Goal: Task Accomplishment & Management: Manage account settings

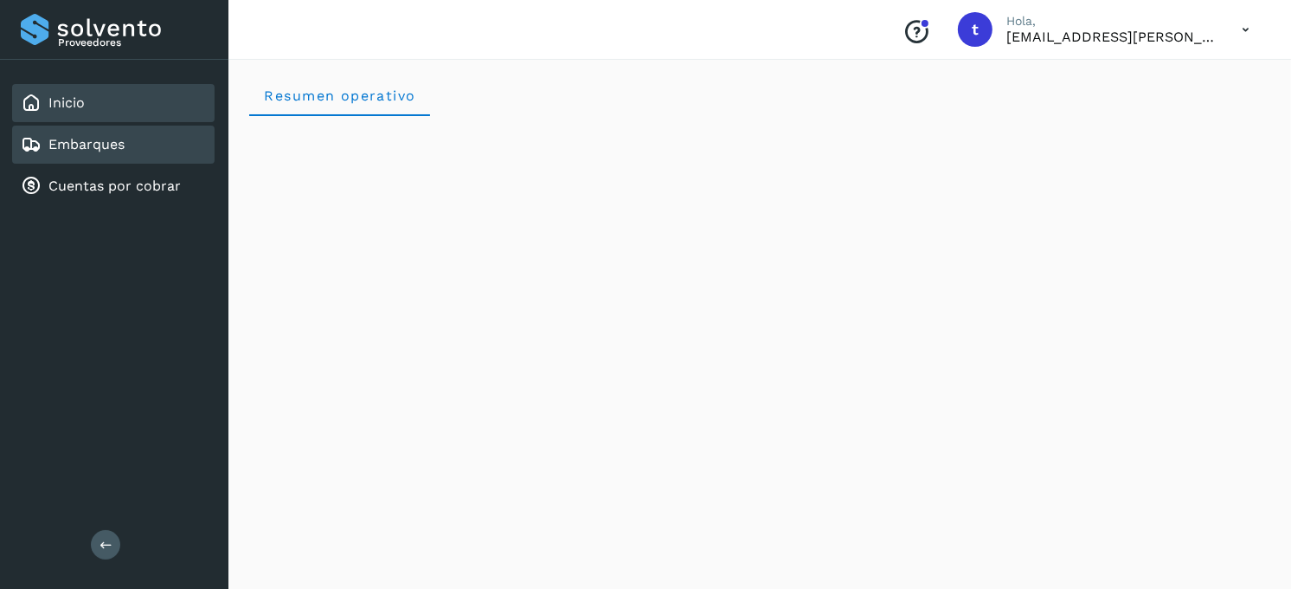
click at [61, 136] on link "Embarques" at bounding box center [86, 144] width 76 height 16
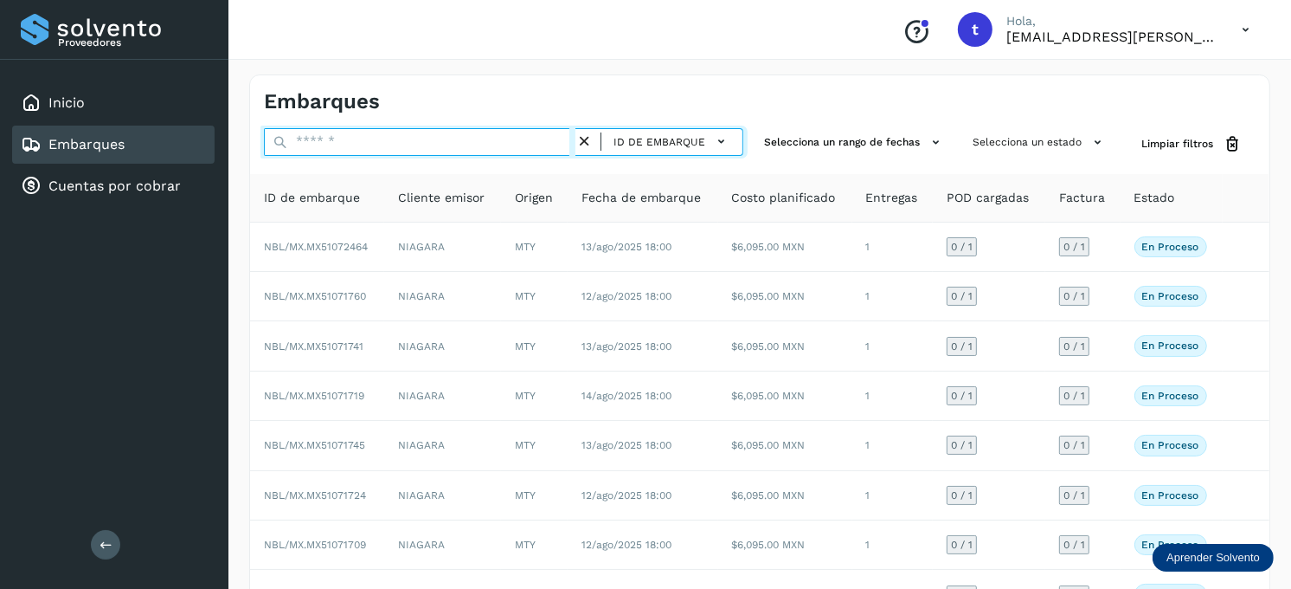
click at [398, 128] on input "text" at bounding box center [420, 142] width 312 height 28
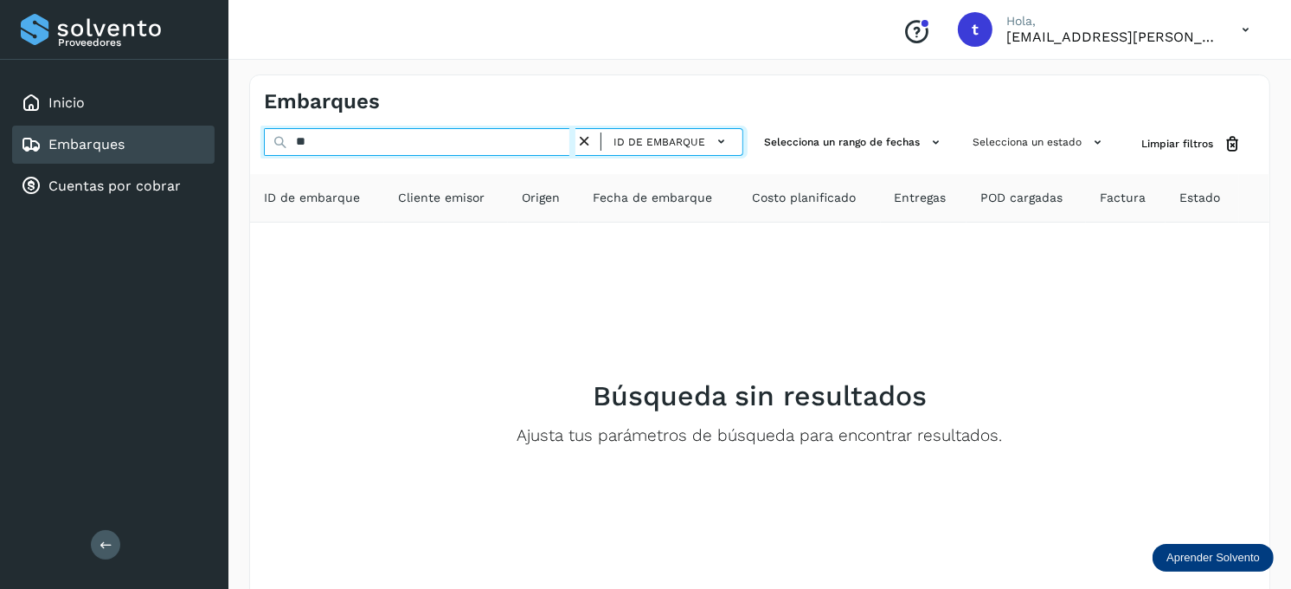
type input "*"
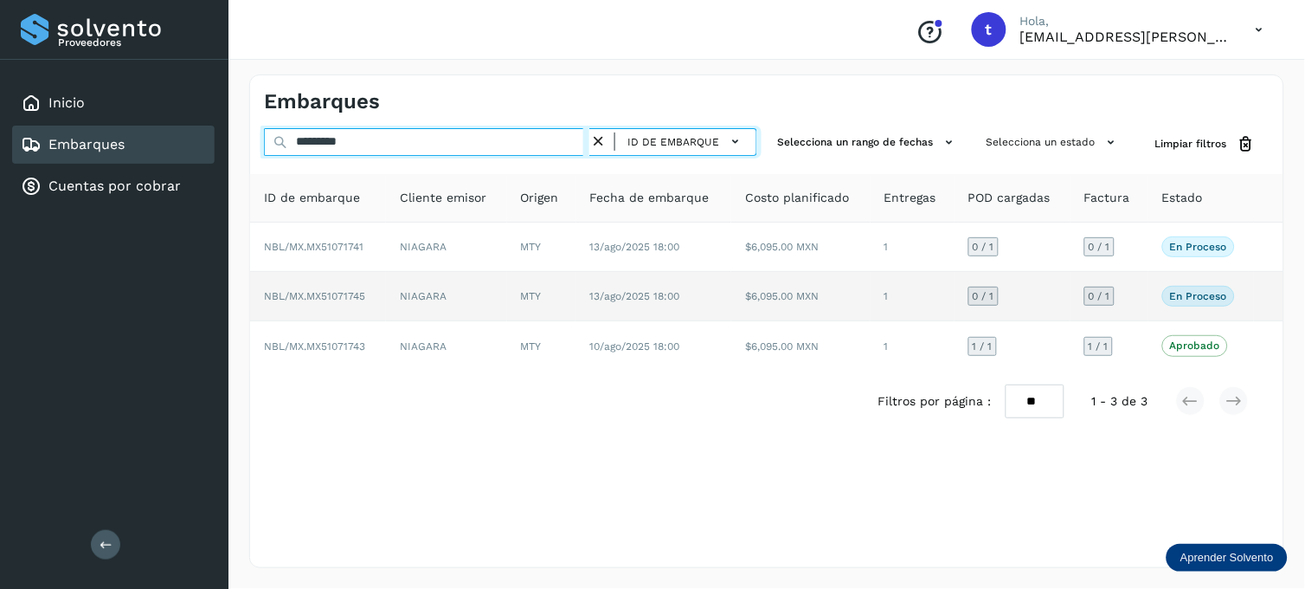
type input "*********"
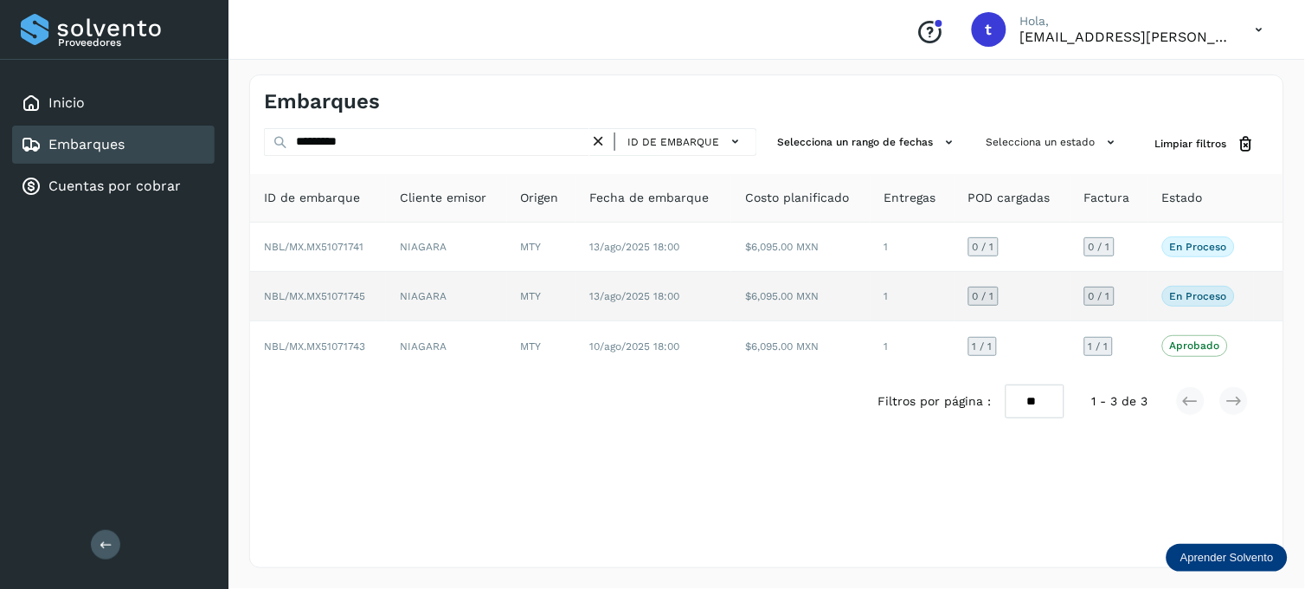
click at [1212, 299] on p "En proceso" at bounding box center [1198, 296] width 57 height 12
click at [1189, 294] on p "En proceso" at bounding box center [1198, 296] width 57 height 12
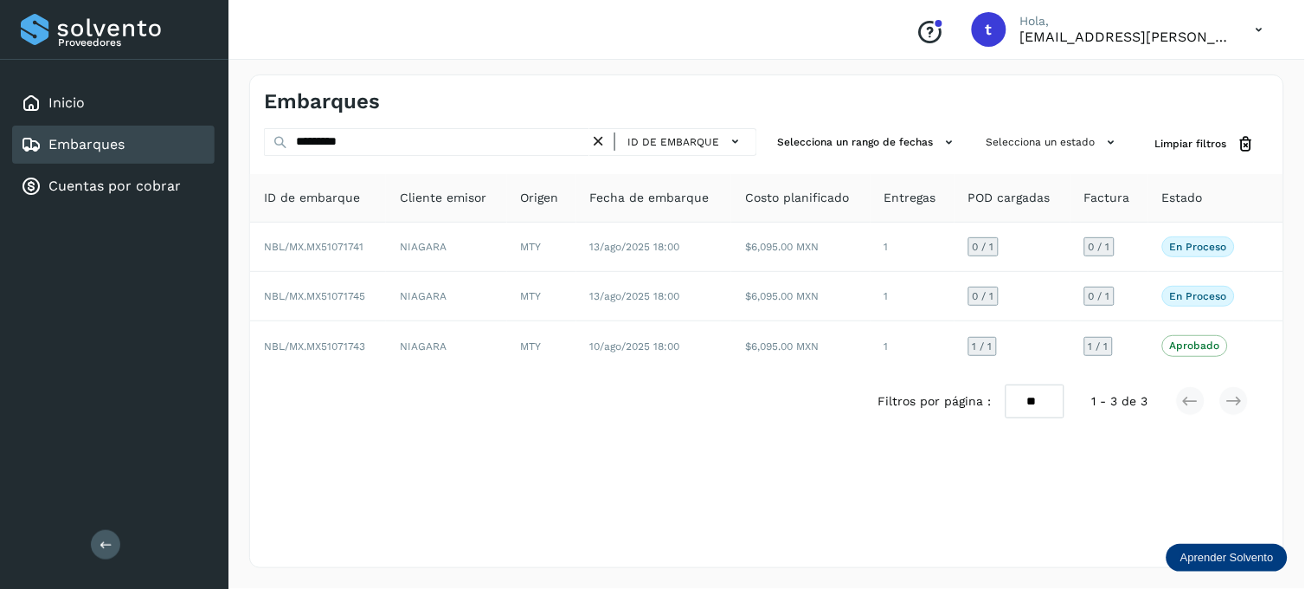
click at [599, 138] on icon at bounding box center [598, 141] width 18 height 18
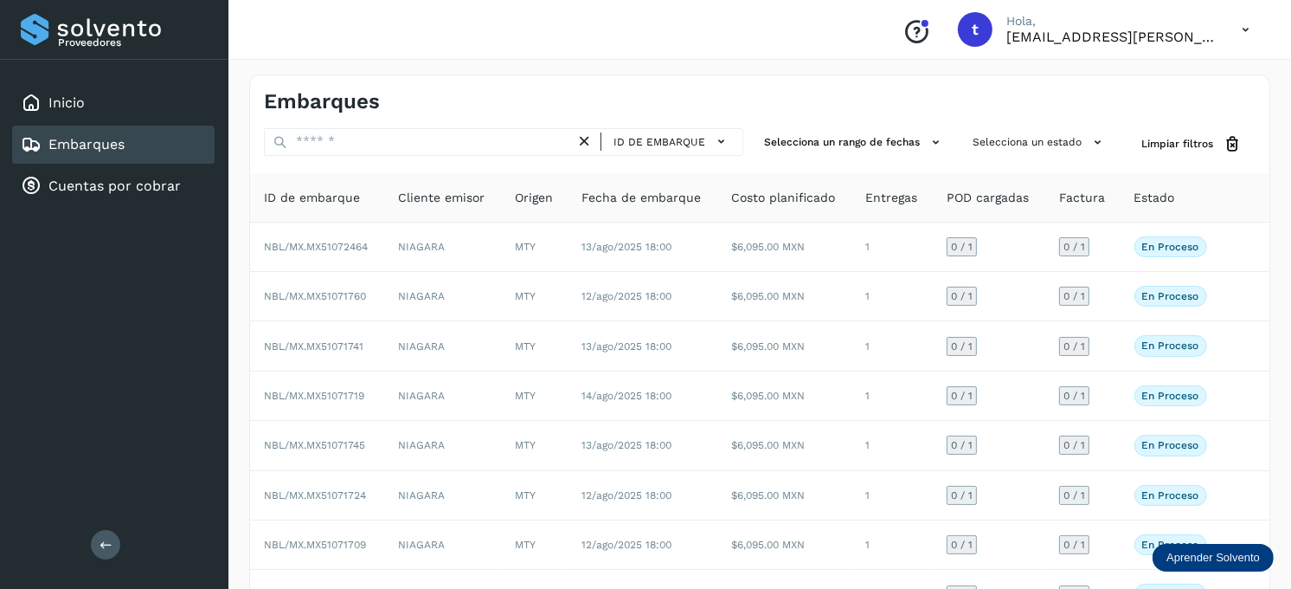
click at [101, 148] on link "Embarques" at bounding box center [86, 144] width 76 height 16
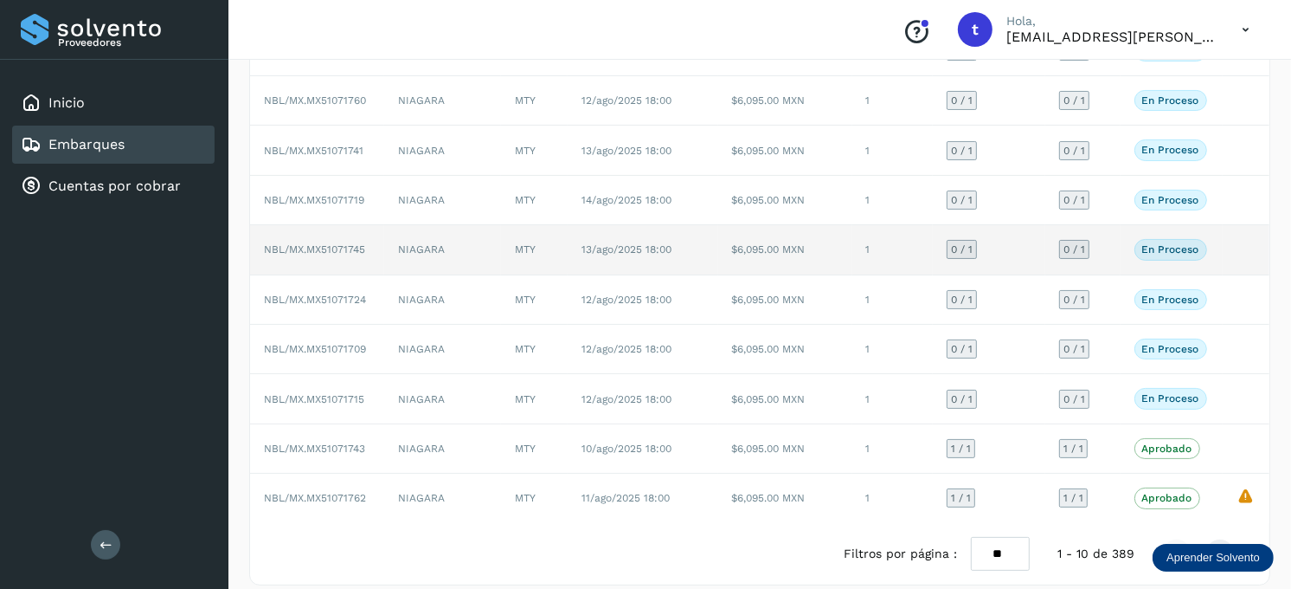
scroll to position [215, 0]
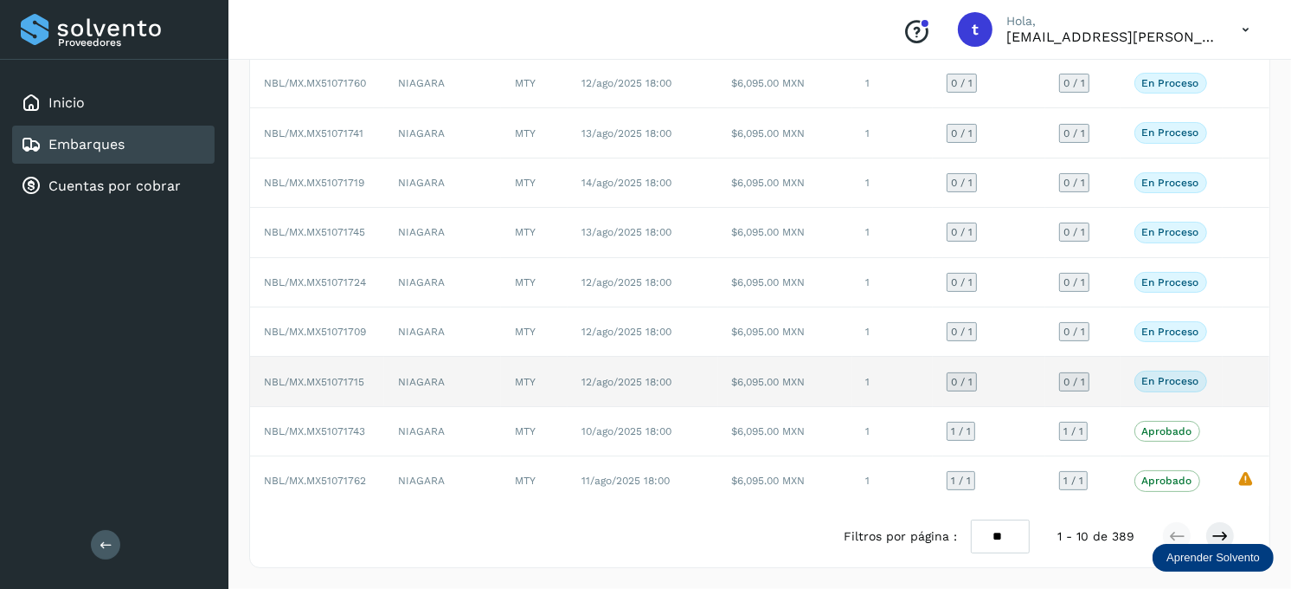
click at [1177, 386] on p "En proceso" at bounding box center [1170, 381] width 57 height 12
click at [841, 377] on td "$6,095.00 MXN" at bounding box center [785, 381] width 134 height 49
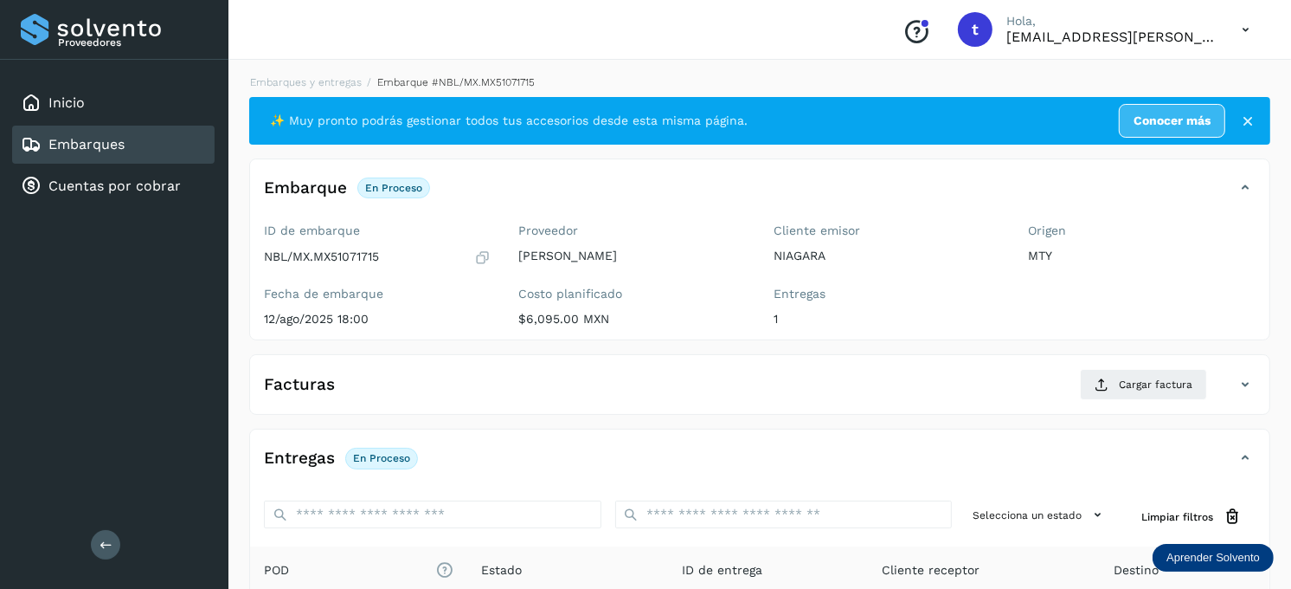
click at [125, 138] on div "Embarques" at bounding box center [113, 144] width 203 height 38
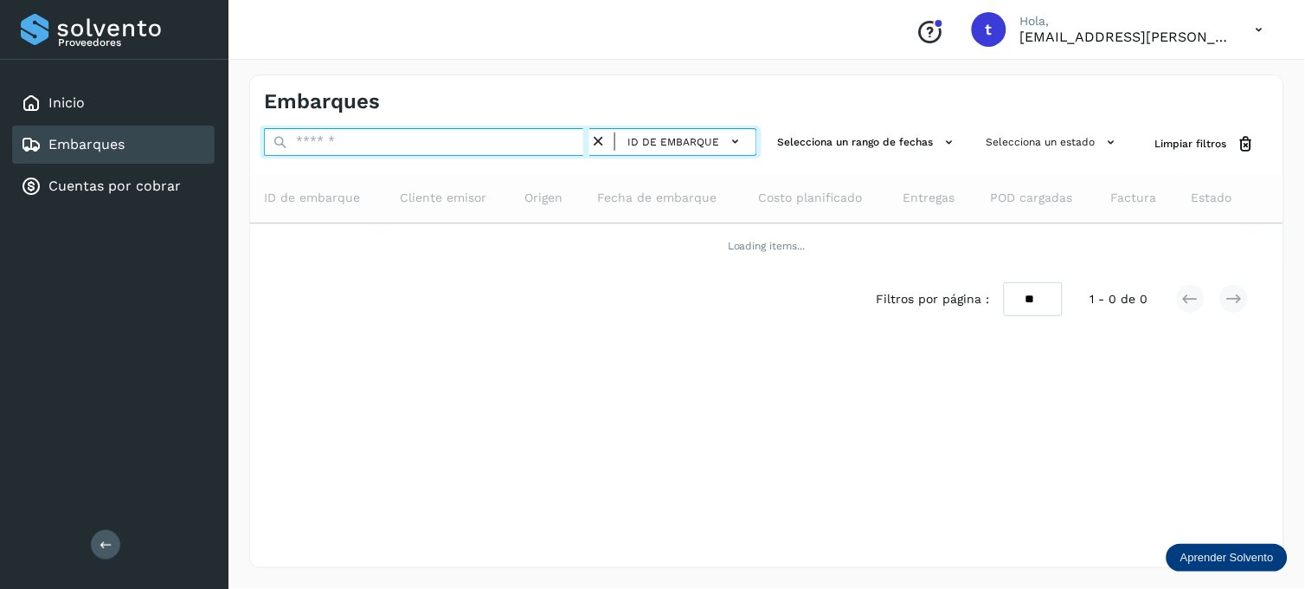
click at [377, 135] on input "text" at bounding box center [426, 142] width 325 height 28
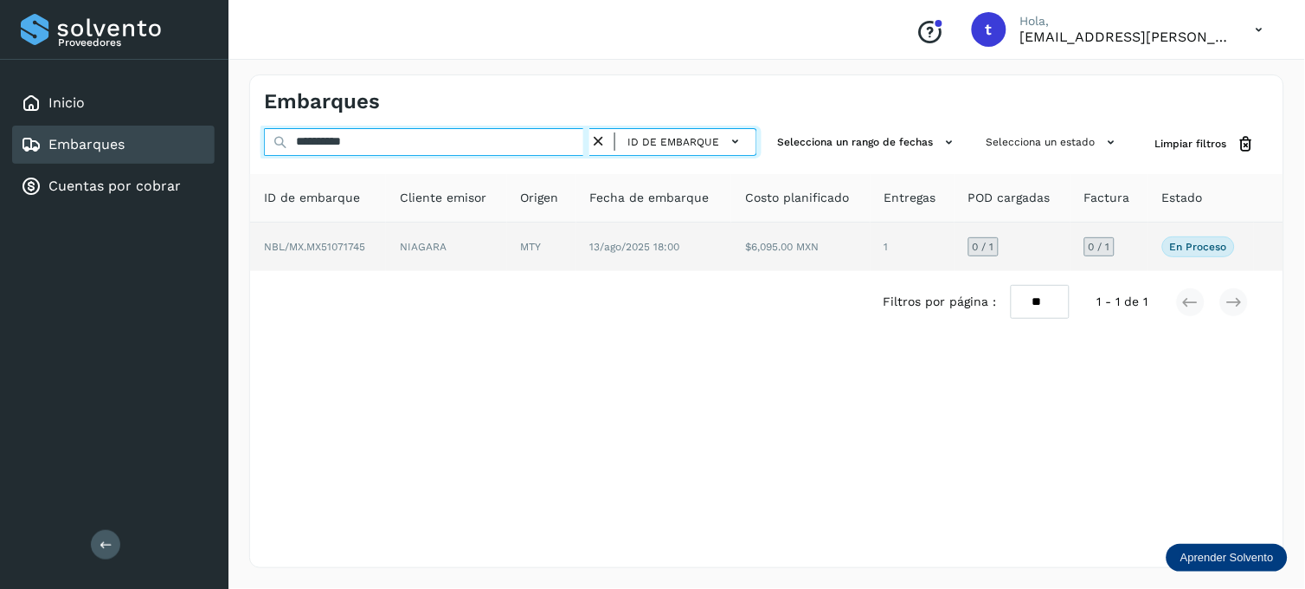
type input "**********"
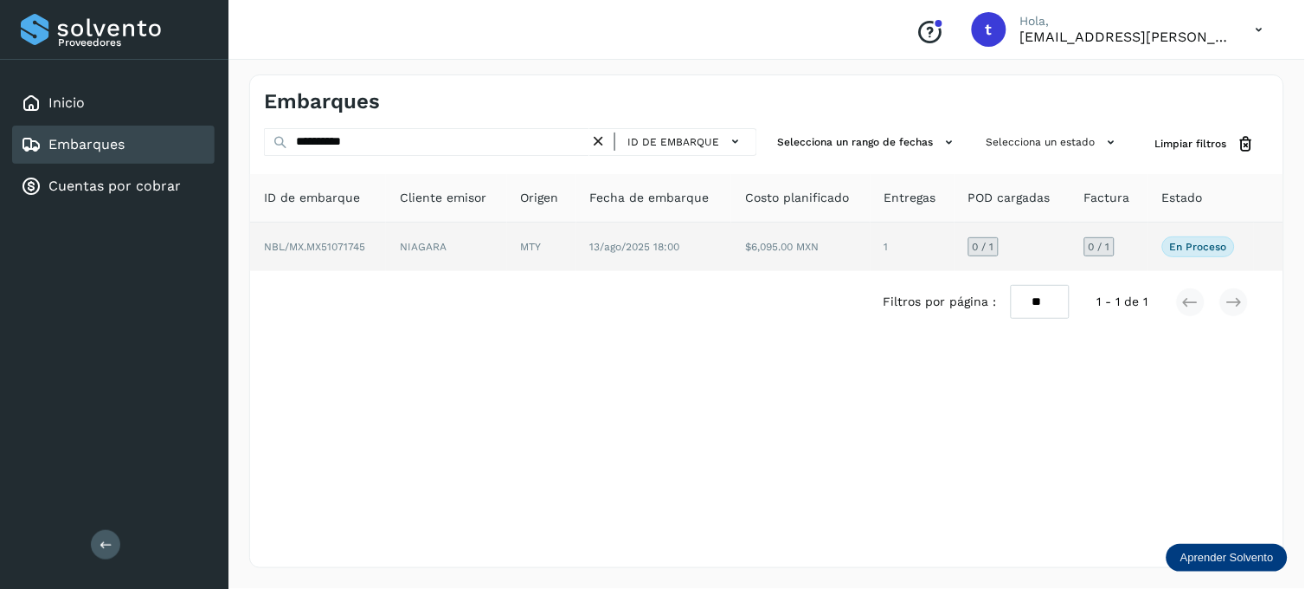
click at [386, 245] on td "NBL/MX.MX51071745" at bounding box center [446, 246] width 120 height 48
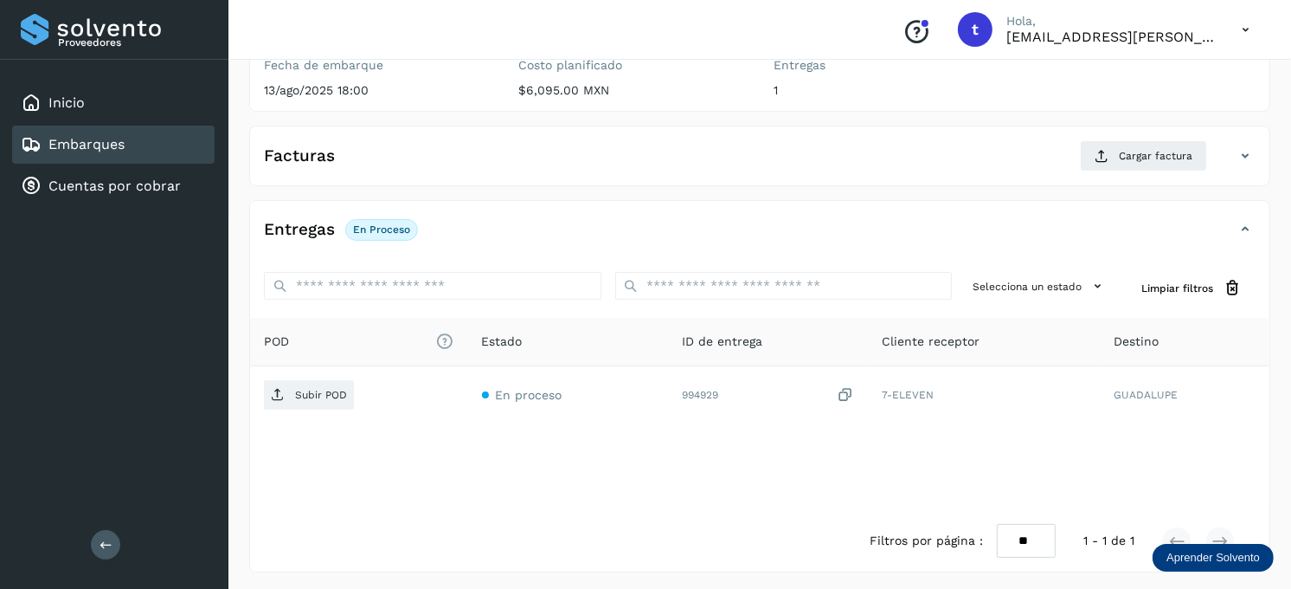
scroll to position [234, 0]
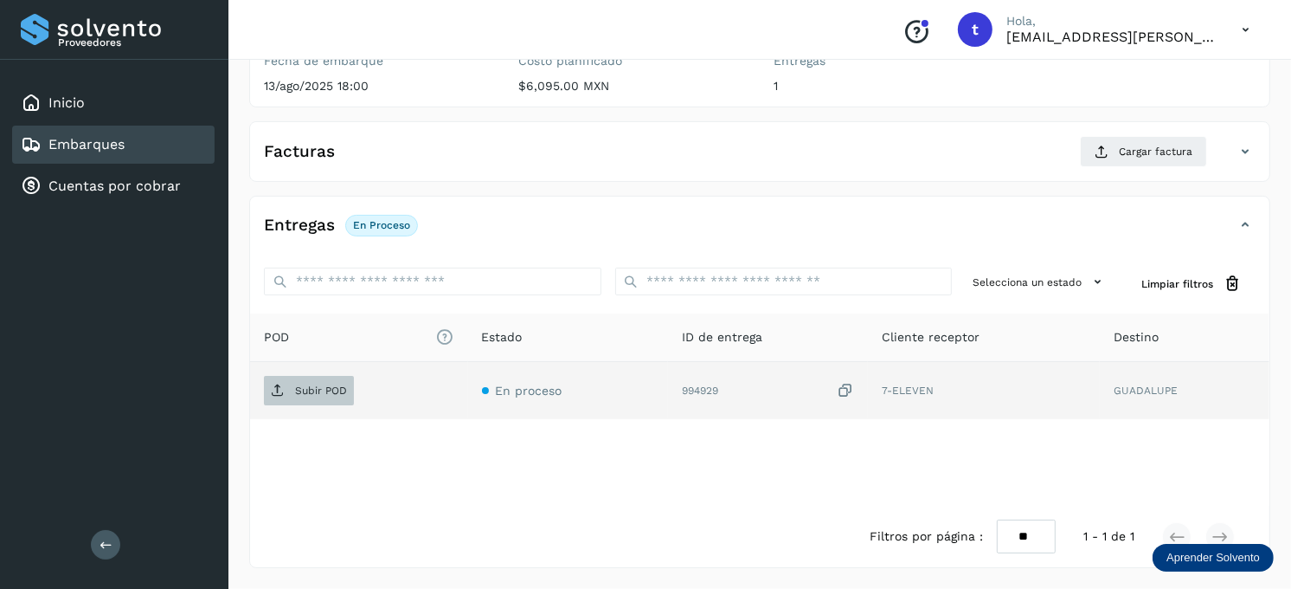
click at [327, 386] on p "Subir POD" at bounding box center [321, 390] width 52 height 12
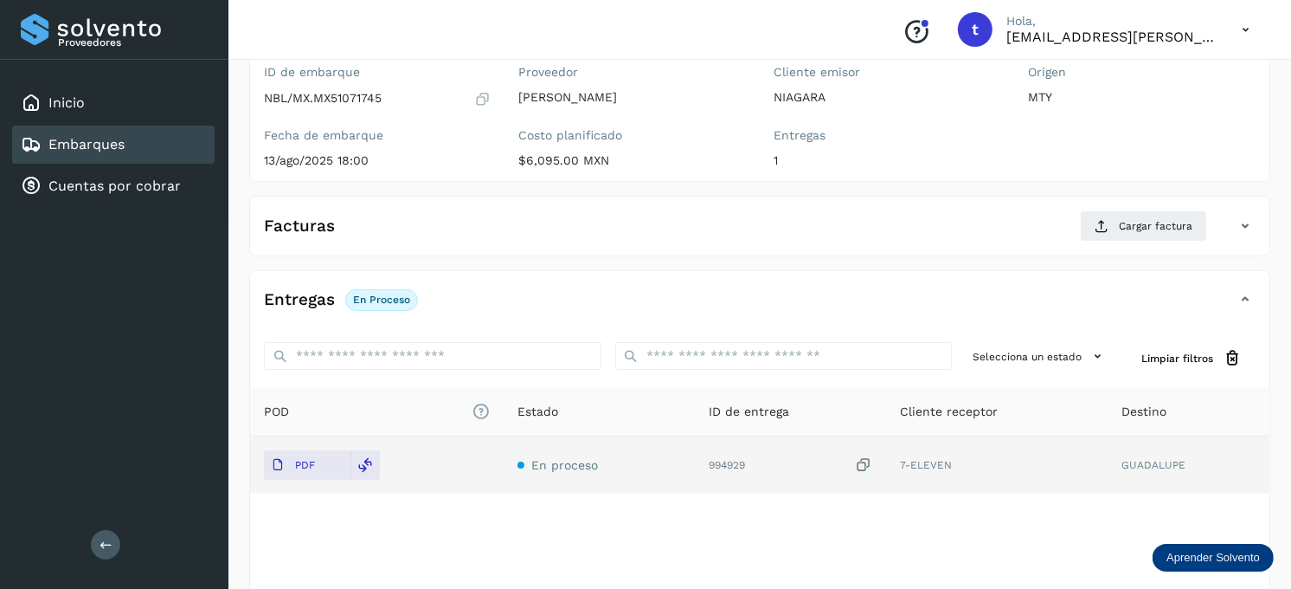
scroll to position [137, 0]
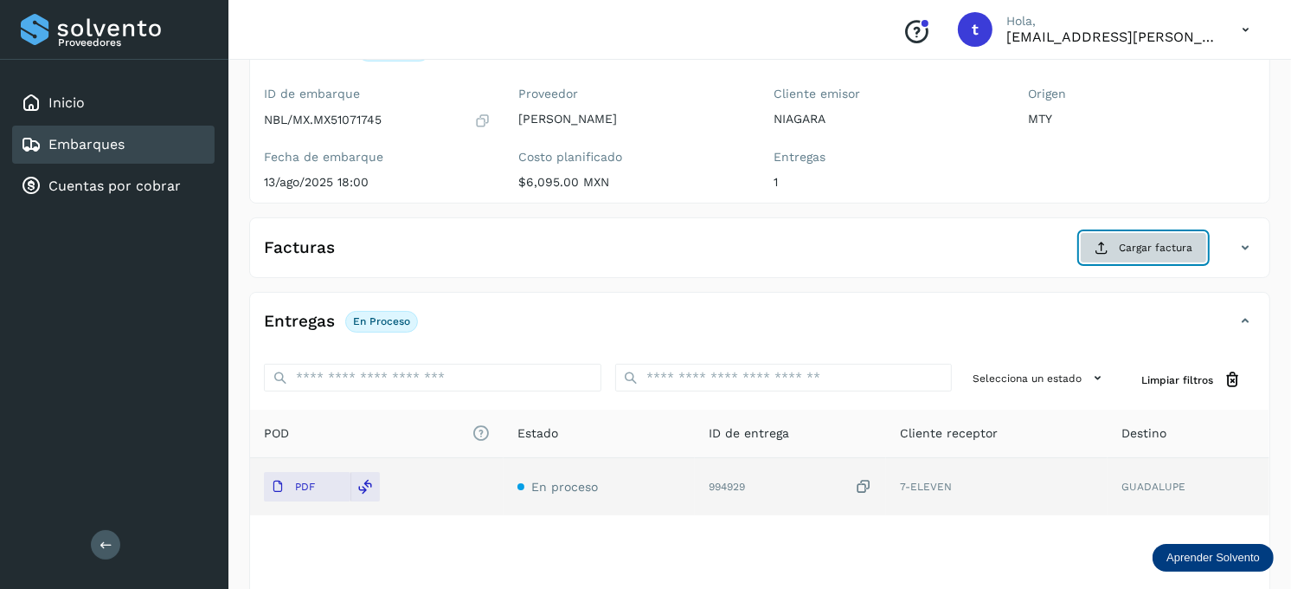
click at [1177, 247] on span "Cargar factura" at bounding box center [1156, 248] width 74 height 16
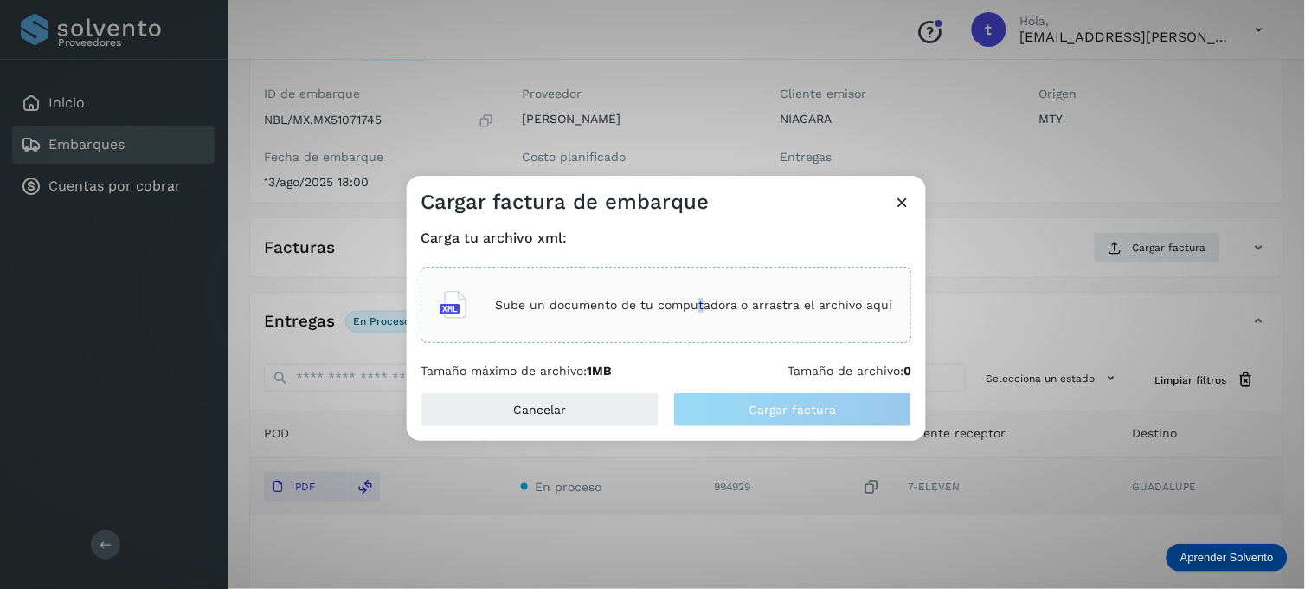
click at [702, 307] on p "Sube un documento de tu computadora o arrastra el archivo aquí" at bounding box center [694, 305] width 398 height 15
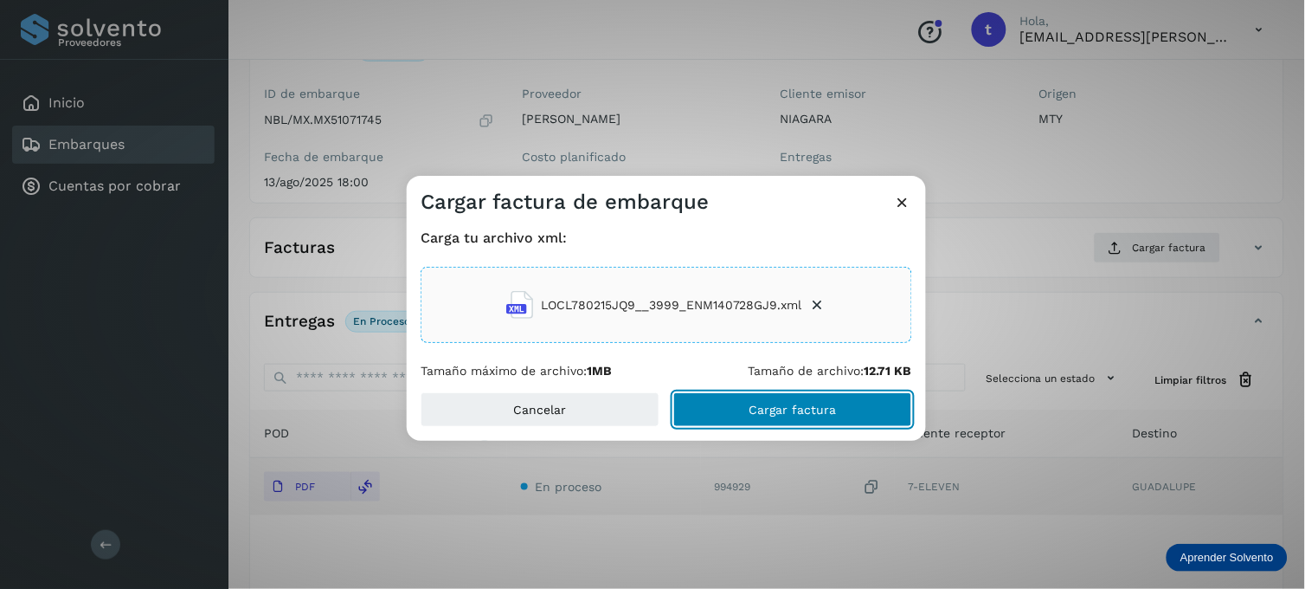
click at [753, 407] on span "Cargar factura" at bounding box center [792, 409] width 87 height 12
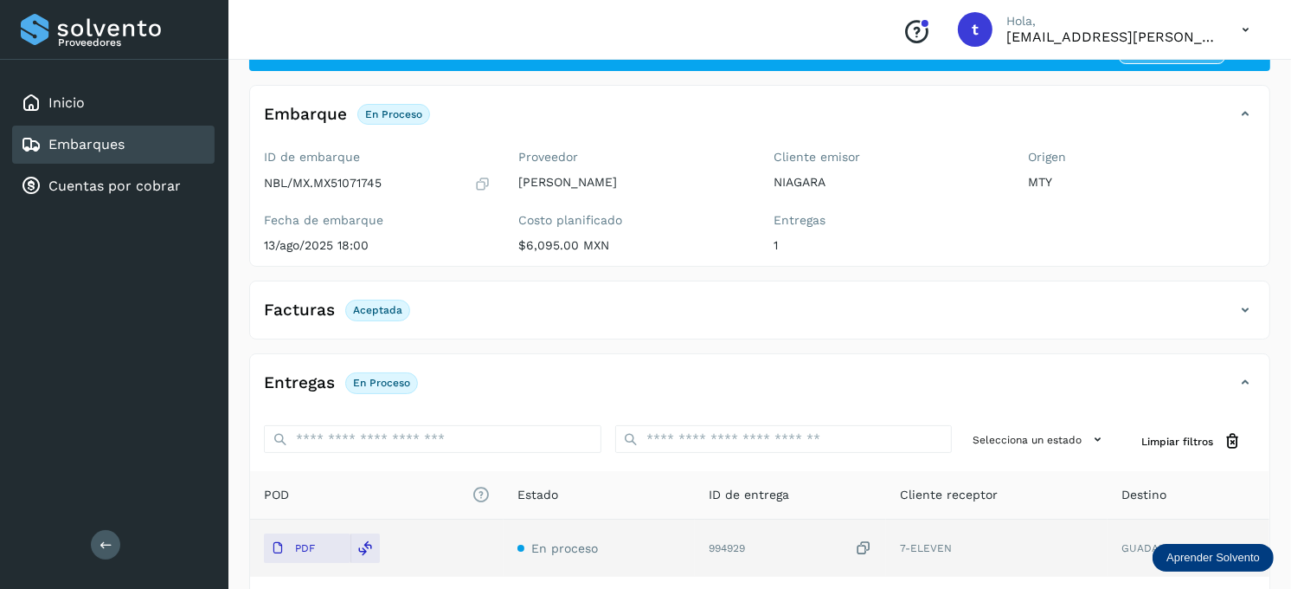
scroll to position [0, 0]
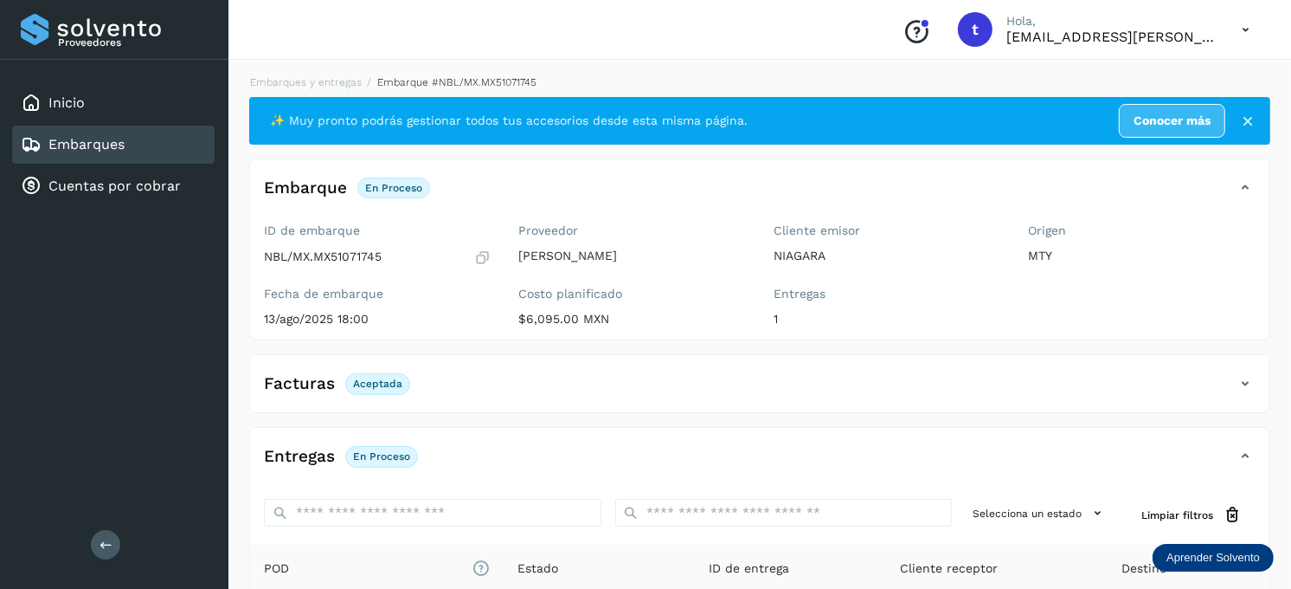
click at [158, 150] on div "Embarques" at bounding box center [113, 144] width 203 height 38
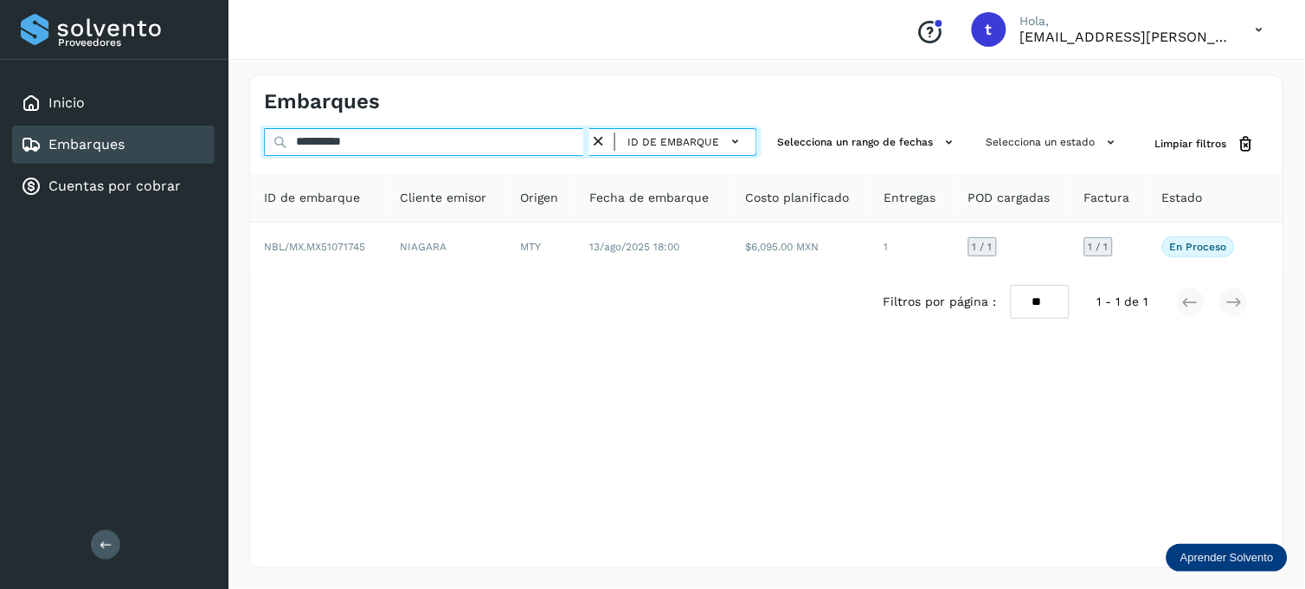
click at [387, 143] on input "**********" at bounding box center [426, 142] width 325 height 28
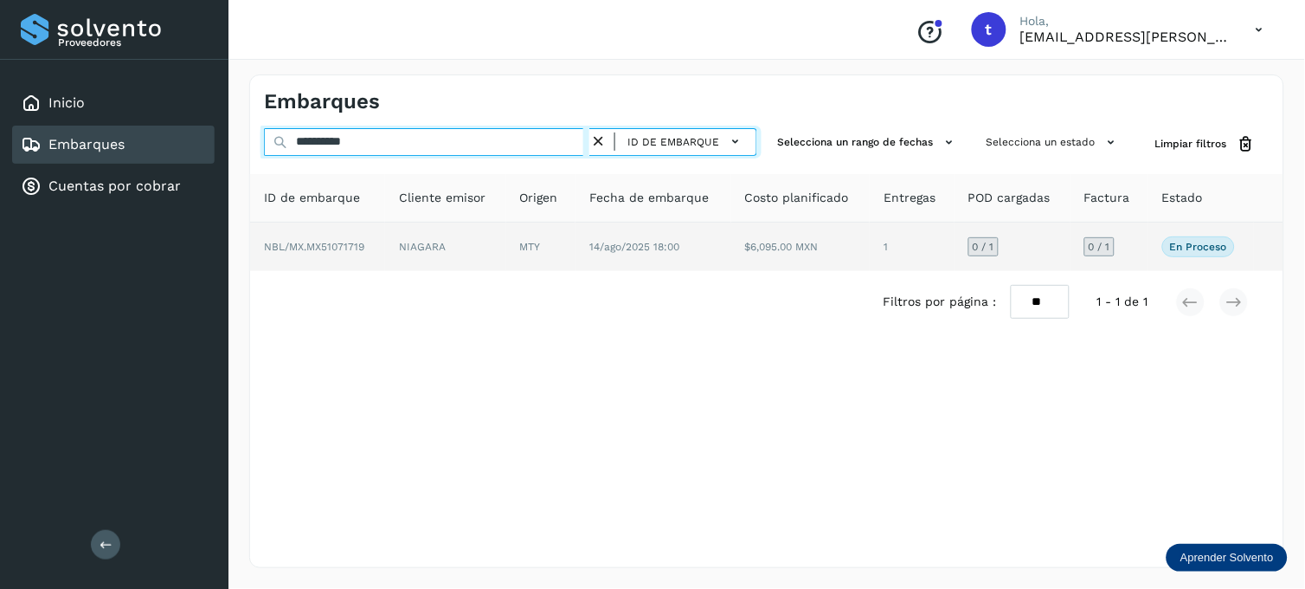
type input "**********"
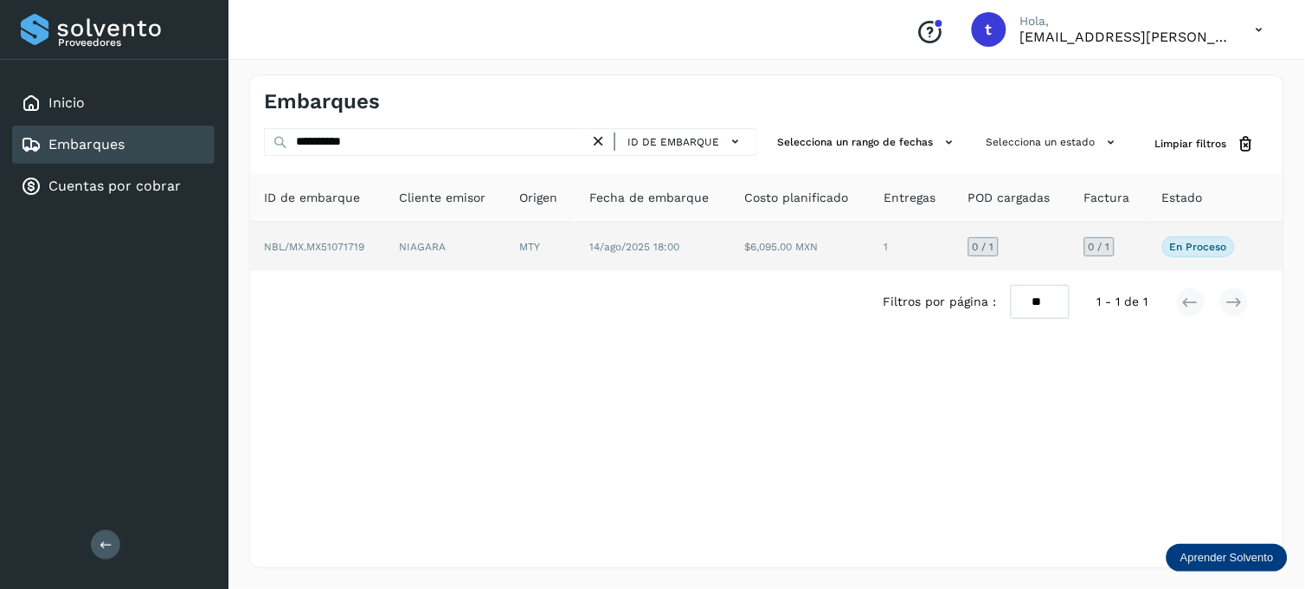
click at [506, 254] on td "NIAGARA" at bounding box center [540, 246] width 69 height 48
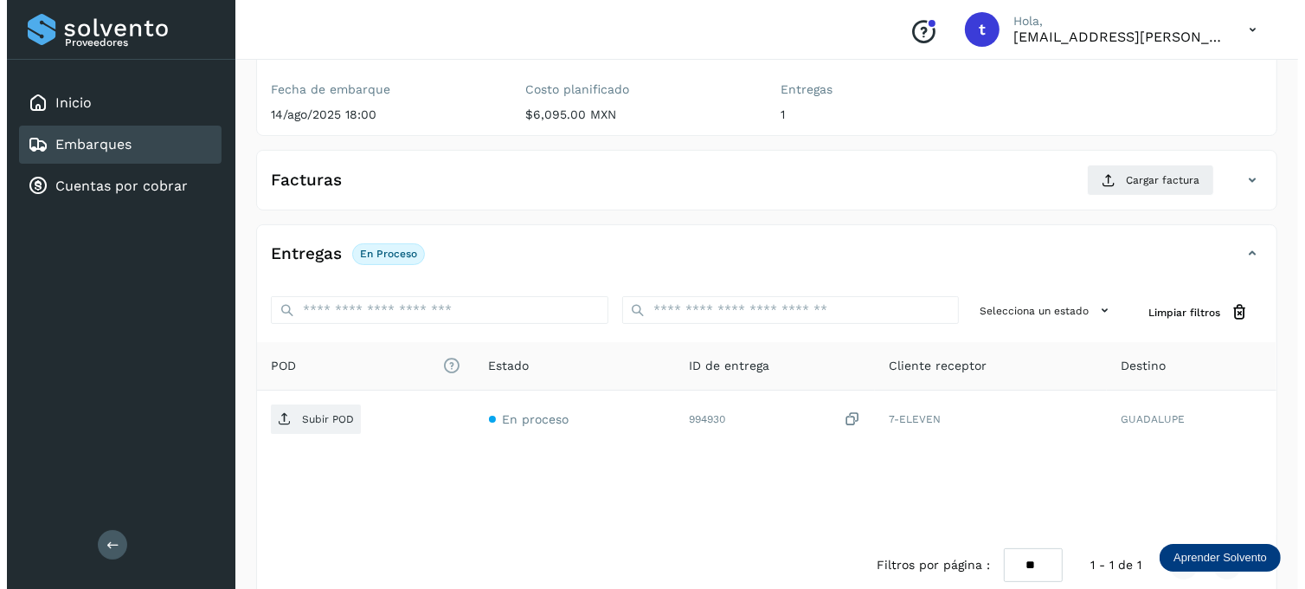
scroll to position [234, 0]
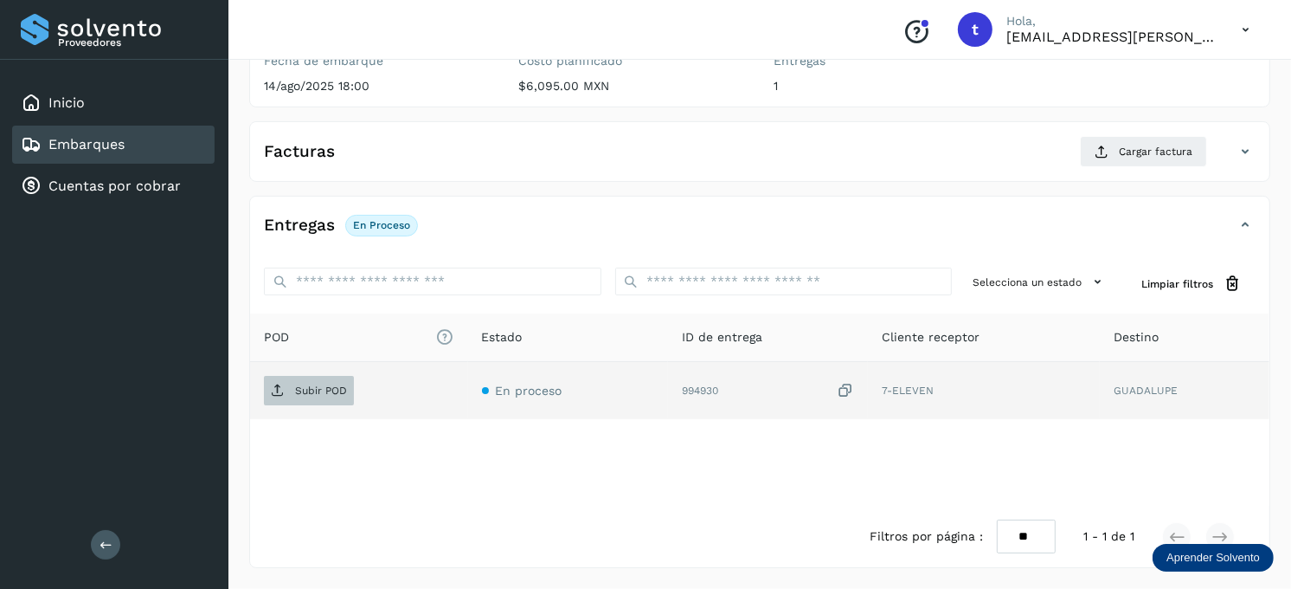
click at [331, 389] on p "Subir POD" at bounding box center [321, 390] width 52 height 12
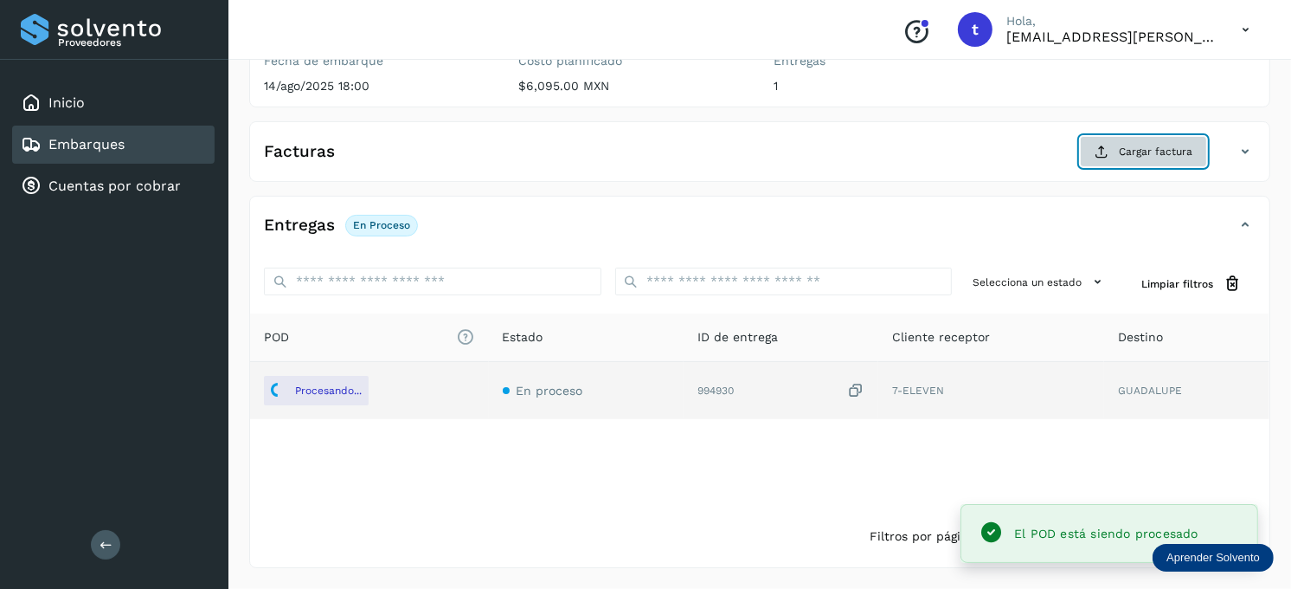
click at [1148, 139] on button "Cargar factura" at bounding box center [1143, 151] width 127 height 31
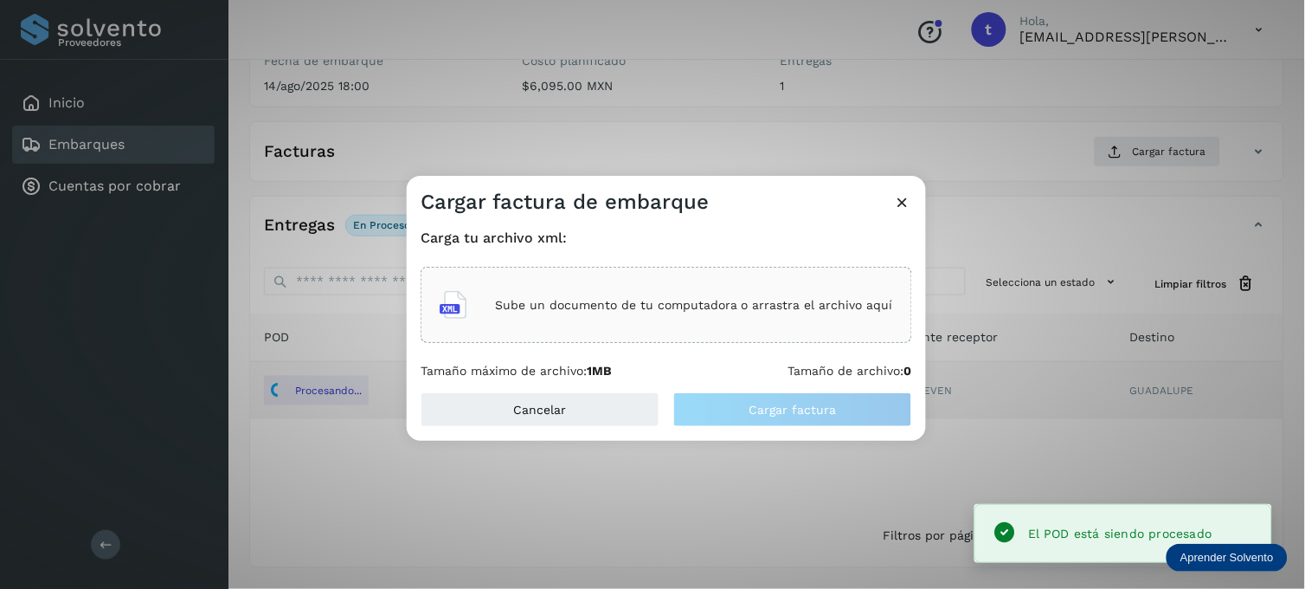
click at [659, 310] on p "Sube un documento de tu computadora o arrastra el archivo aquí" at bounding box center [694, 305] width 398 height 15
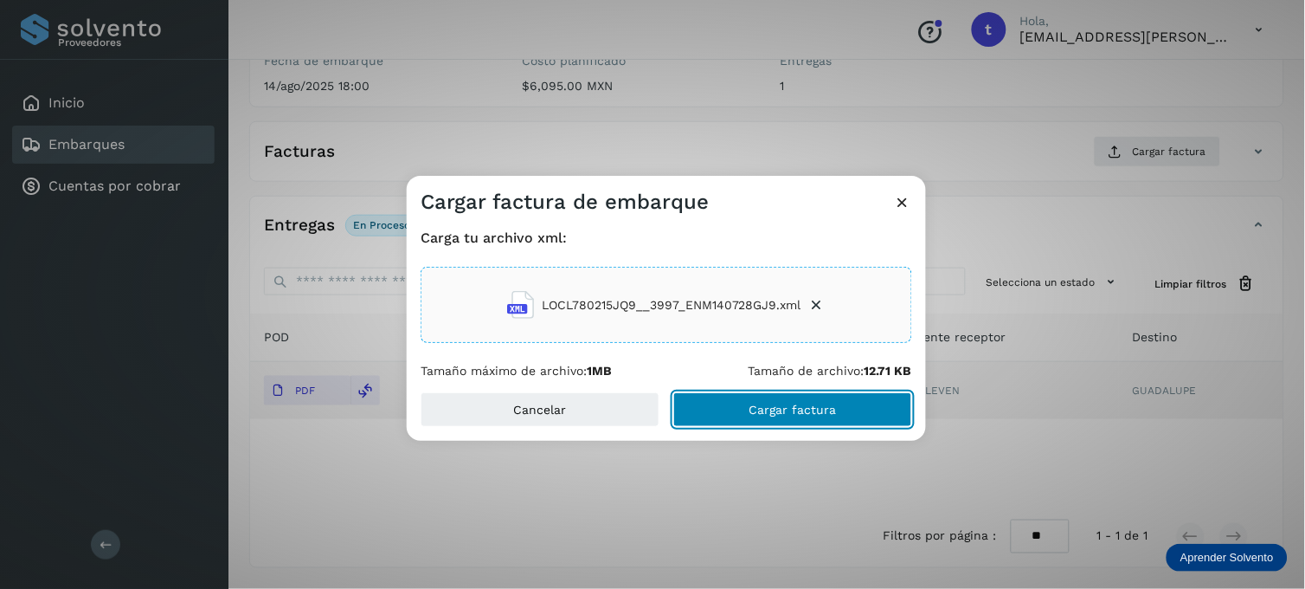
click at [784, 411] on span "Cargar factura" at bounding box center [792, 409] width 87 height 12
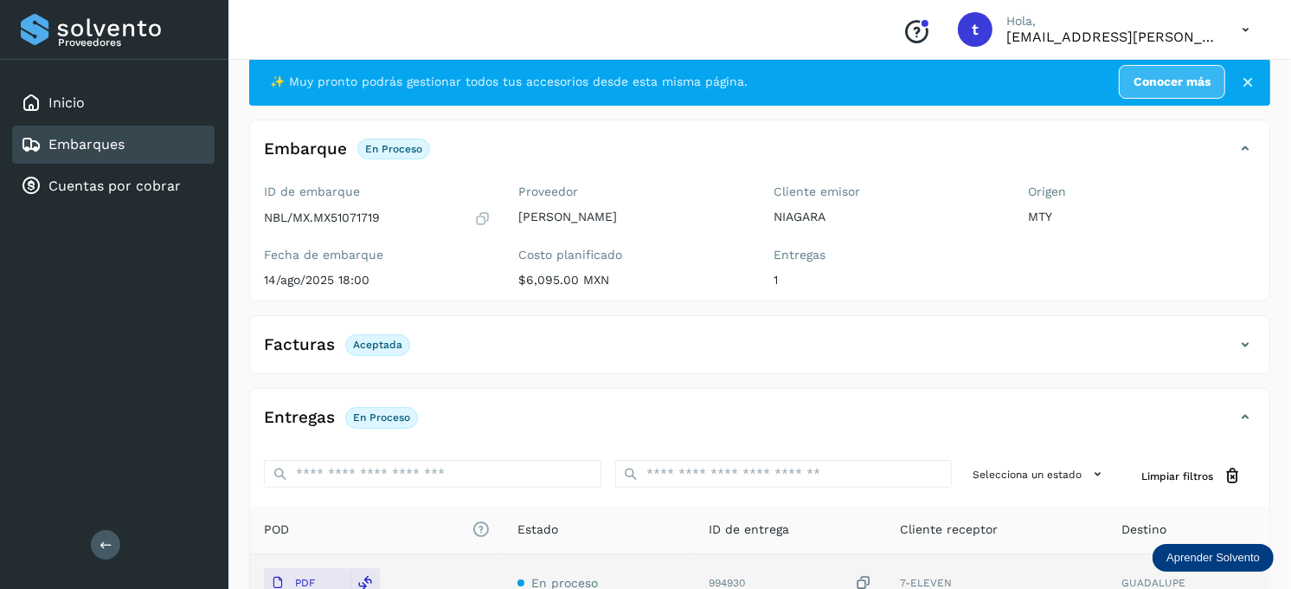
scroll to position [231, 0]
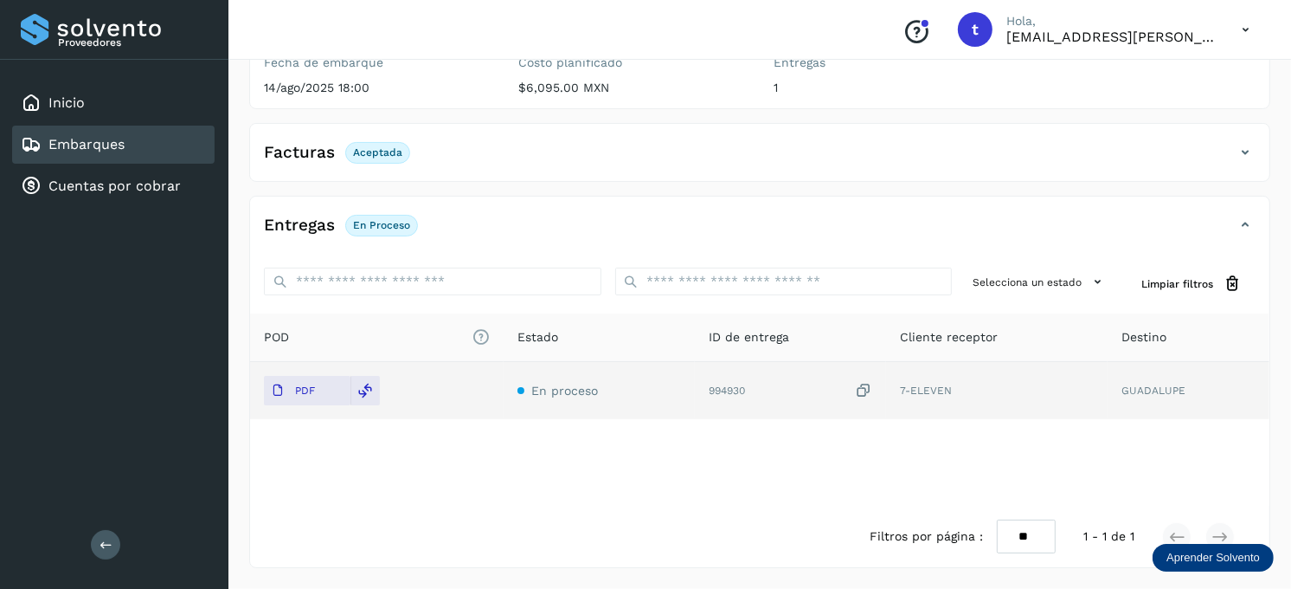
click at [133, 142] on div "Embarques" at bounding box center [113, 144] width 203 height 38
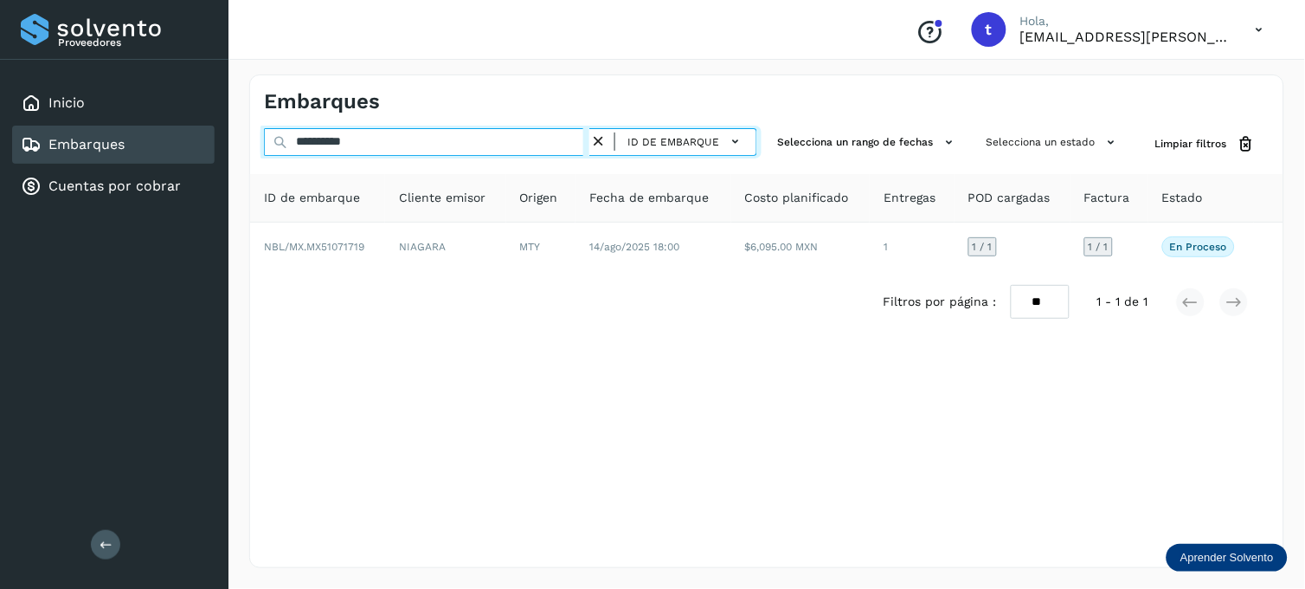
click at [409, 134] on input "**********" at bounding box center [426, 142] width 325 height 28
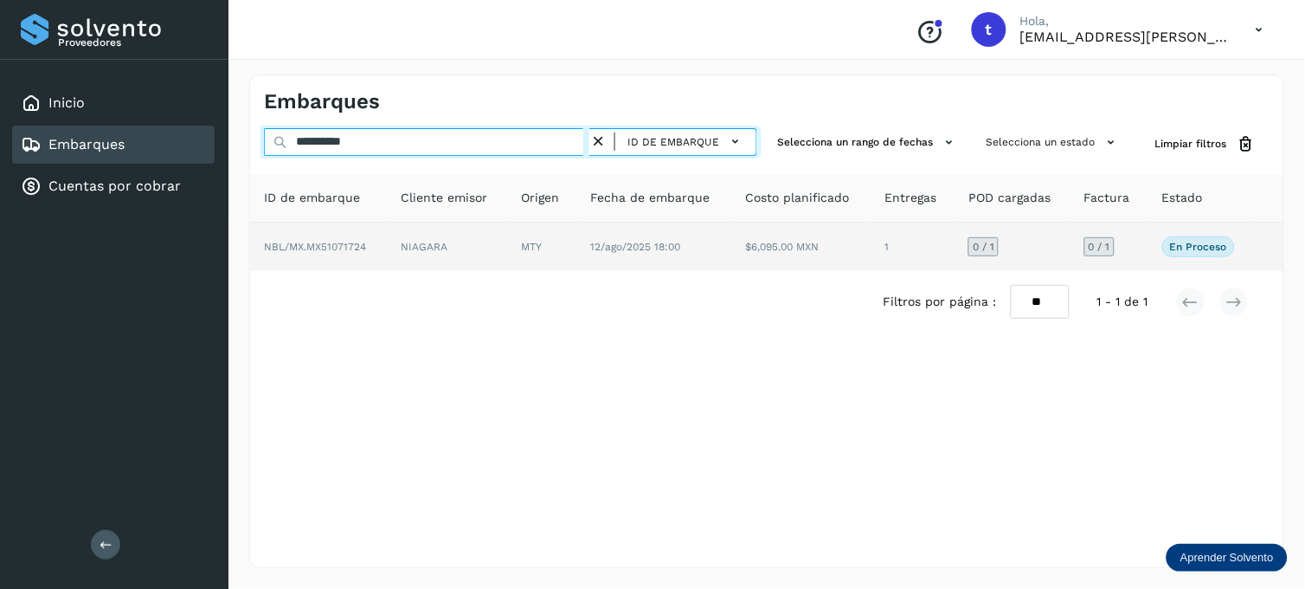
type input "**********"
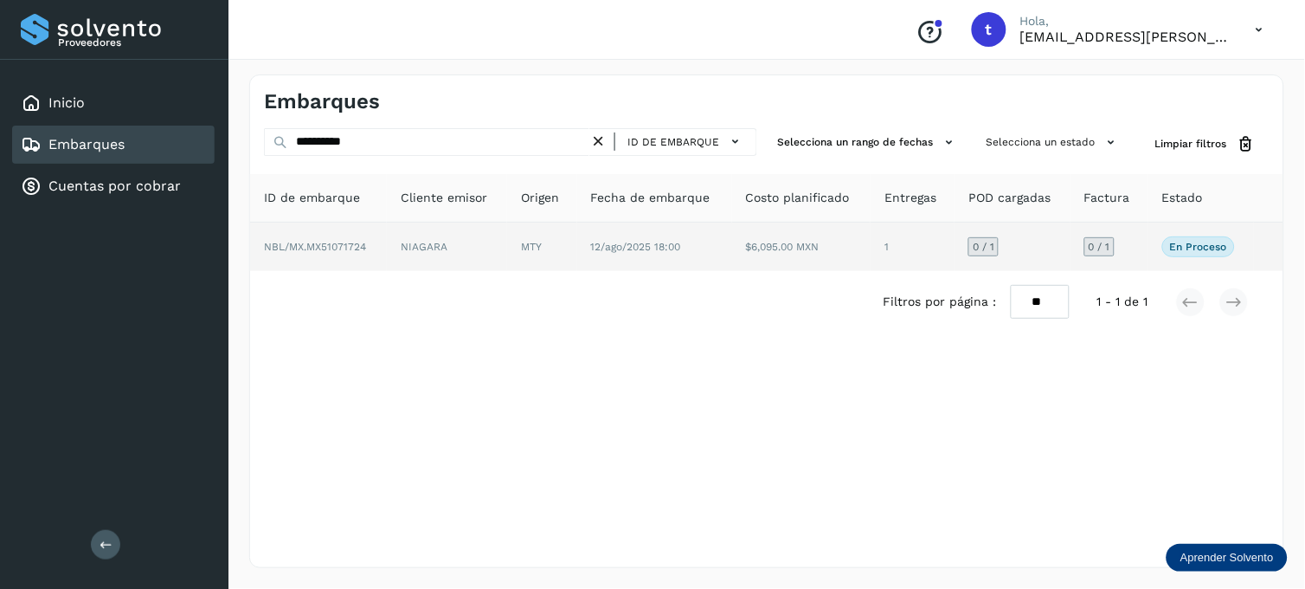
click at [507, 242] on td "NIAGARA" at bounding box center [541, 246] width 69 height 48
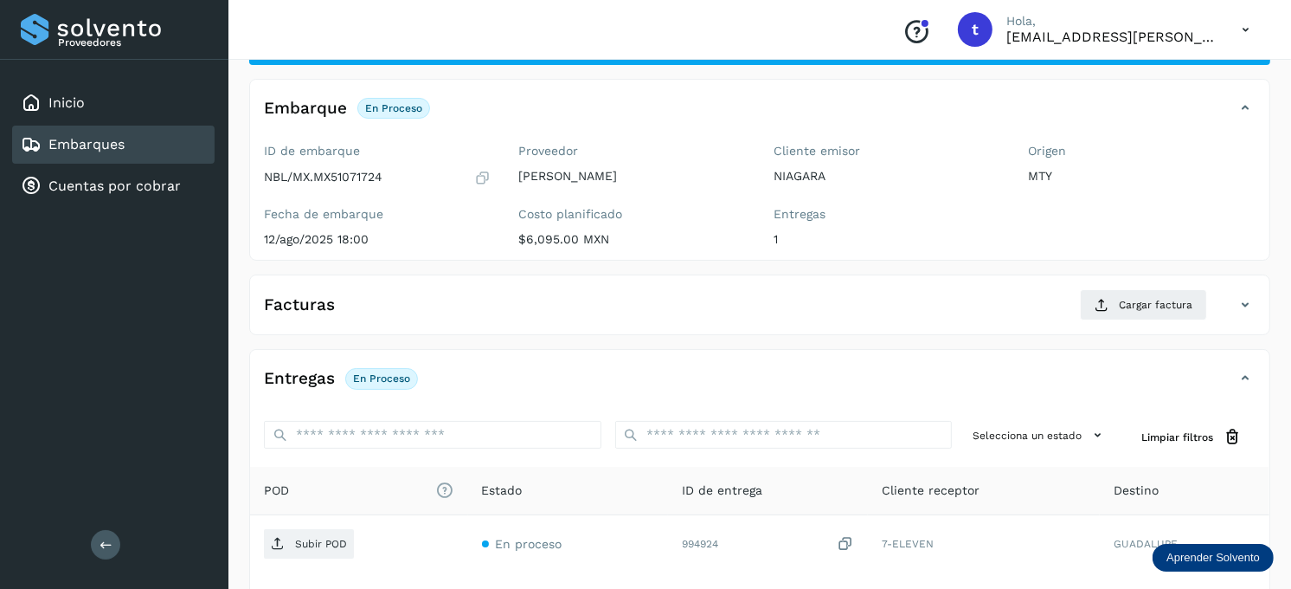
scroll to position [234, 0]
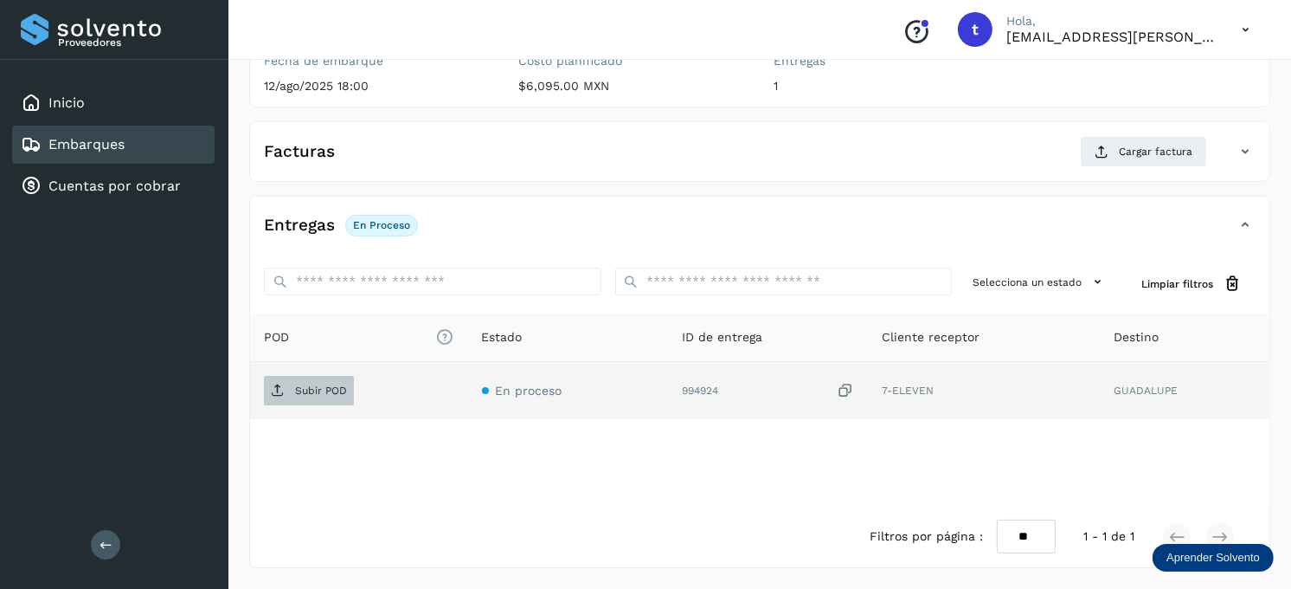
click at [321, 384] on p "Subir POD" at bounding box center [321, 390] width 52 height 12
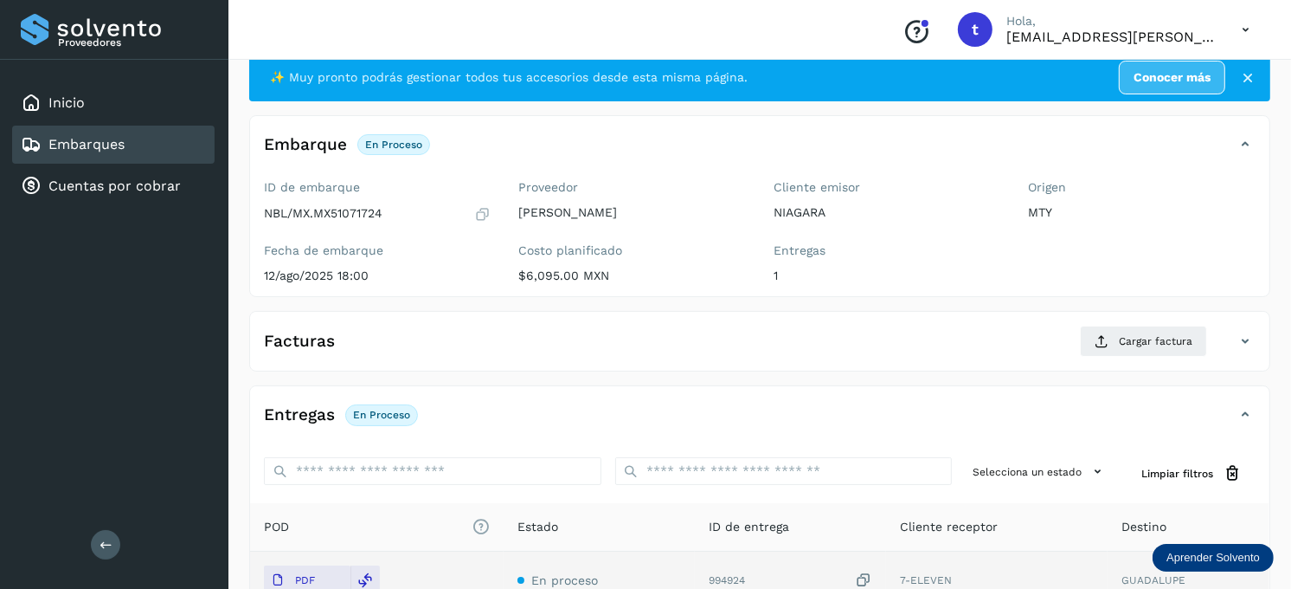
scroll to position [41, 0]
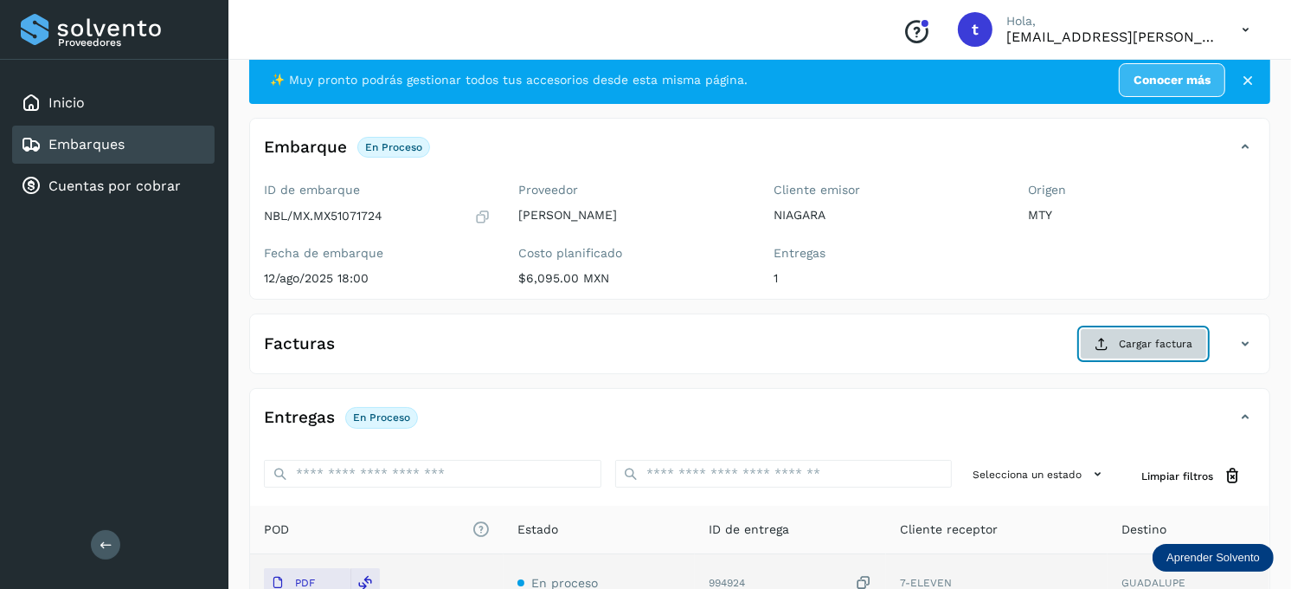
click at [1152, 346] on span "Cargar factura" at bounding box center [1156, 344] width 74 height 16
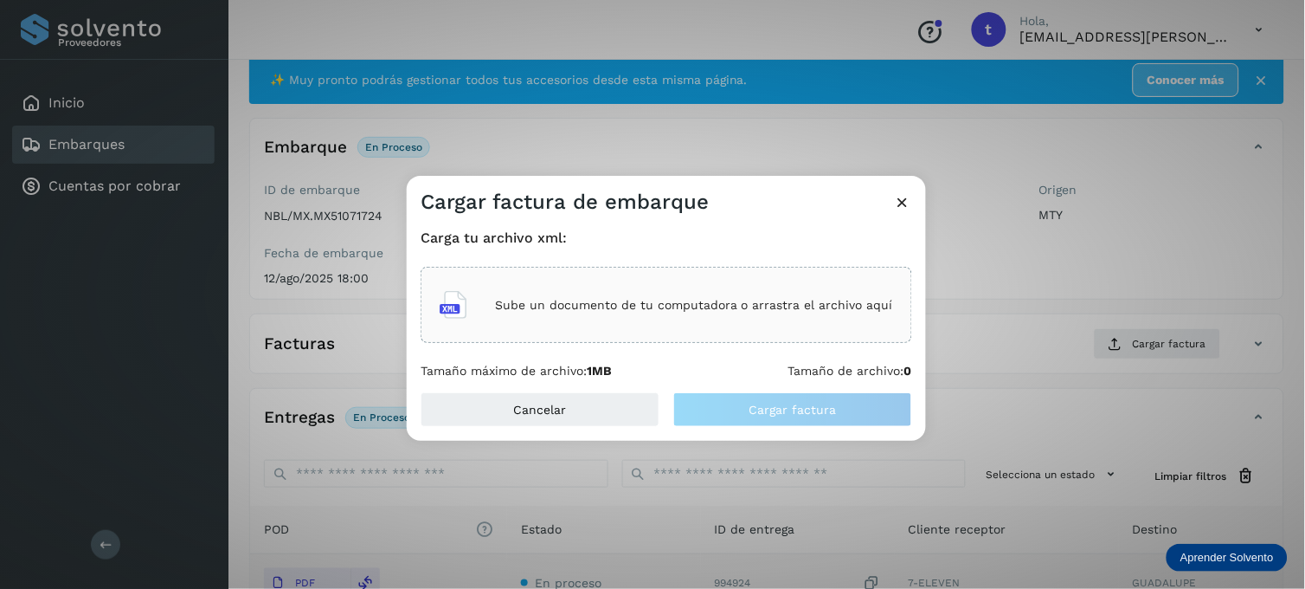
click at [583, 325] on div "Sube un documento de tu computadora o arrastra el archivo aquí" at bounding box center [666, 304] width 453 height 47
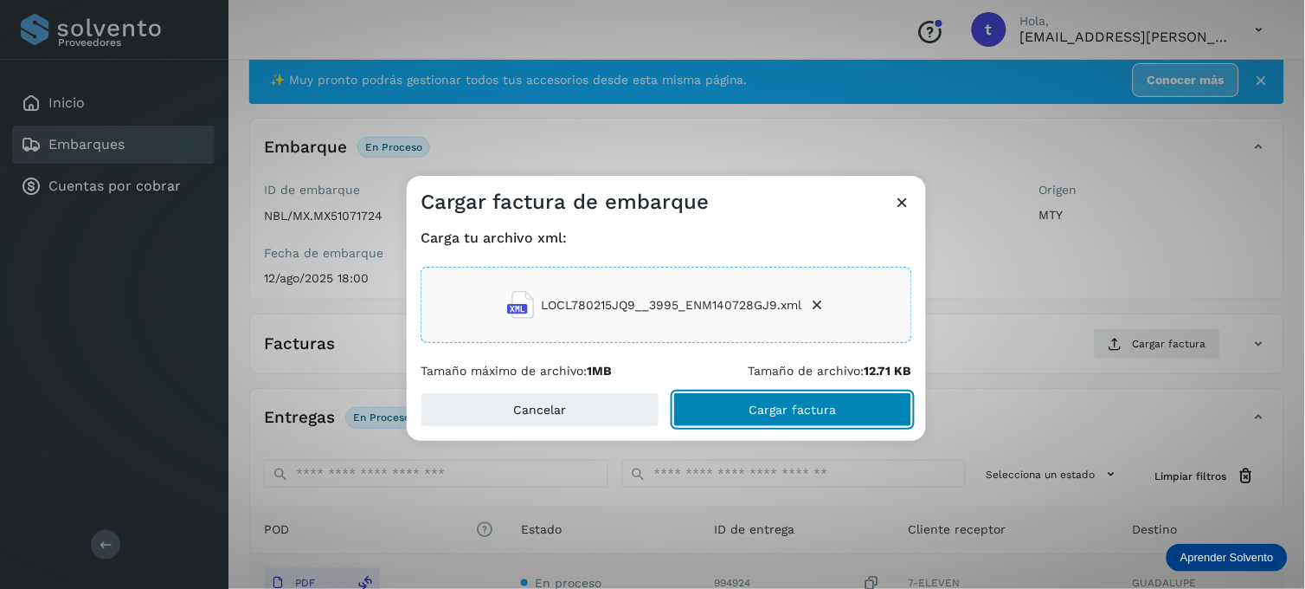
click at [788, 410] on span "Cargar factura" at bounding box center [792, 409] width 87 height 12
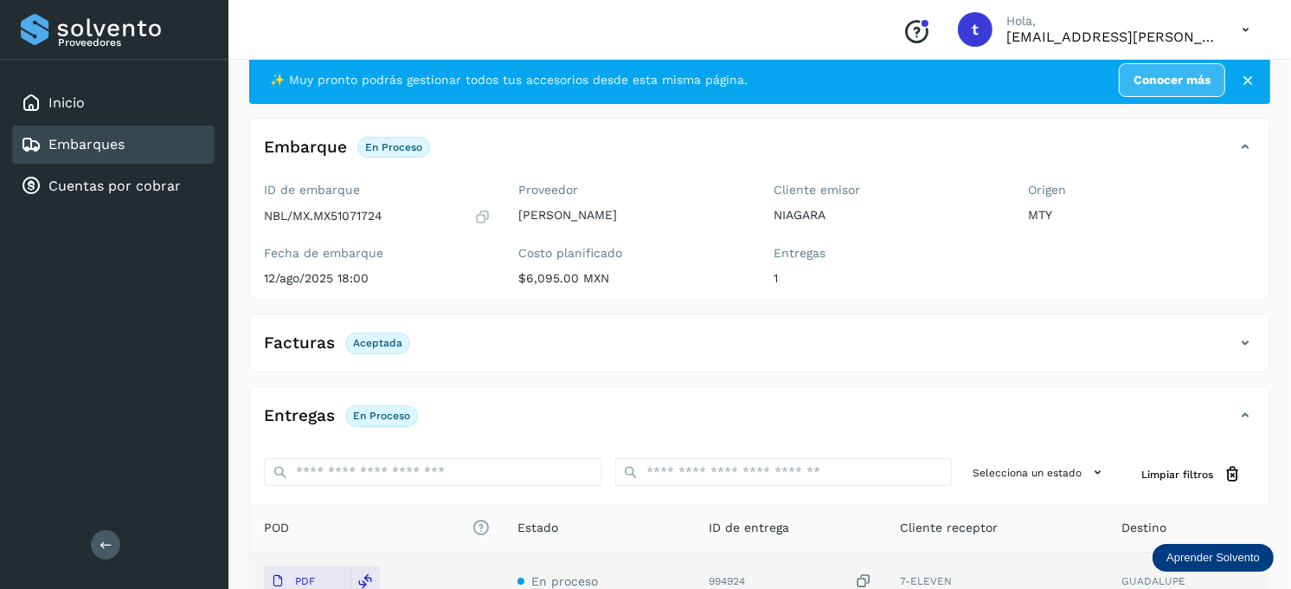
click at [126, 143] on div "Embarques" at bounding box center [113, 144] width 203 height 38
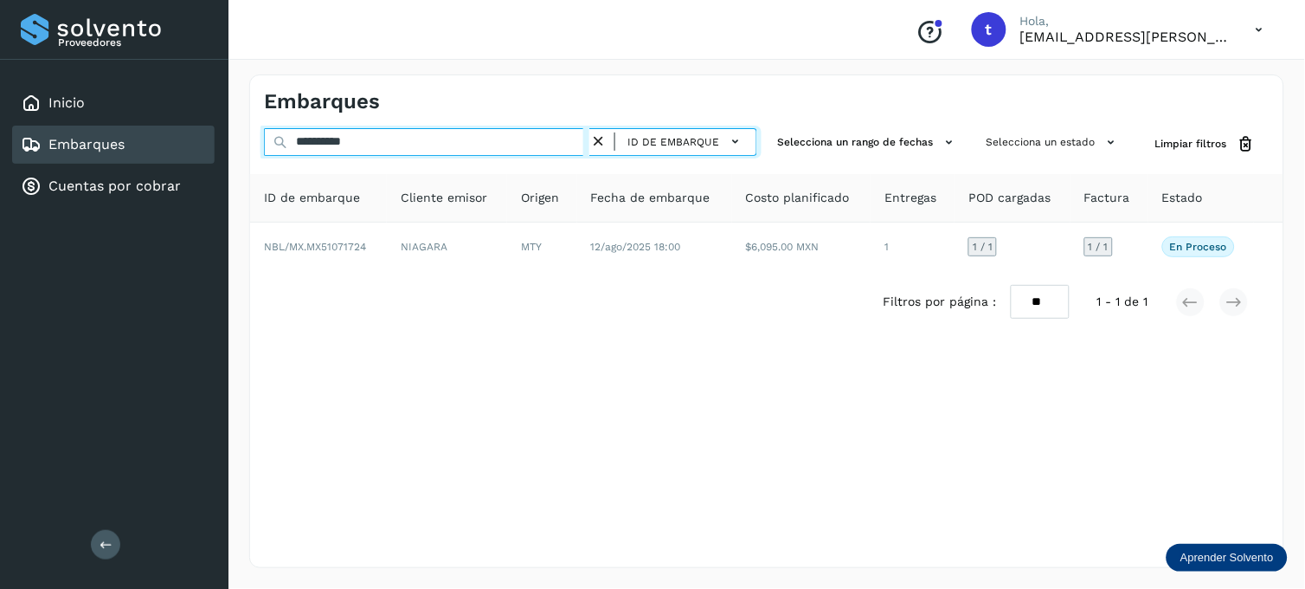
click at [395, 147] on input "**********" at bounding box center [426, 142] width 325 height 28
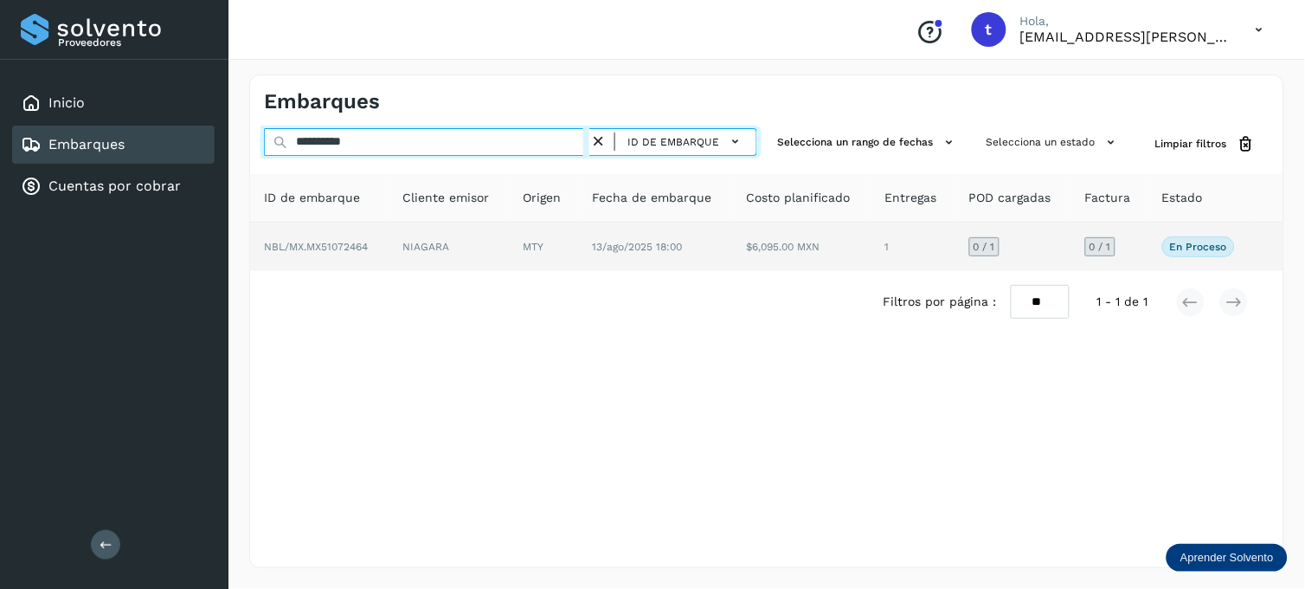
type input "**********"
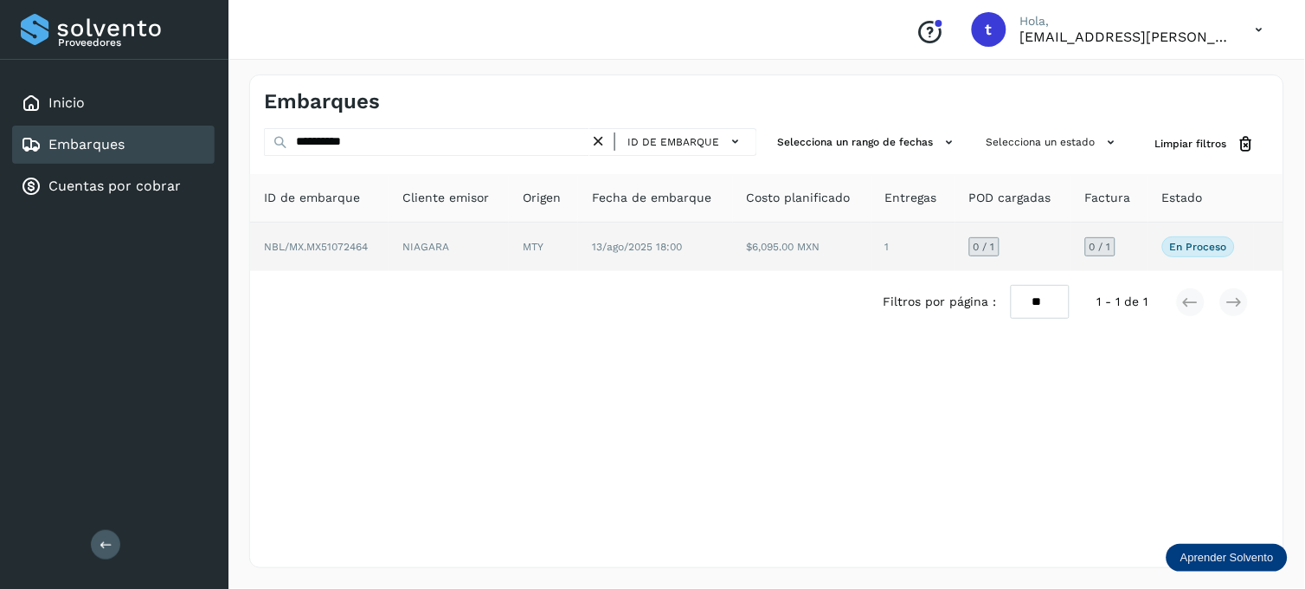
click at [509, 242] on td "NIAGARA" at bounding box center [543, 246] width 69 height 48
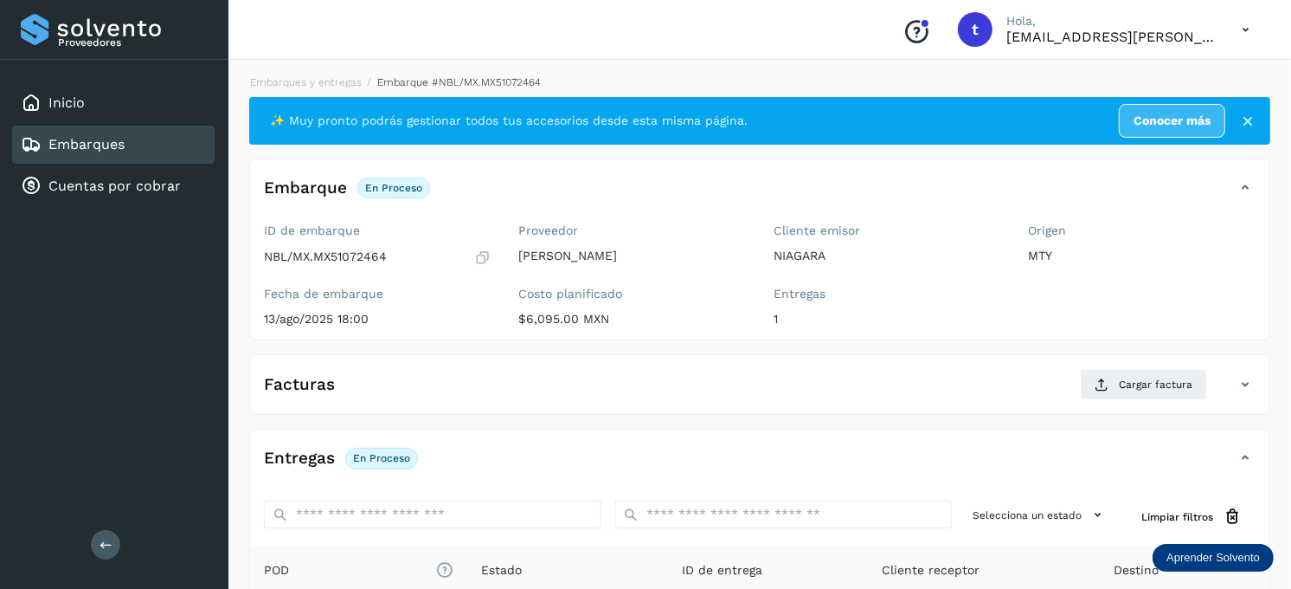
click at [429, 242] on div "ID de embarque NBL/MX.MX51072464" at bounding box center [378, 244] width 228 height 42
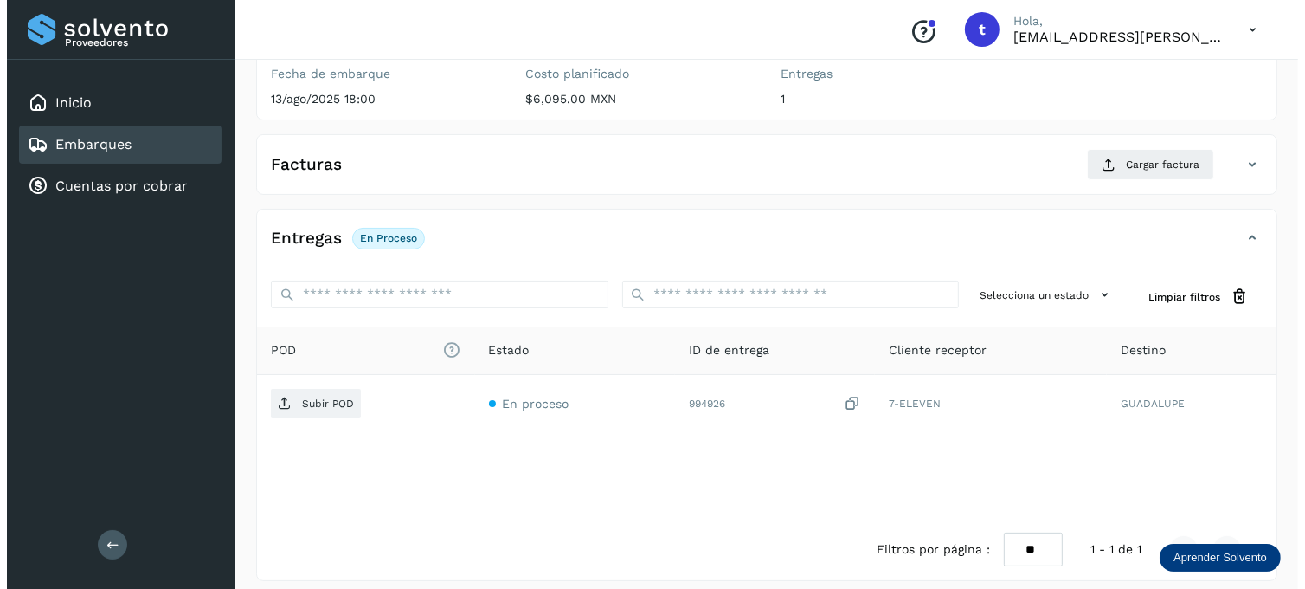
scroll to position [234, 0]
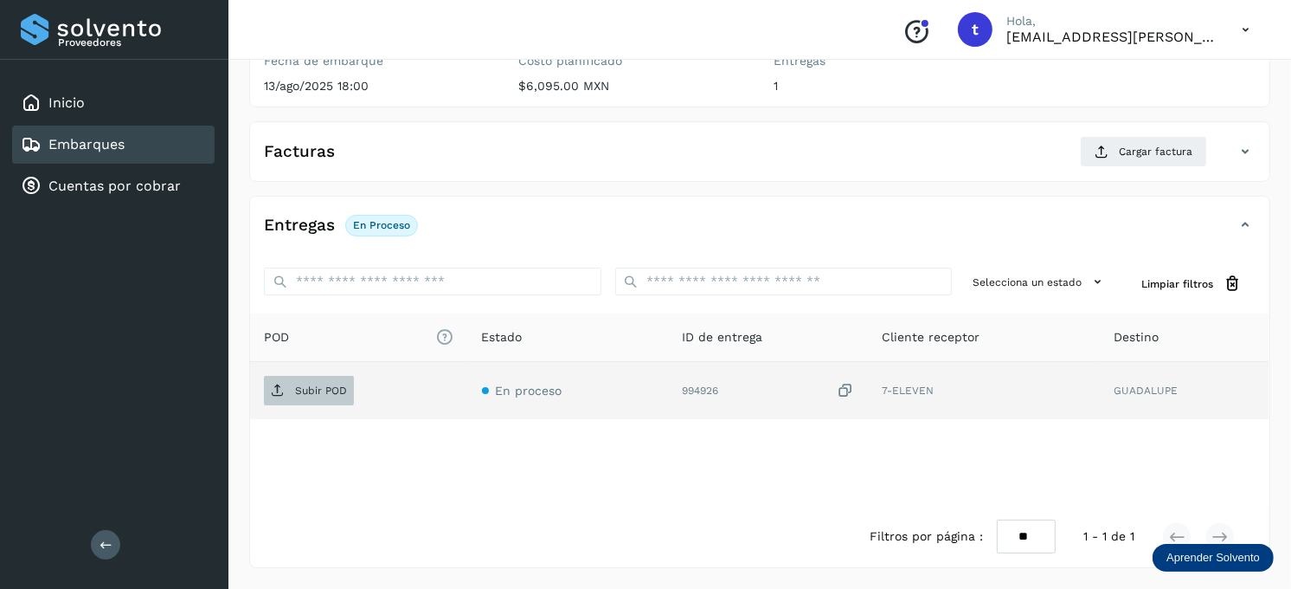
click at [321, 376] on span "Subir POD" at bounding box center [309, 390] width 90 height 28
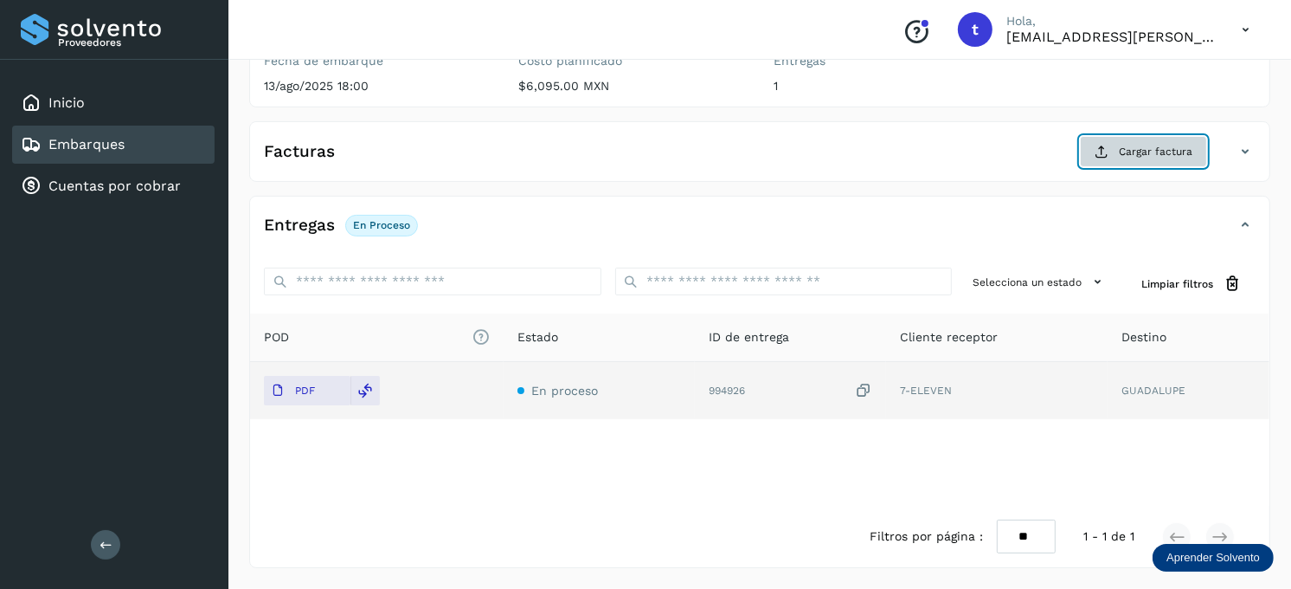
click at [1161, 152] on span "Cargar factura" at bounding box center [1156, 152] width 74 height 16
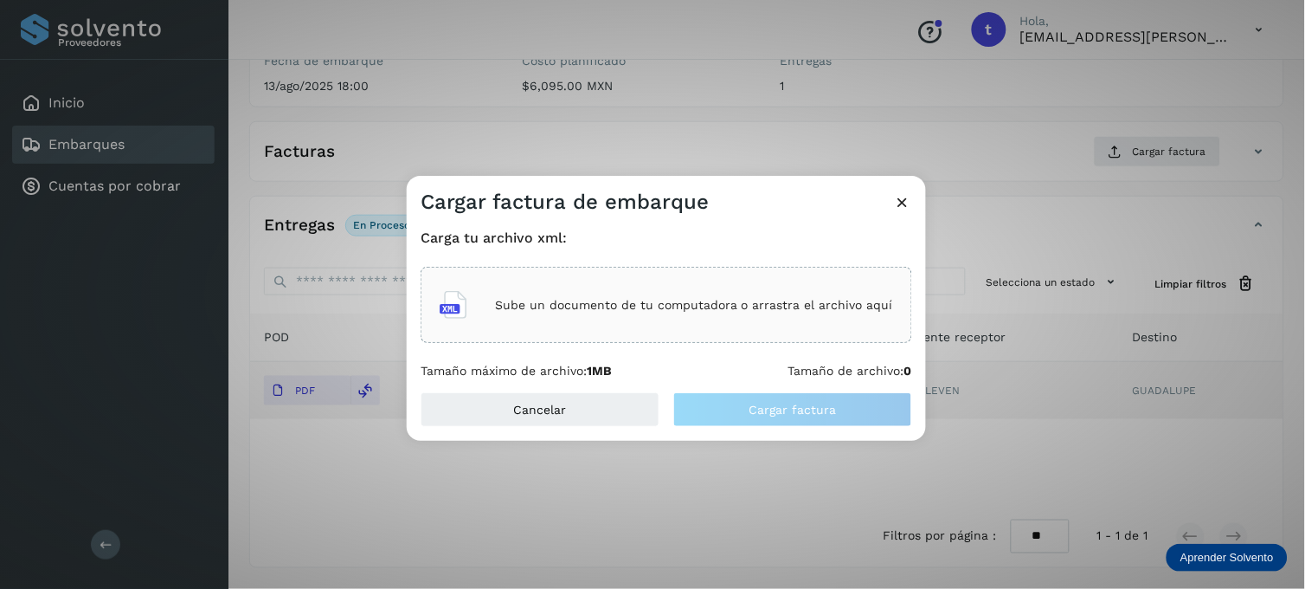
click at [580, 295] on div "Sube un documento de tu computadora o arrastra el archivo aquí" at bounding box center [666, 304] width 453 height 47
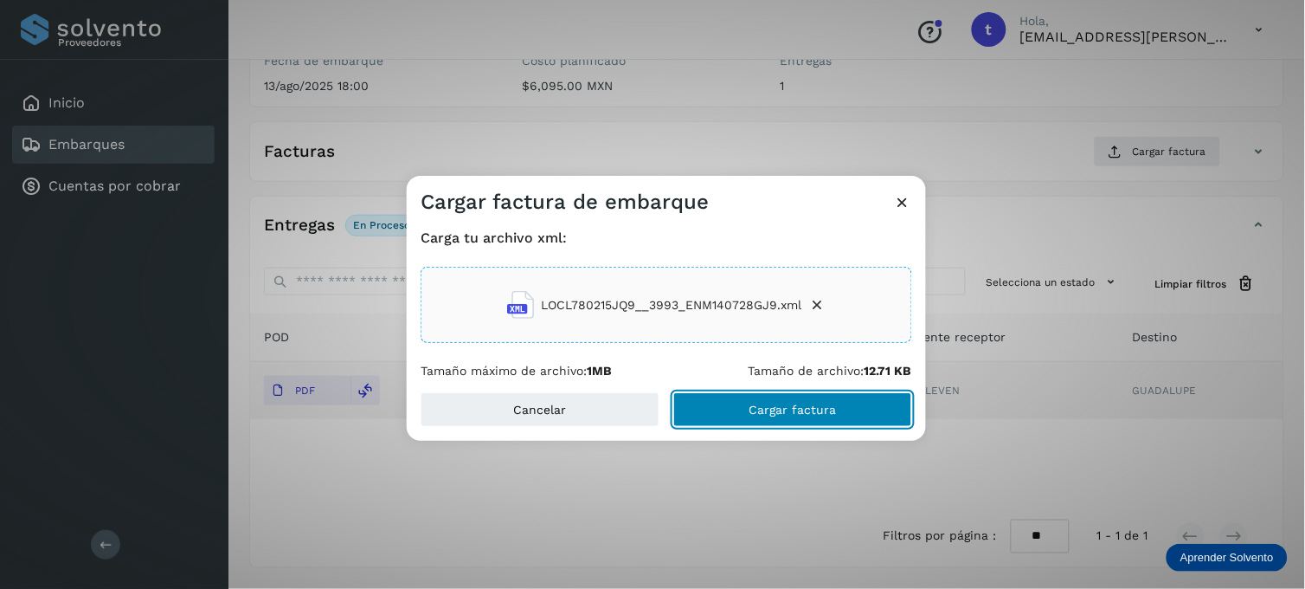
click at [766, 409] on span "Cargar factura" at bounding box center [792, 409] width 87 height 12
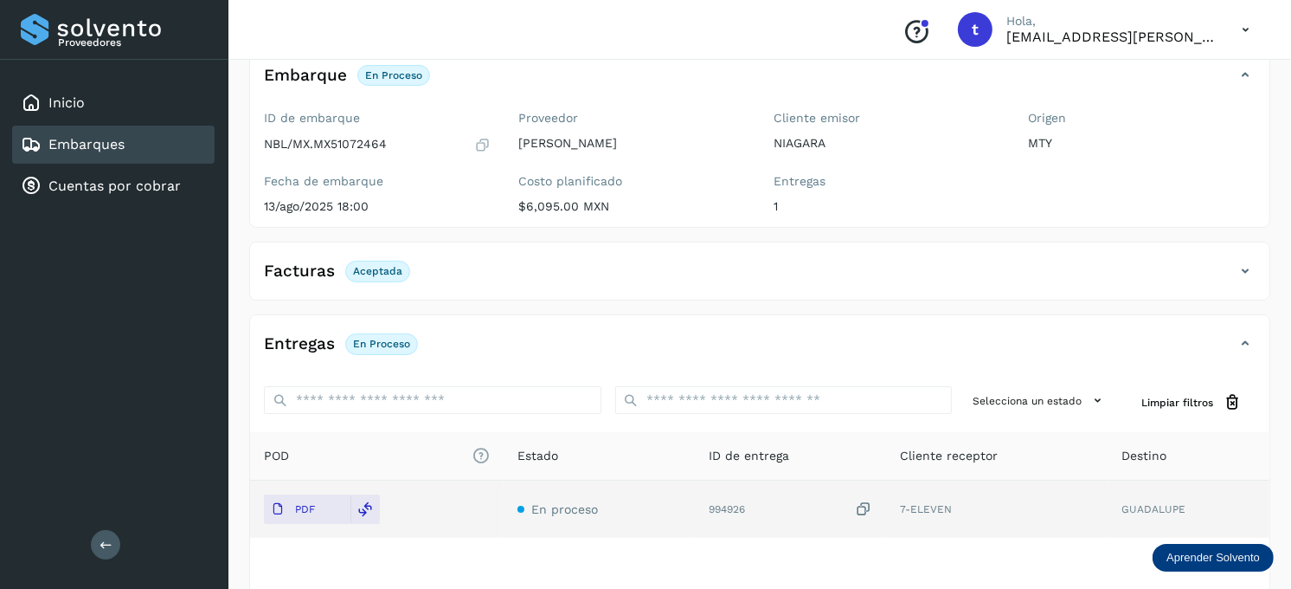
scroll to position [39, 0]
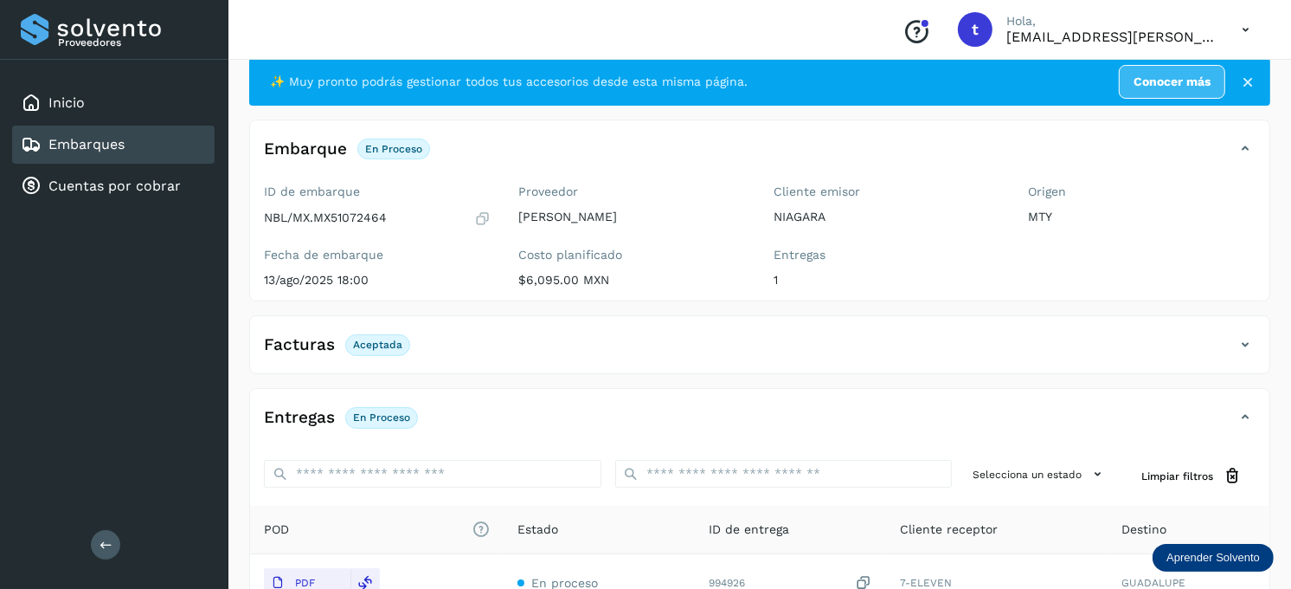
click at [141, 138] on div "Embarques" at bounding box center [113, 144] width 203 height 38
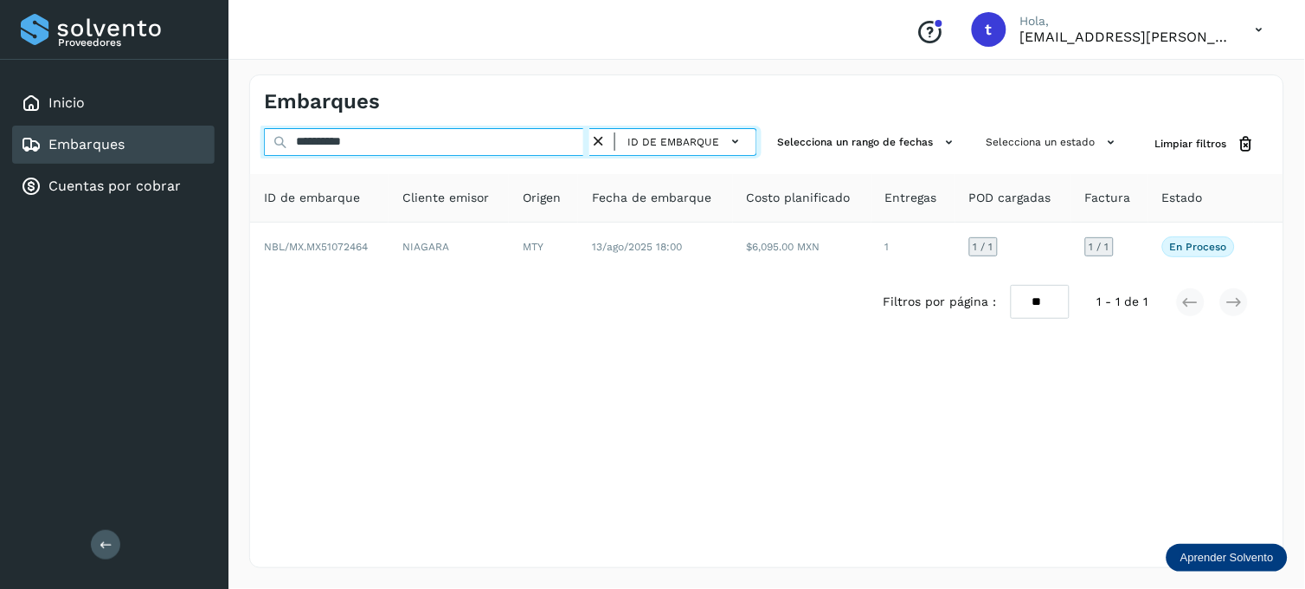
click at [408, 149] on input "**********" at bounding box center [426, 142] width 325 height 28
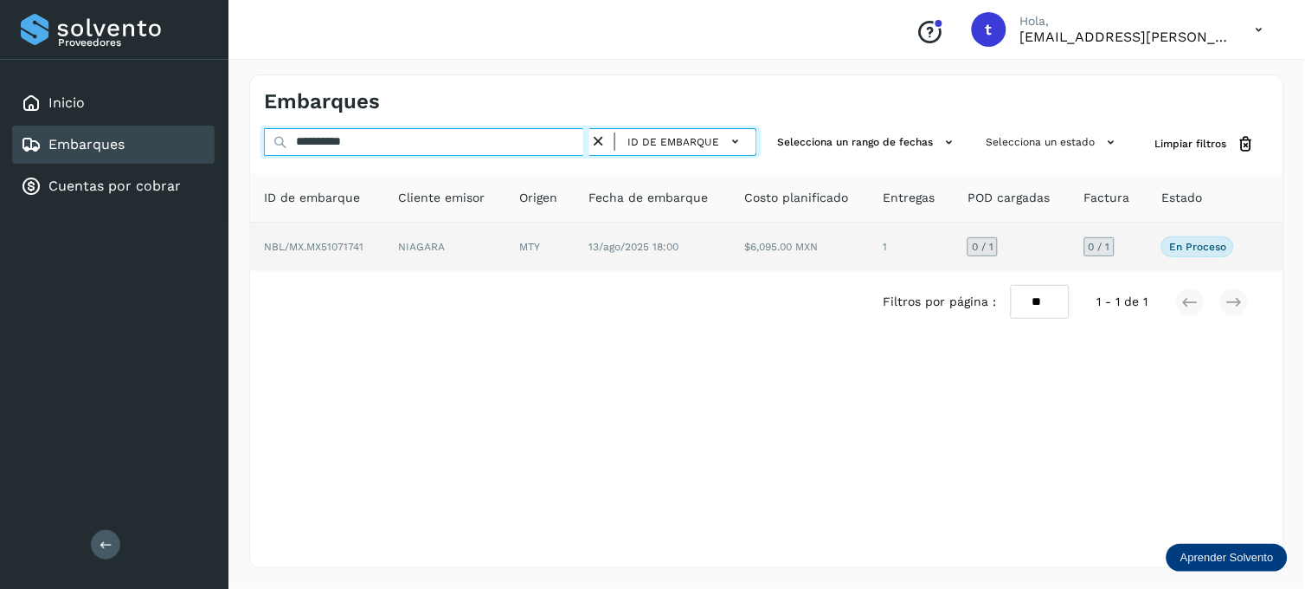
type input "**********"
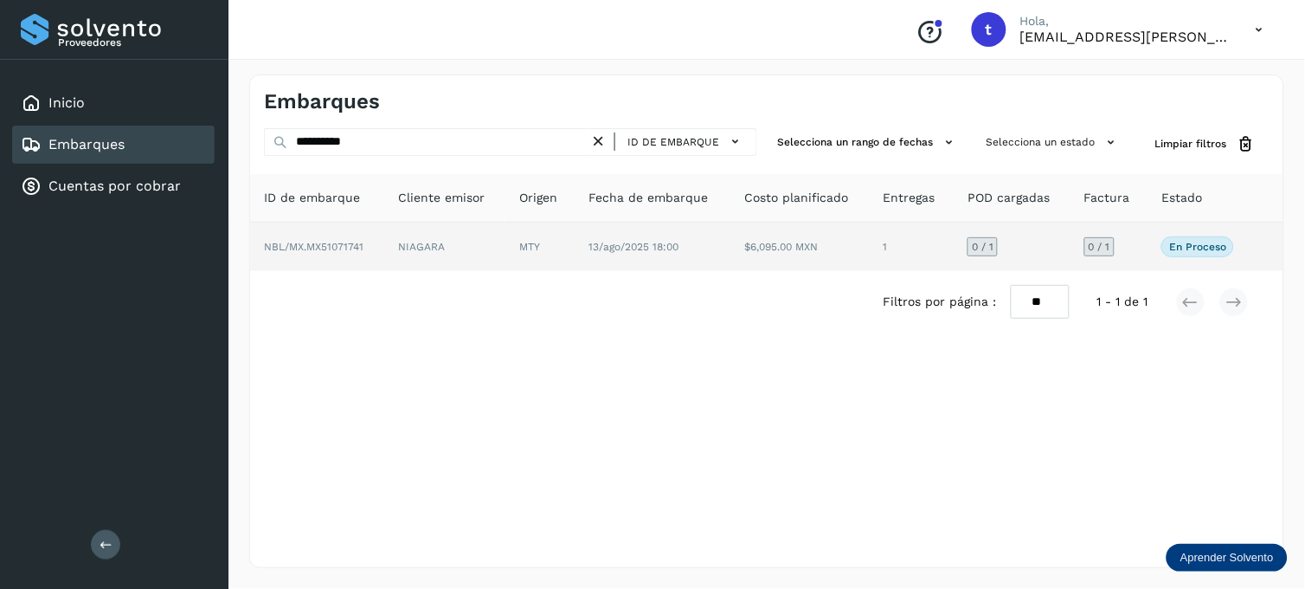
click at [505, 249] on td "NIAGARA" at bounding box center [539, 246] width 69 height 48
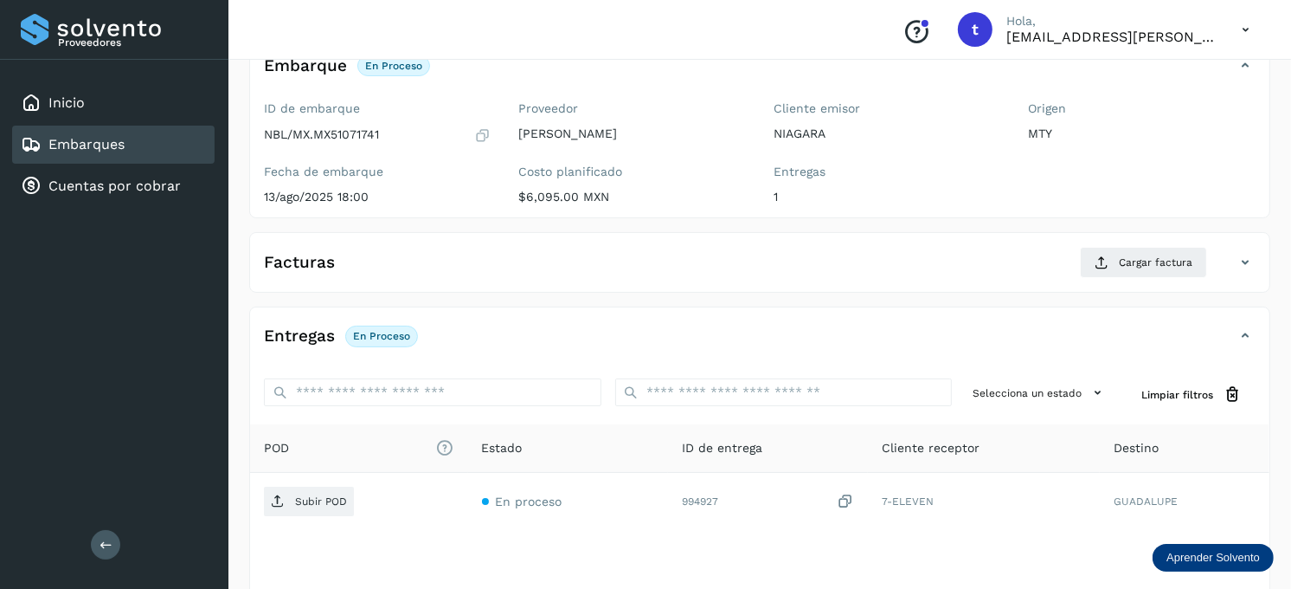
scroll to position [234, 0]
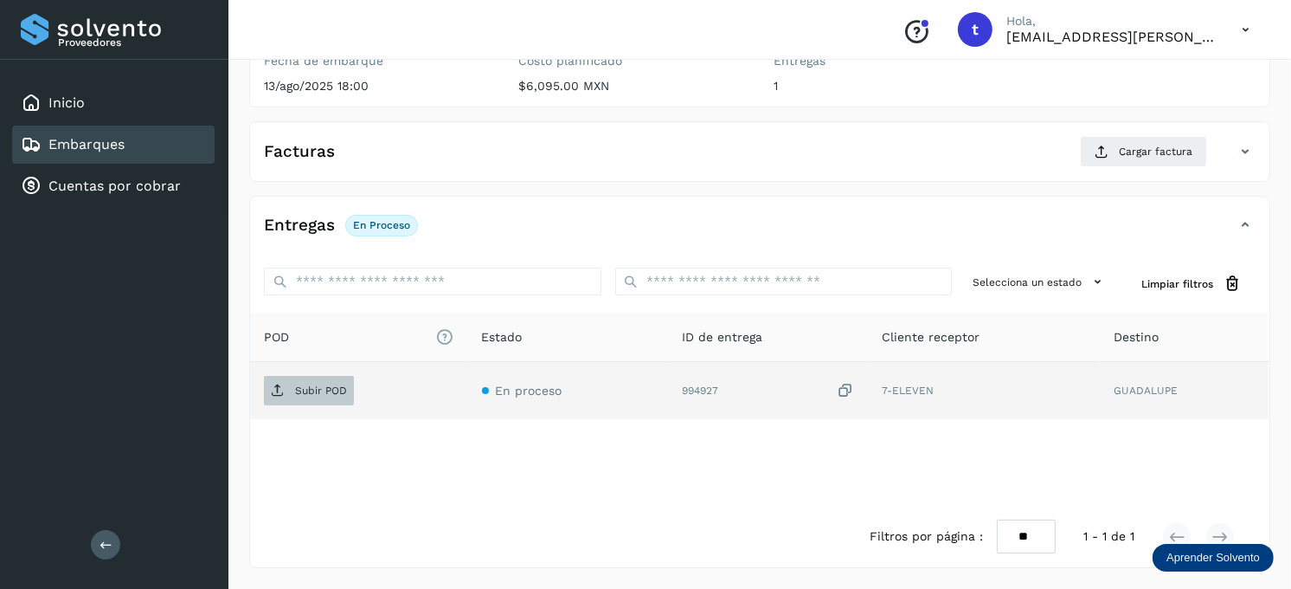
click at [342, 392] on p "Subir POD" at bounding box center [321, 390] width 52 height 12
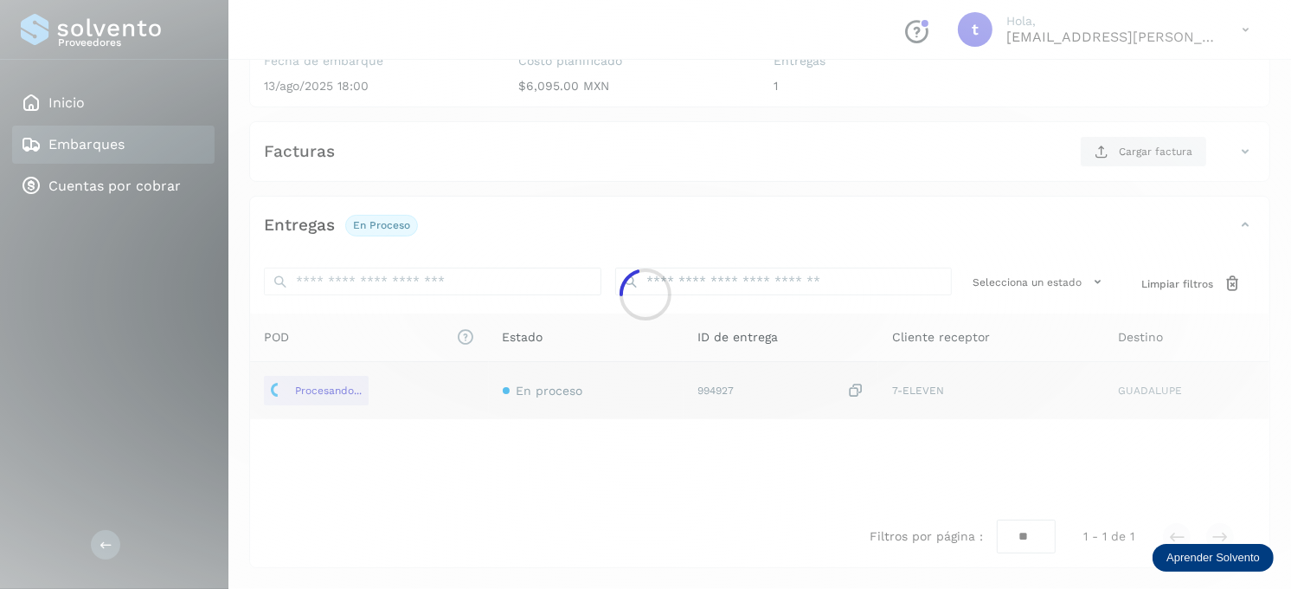
scroll to position [137, 0]
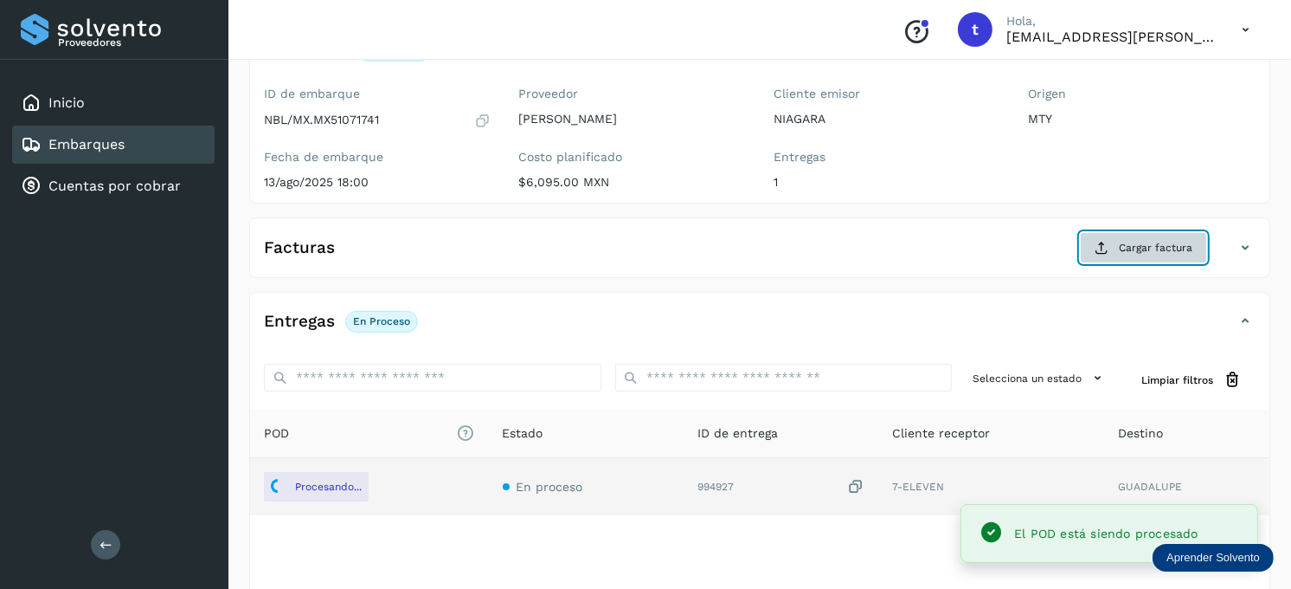
click at [1129, 256] on button "Cargar factura" at bounding box center [1143, 247] width 127 height 31
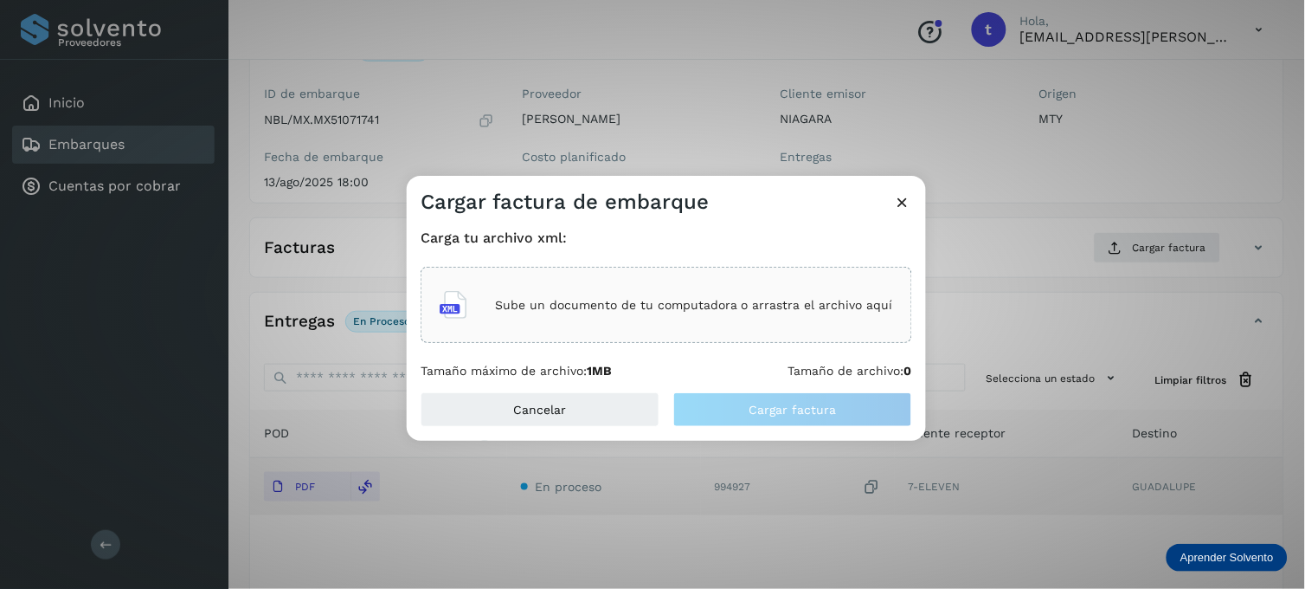
click at [640, 306] on p "Sube un documento de tu computadora o arrastra el archivo aquí" at bounding box center [694, 305] width 398 height 15
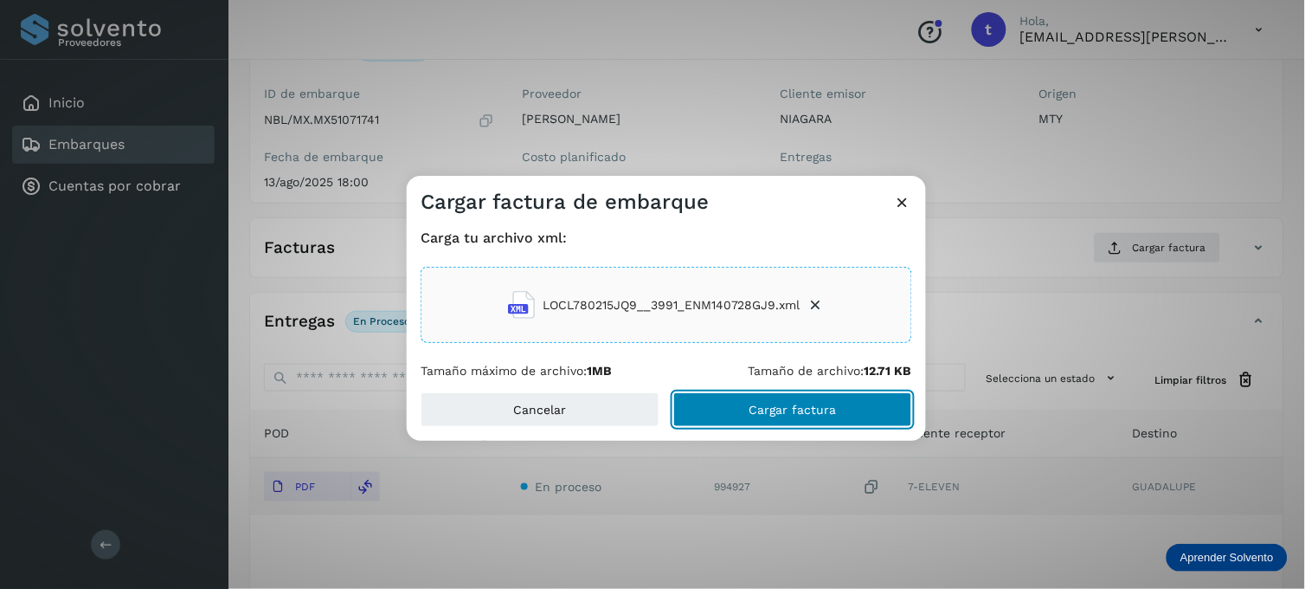
click at [754, 413] on span "Cargar factura" at bounding box center [792, 409] width 87 height 12
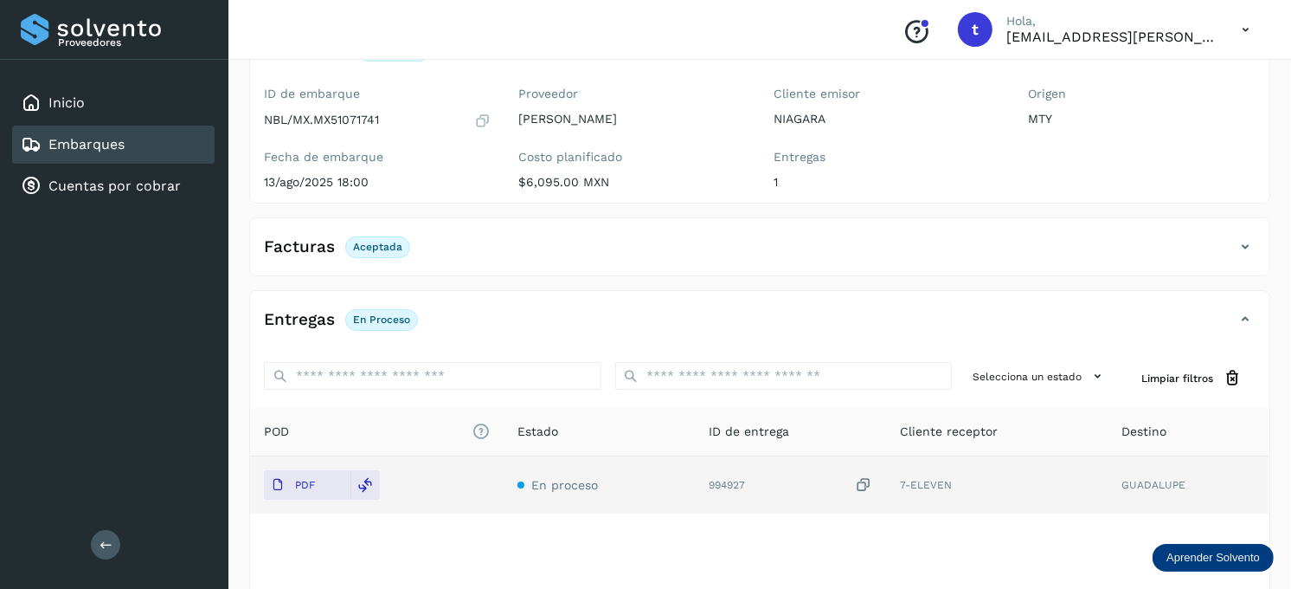
click at [69, 136] on link "Embarques" at bounding box center [86, 144] width 76 height 16
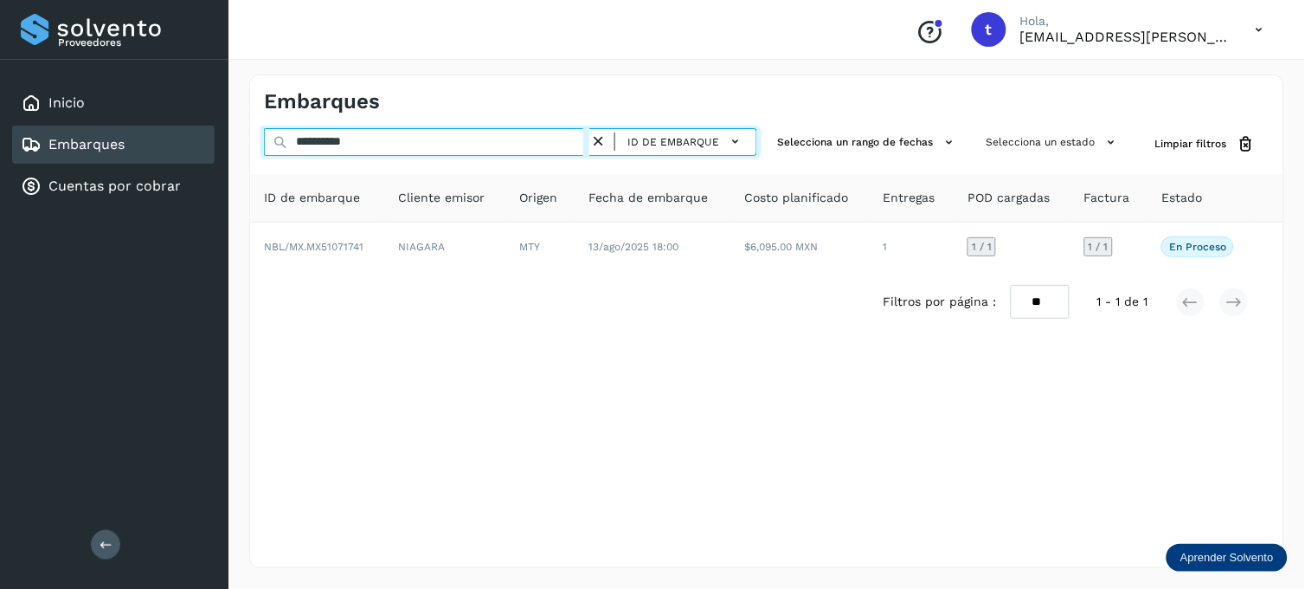
click at [383, 139] on input "**********" at bounding box center [426, 142] width 325 height 28
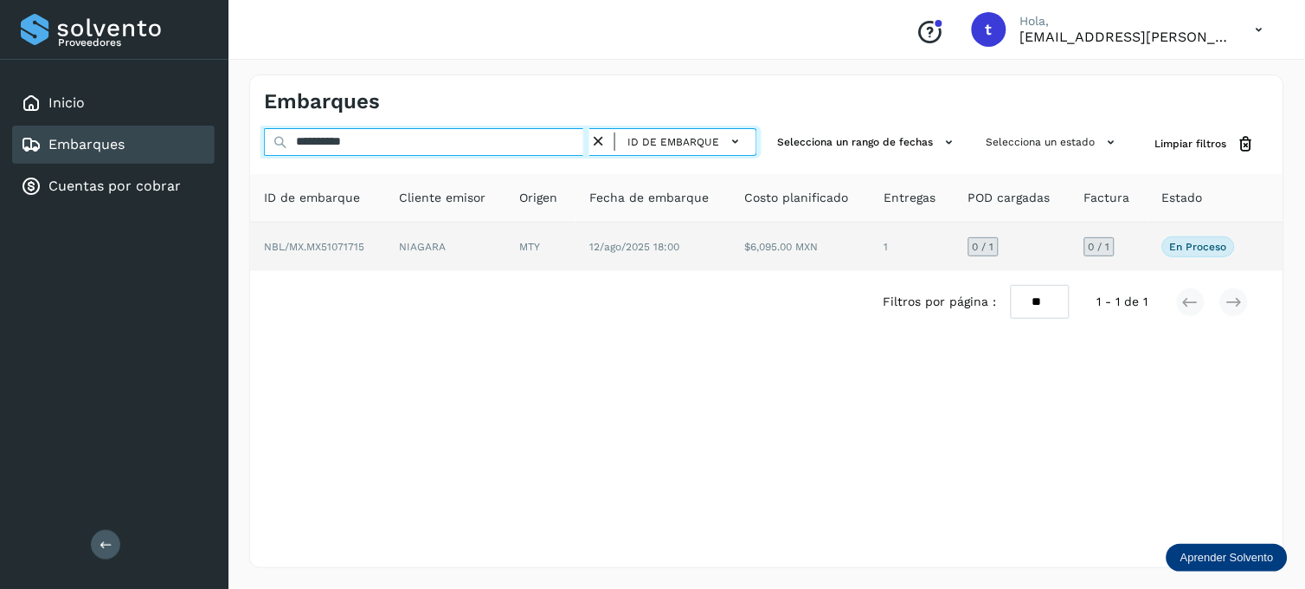
type input "**********"
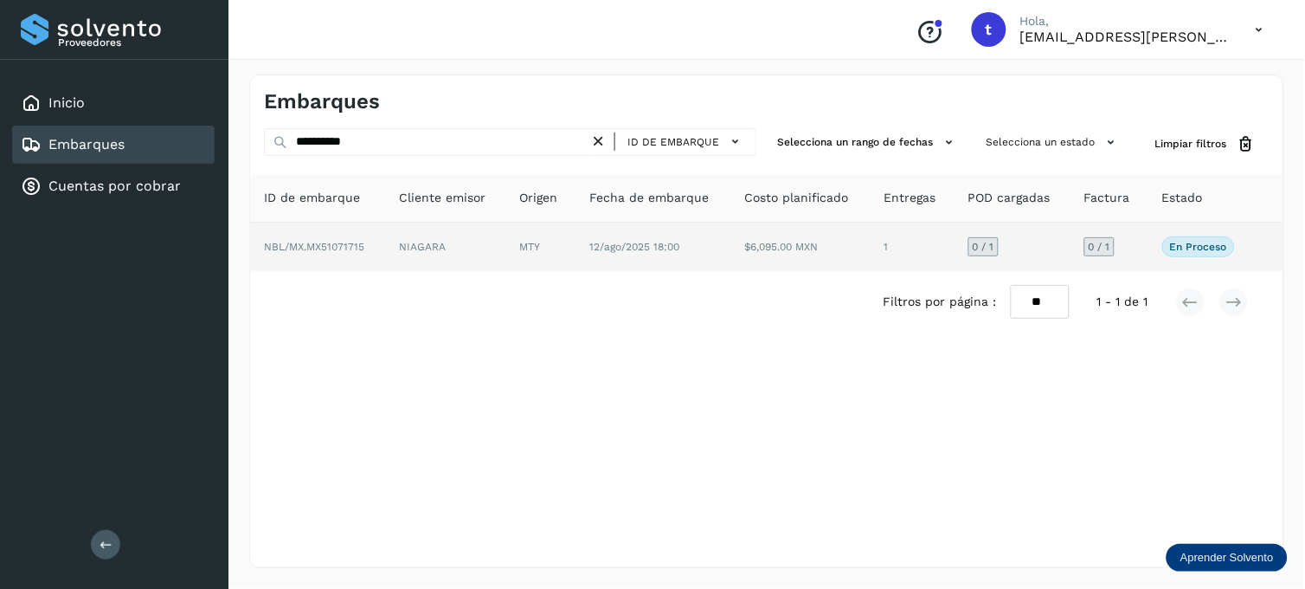
click at [506, 254] on td "NIAGARA" at bounding box center [540, 246] width 69 height 48
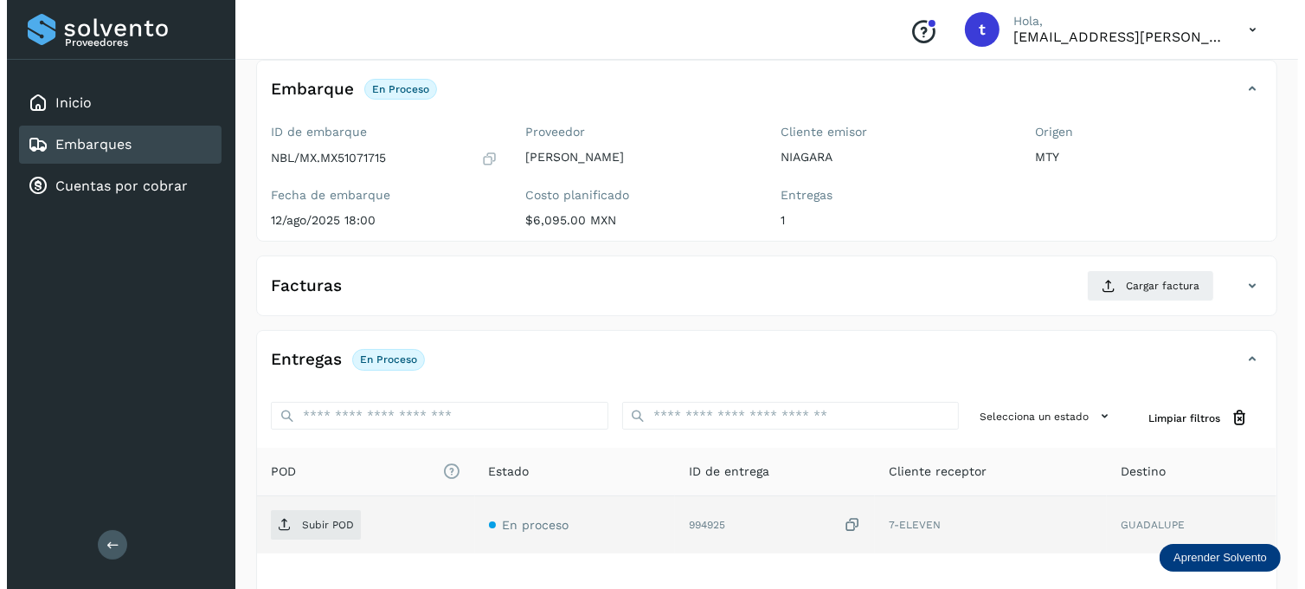
scroll to position [234, 0]
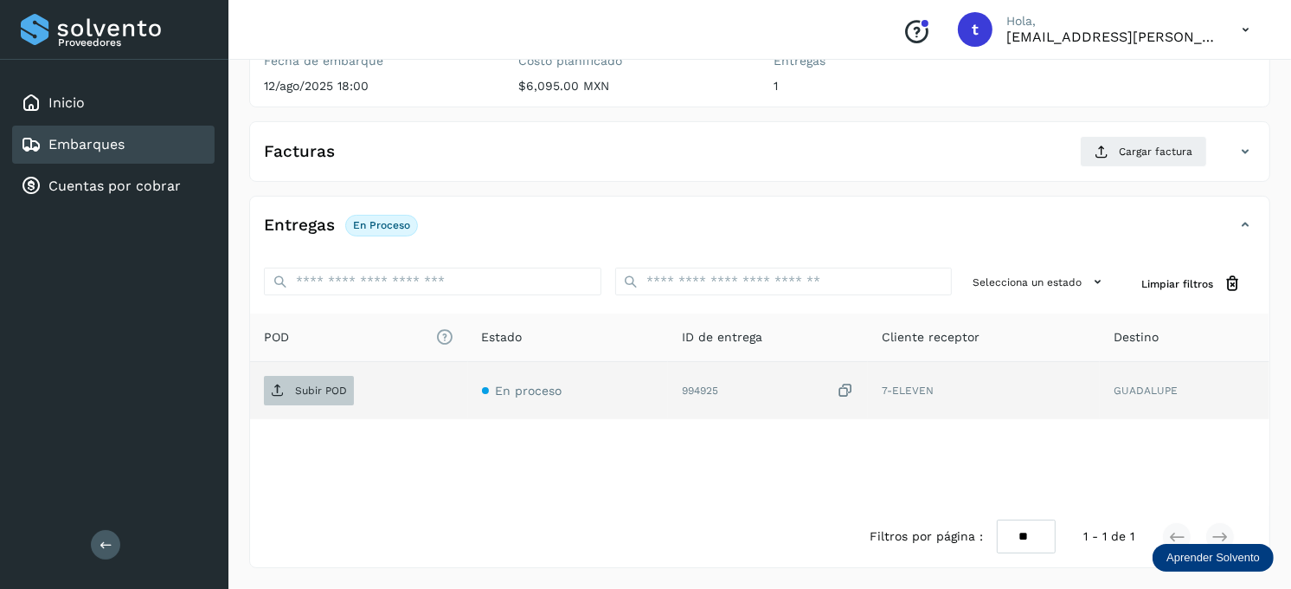
click at [336, 395] on p "Subir POD" at bounding box center [321, 390] width 52 height 12
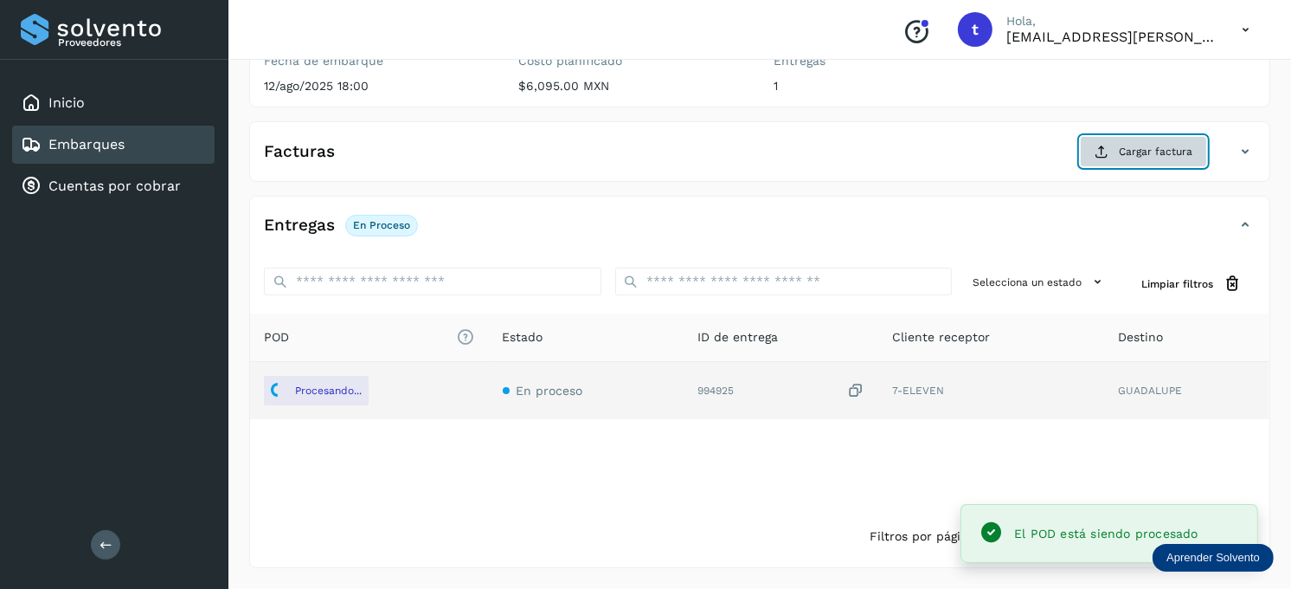
click at [1121, 149] on span "Cargar factura" at bounding box center [1156, 152] width 74 height 16
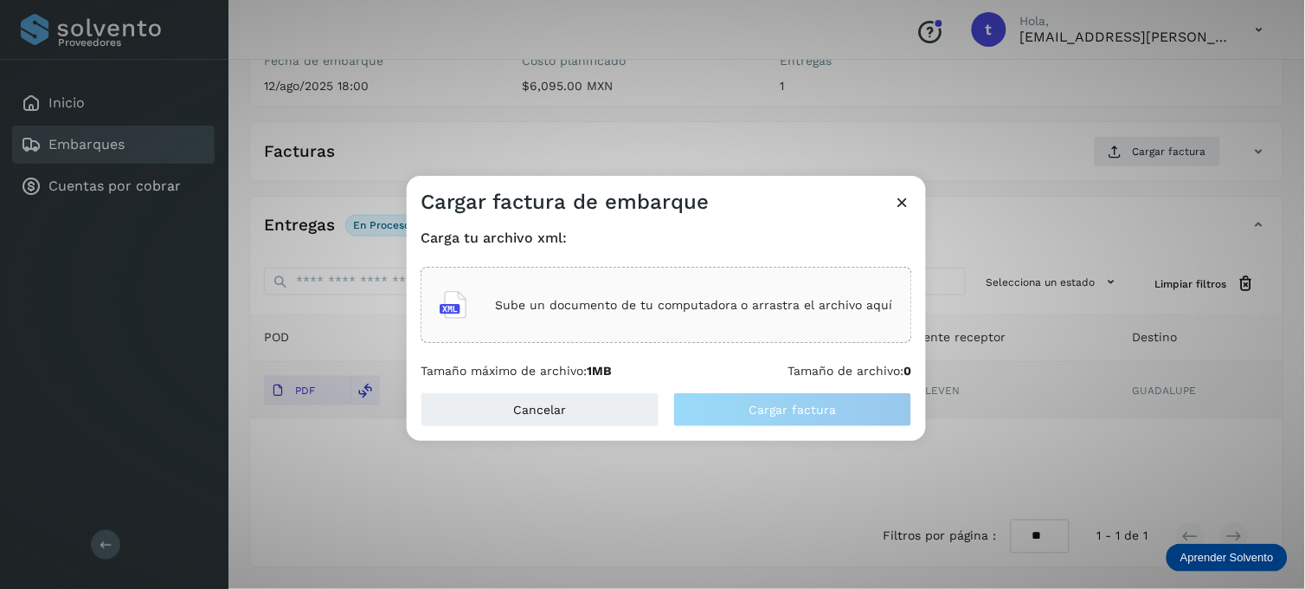
click at [640, 310] on p "Sube un documento de tu computadora o arrastra el archivo aquí" at bounding box center [694, 305] width 398 height 15
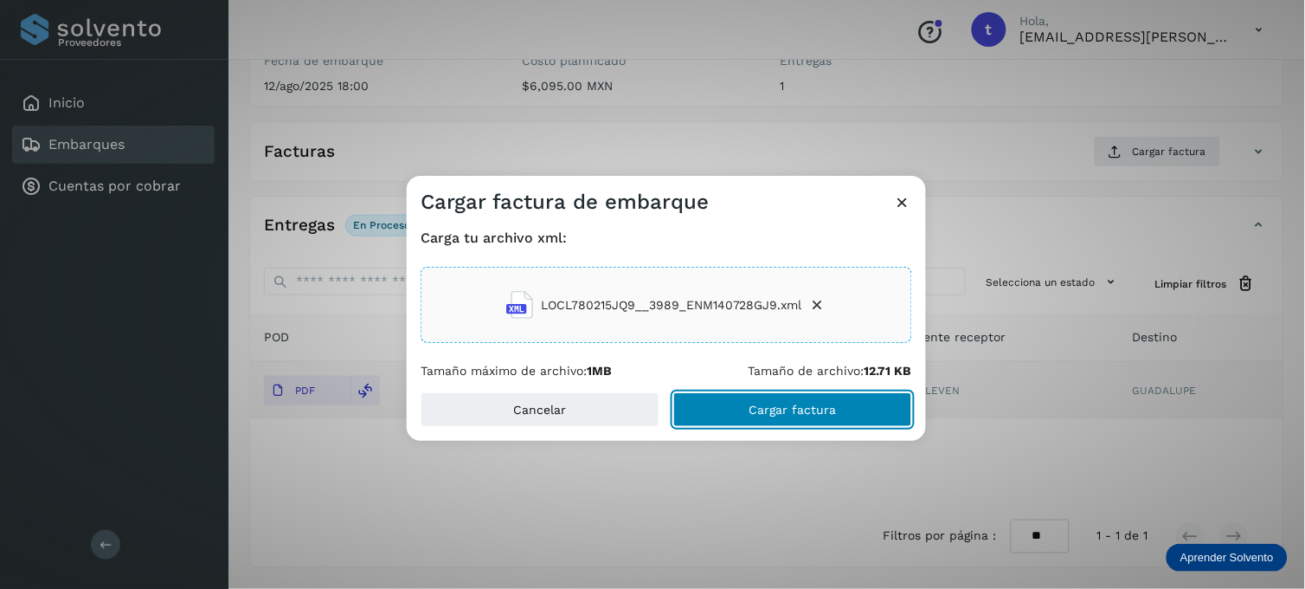
click at [740, 403] on button "Cargar factura" at bounding box center [792, 409] width 239 height 35
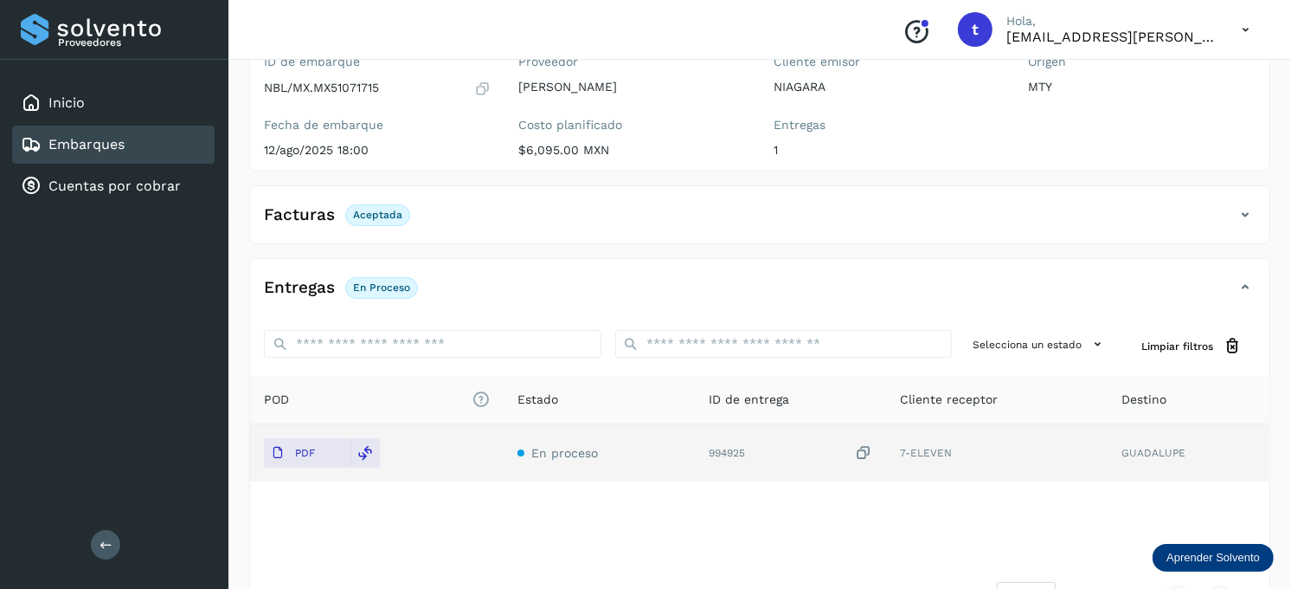
scroll to position [135, 0]
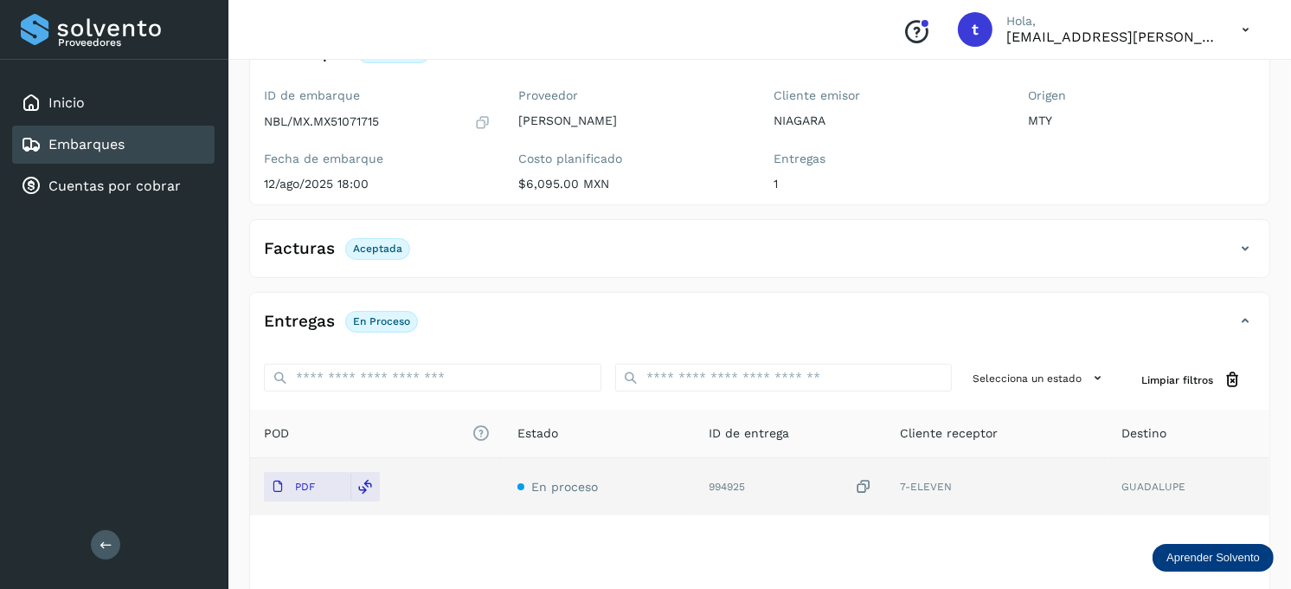
click at [78, 136] on link "Embarques" at bounding box center [86, 144] width 76 height 16
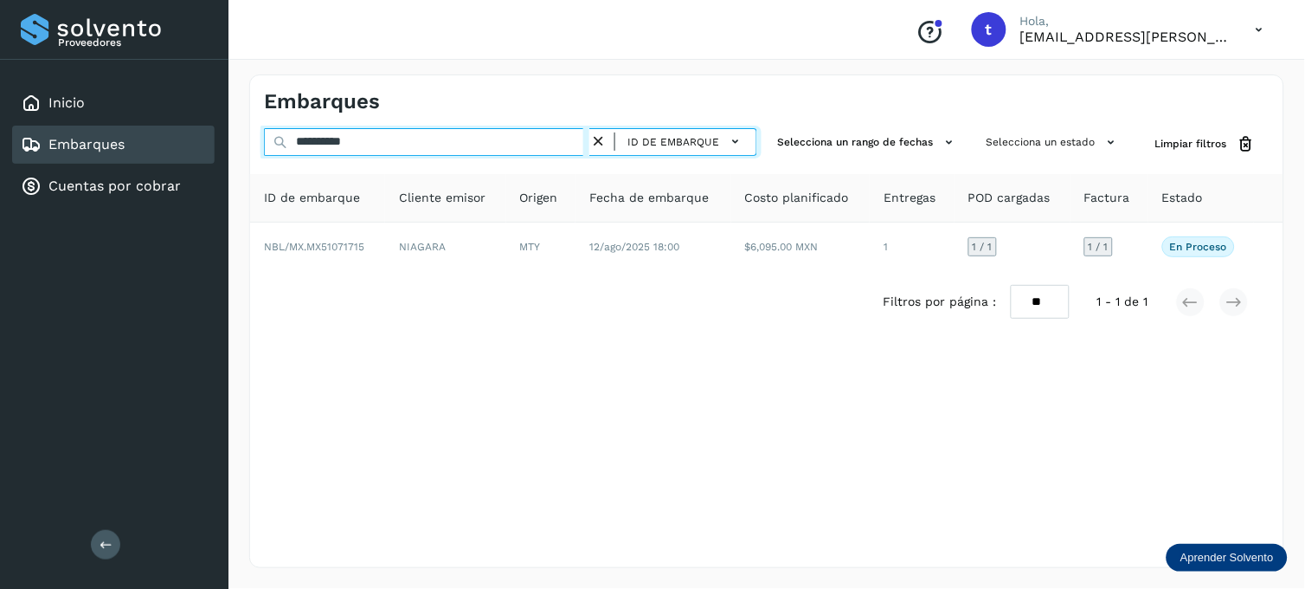
click at [369, 132] on input "**********" at bounding box center [426, 142] width 325 height 28
type input "**********"
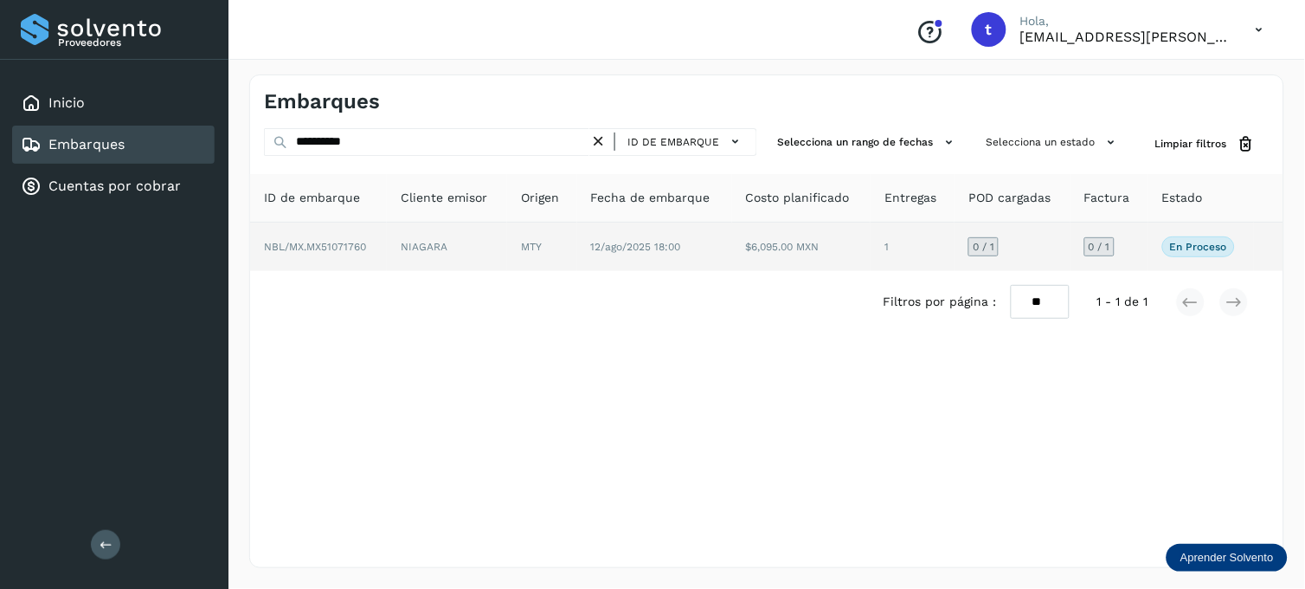
click at [1254, 260] on td "En proceso Verifica el estado de la factura o entregas asociadas a este embarque" at bounding box center [1268, 246] width 29 height 48
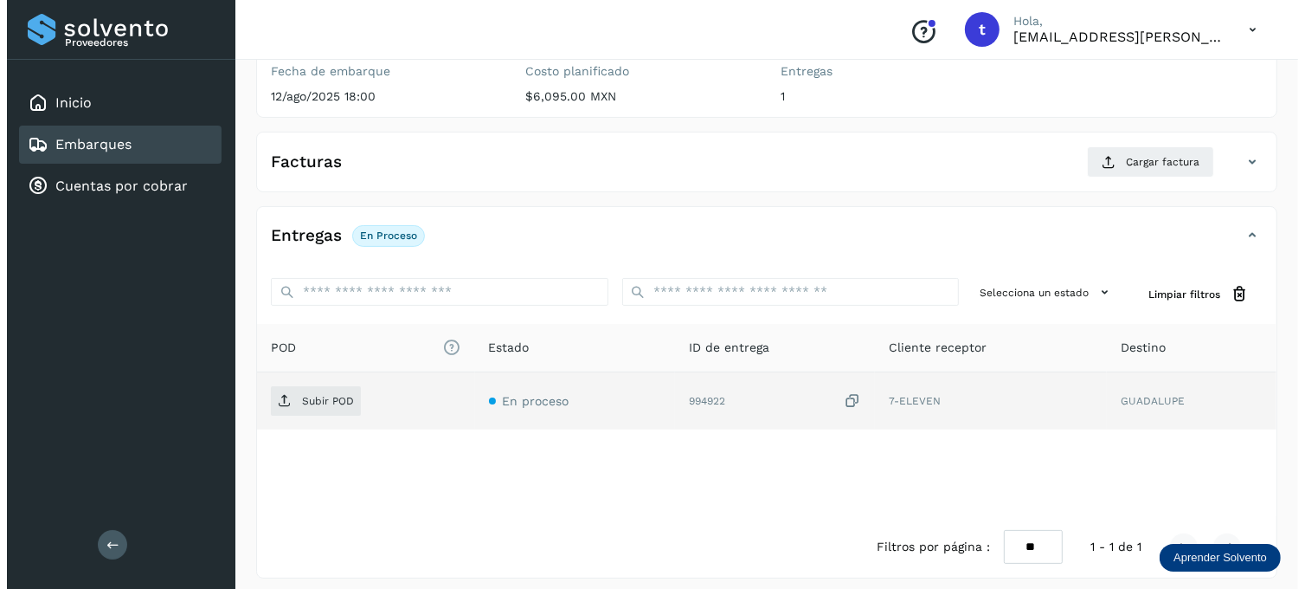
scroll to position [234, 0]
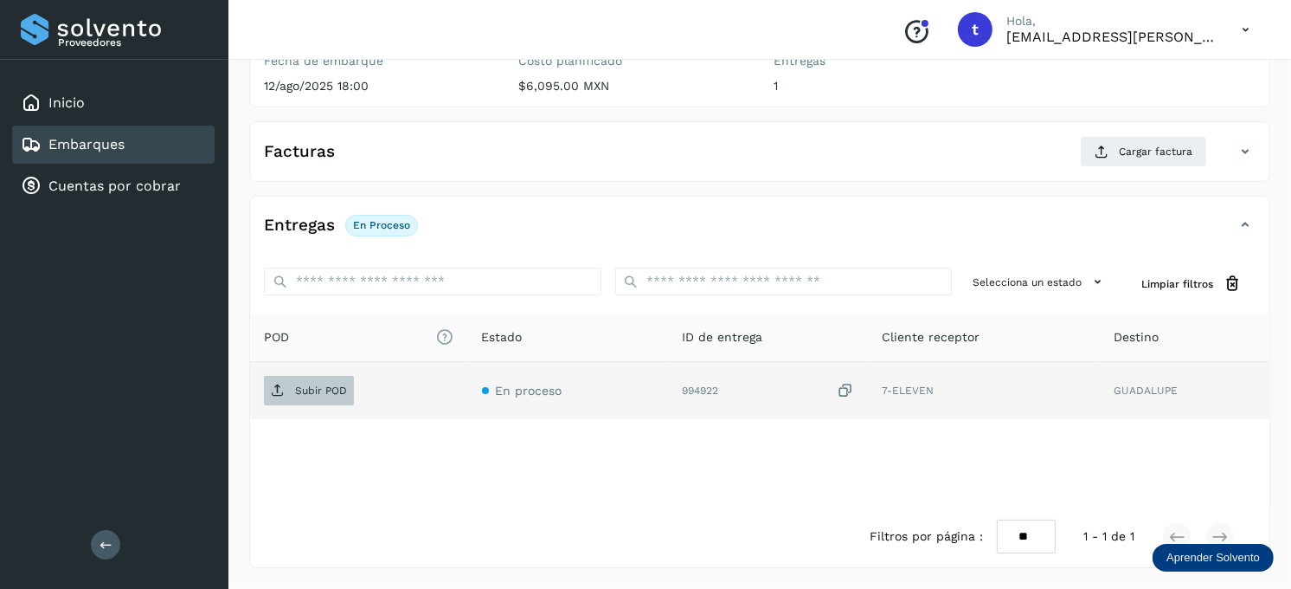
click at [300, 384] on p "Subir POD" at bounding box center [321, 390] width 52 height 12
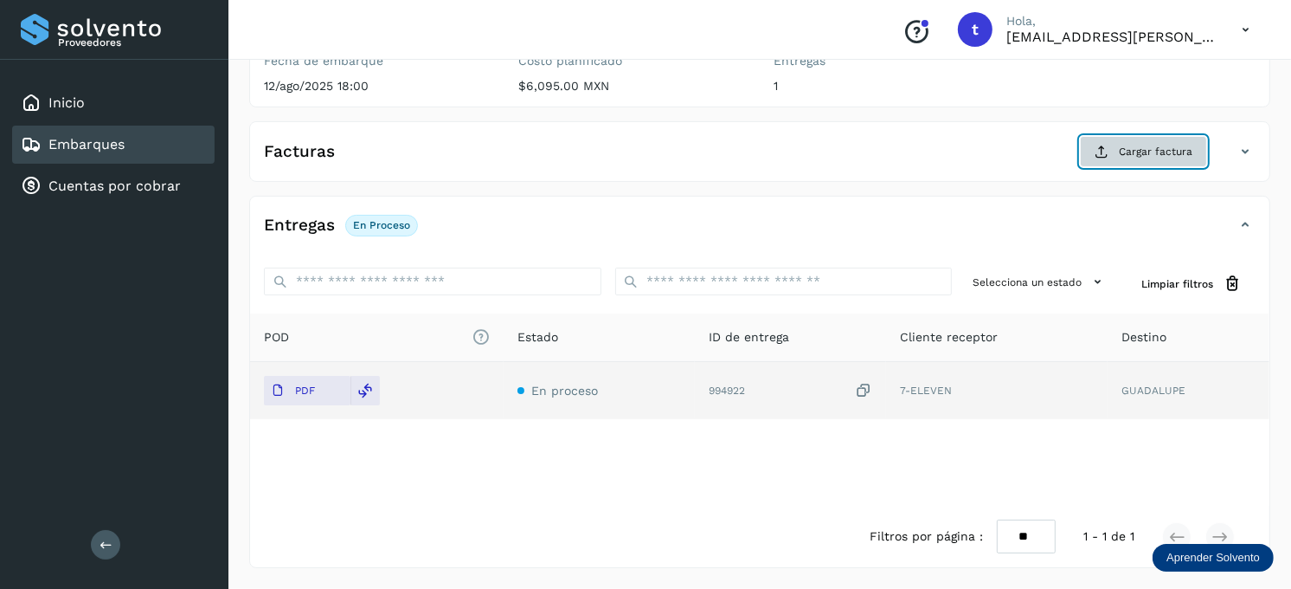
click at [1140, 149] on span "Cargar factura" at bounding box center [1156, 152] width 74 height 16
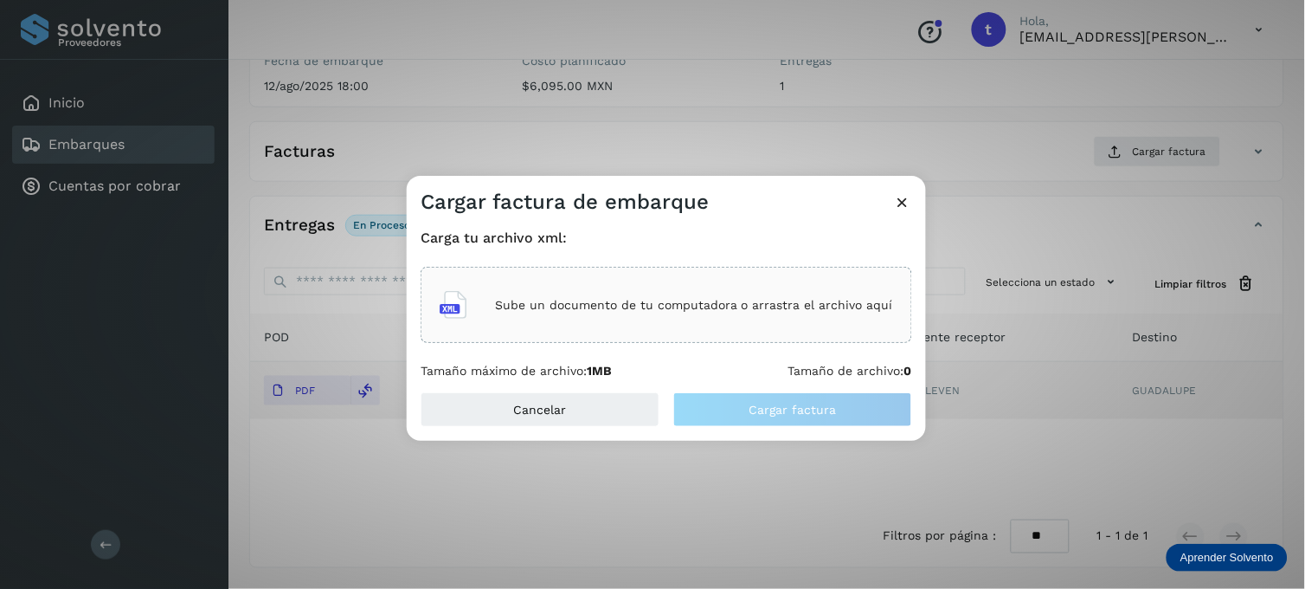
click at [664, 304] on p "Sube un documento de tu computadora o arrastra el archivo aquí" at bounding box center [694, 305] width 398 height 15
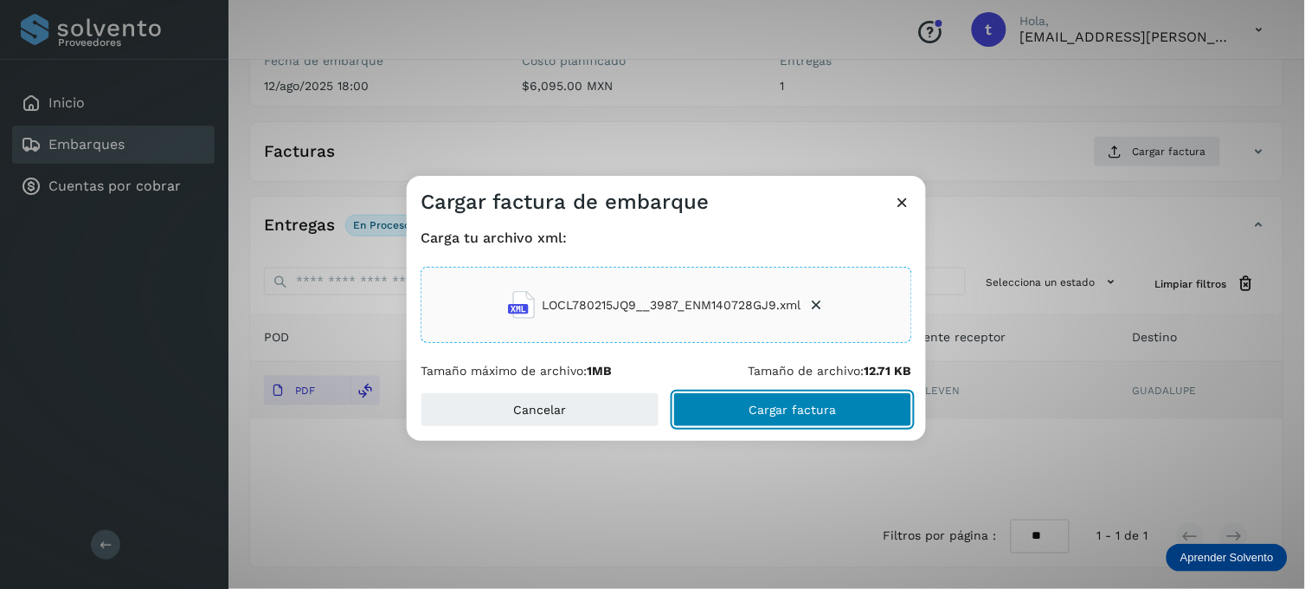
click at [740, 416] on button "Cargar factura" at bounding box center [792, 409] width 239 height 35
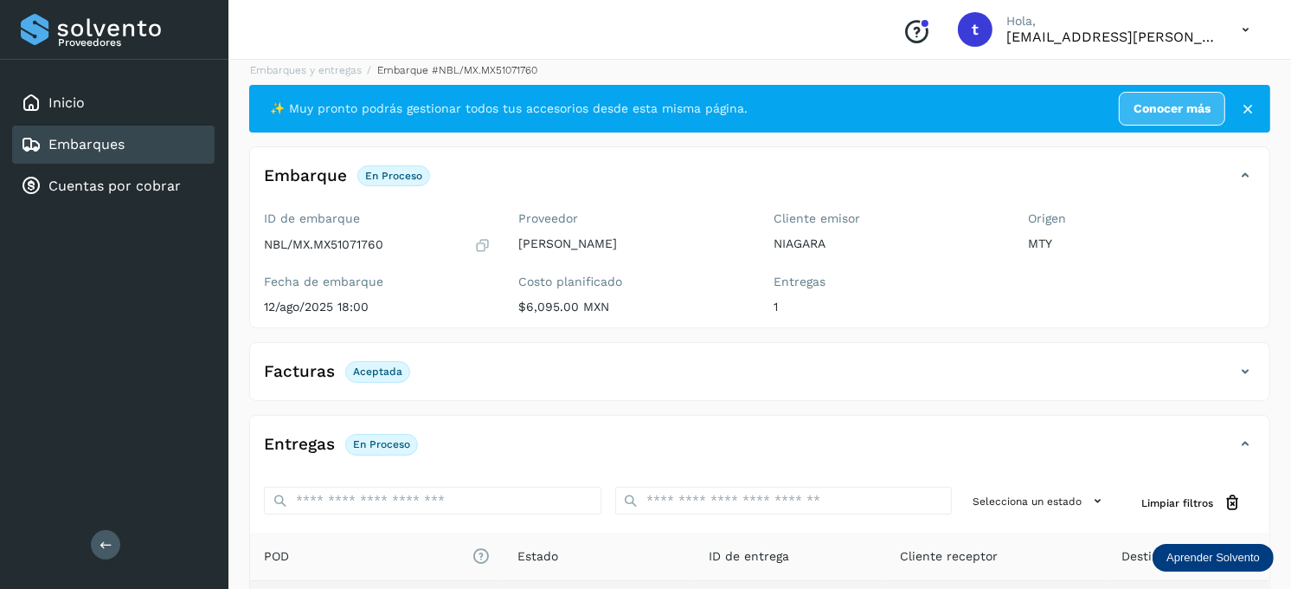
scroll to position [0, 0]
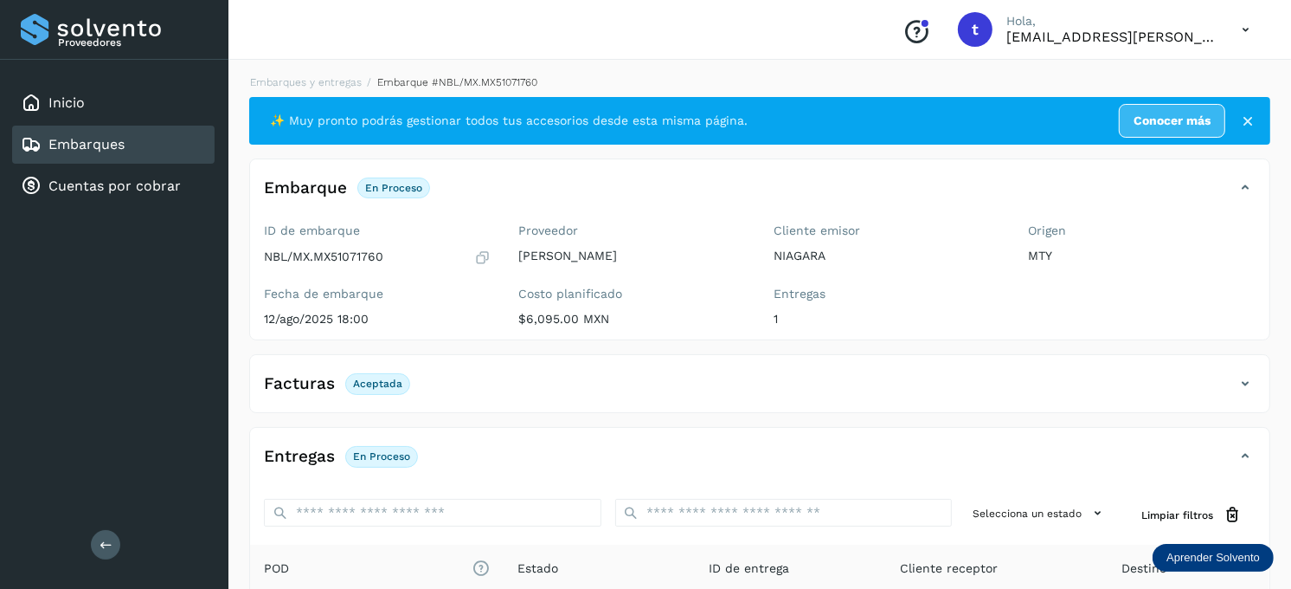
click at [139, 134] on div "Embarques" at bounding box center [113, 144] width 203 height 38
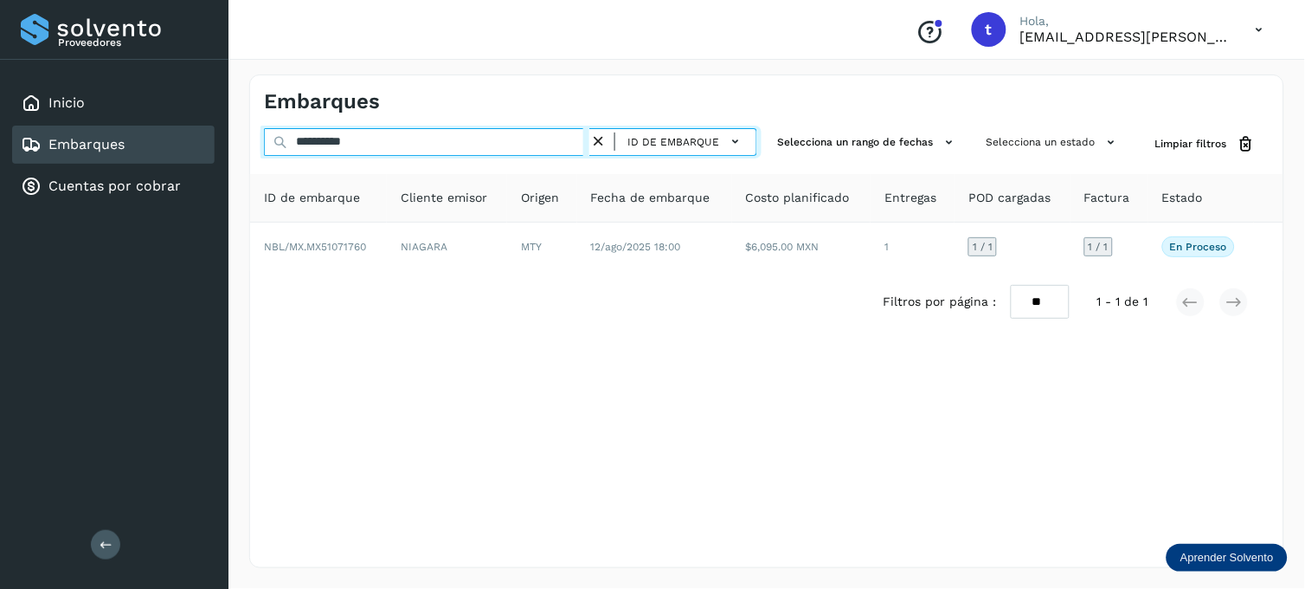
click at [420, 134] on input "**********" at bounding box center [426, 142] width 325 height 28
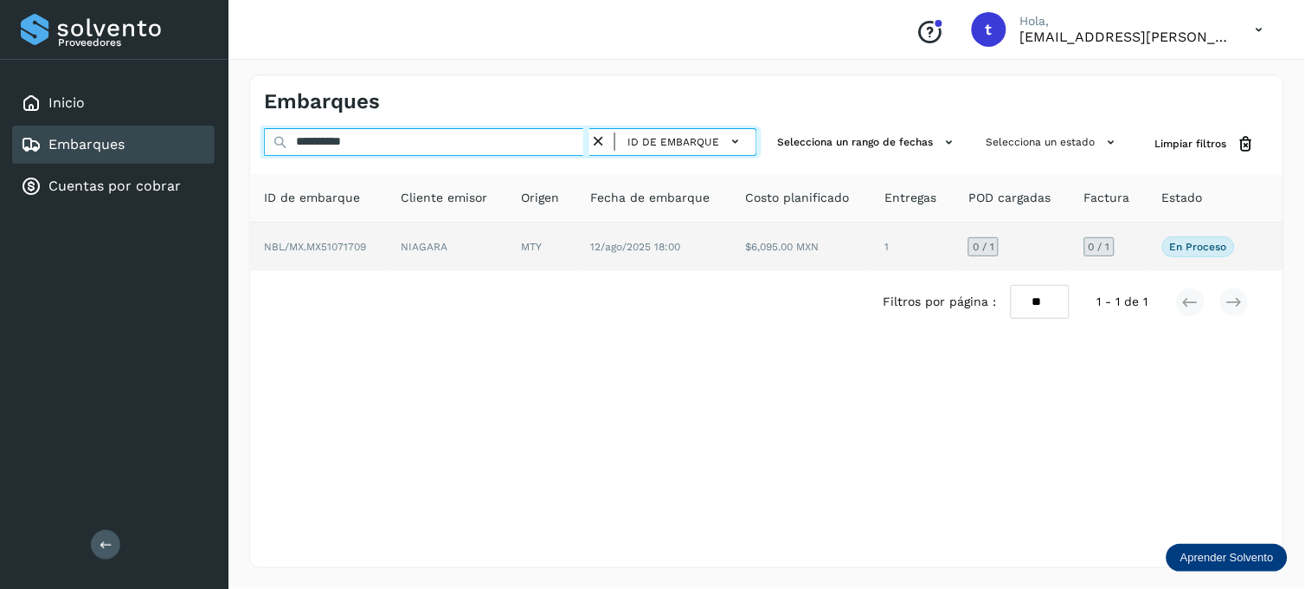
type input "**********"
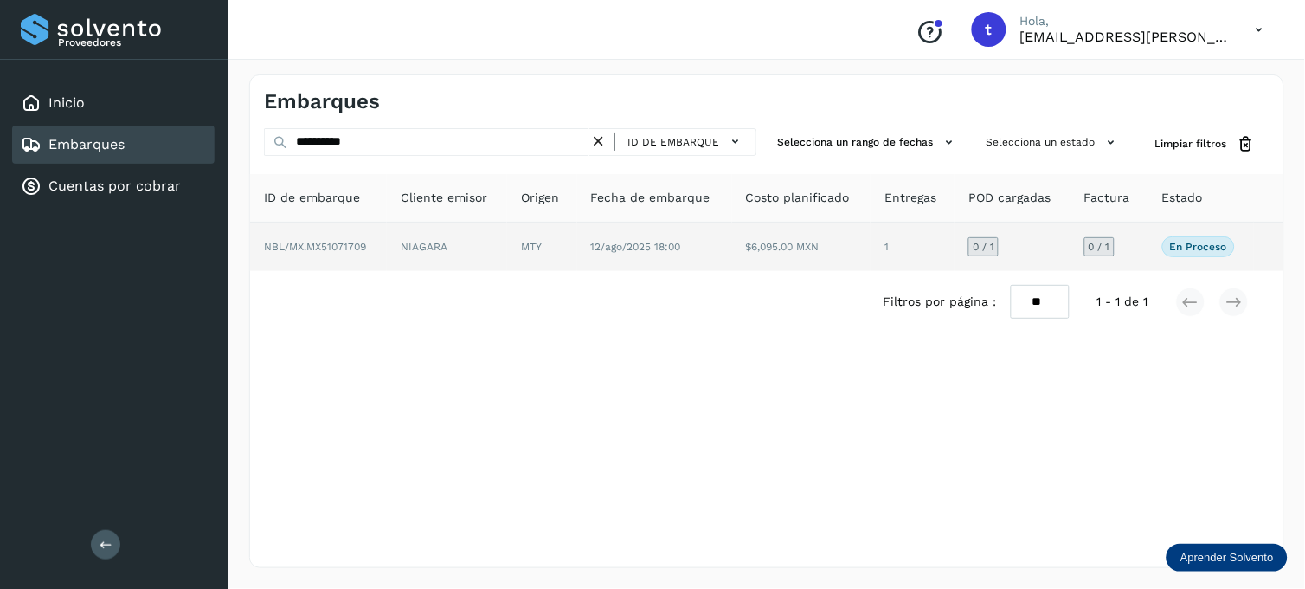
click at [577, 251] on td "MTY" at bounding box center [654, 246] width 155 height 48
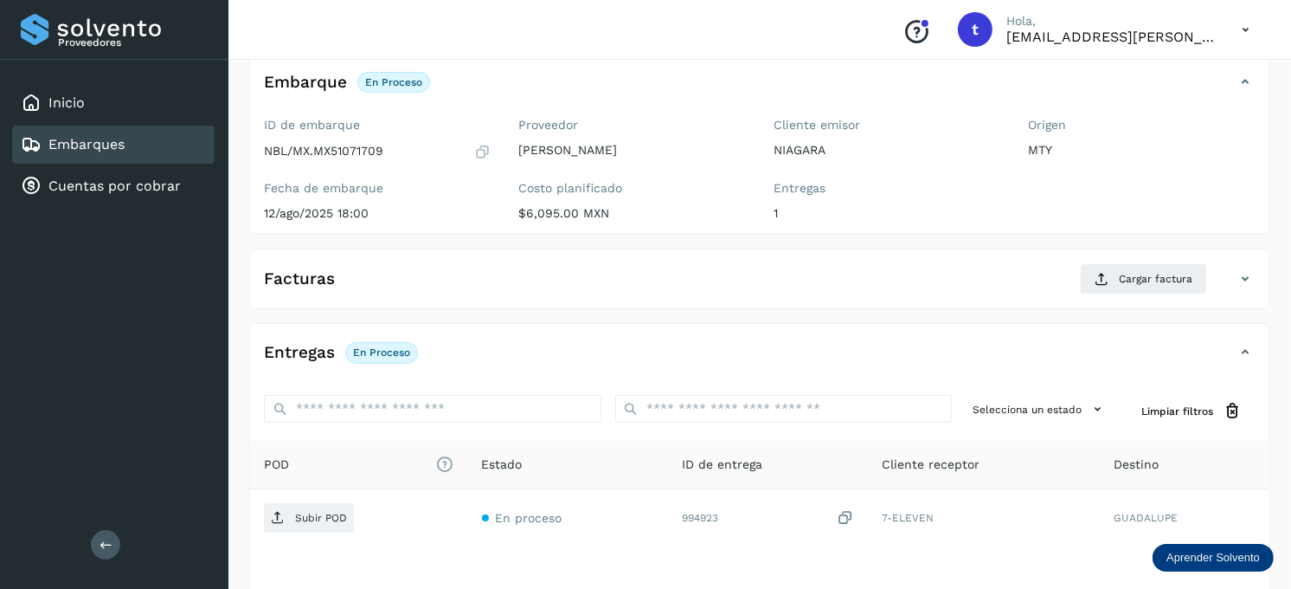
scroll to position [234, 0]
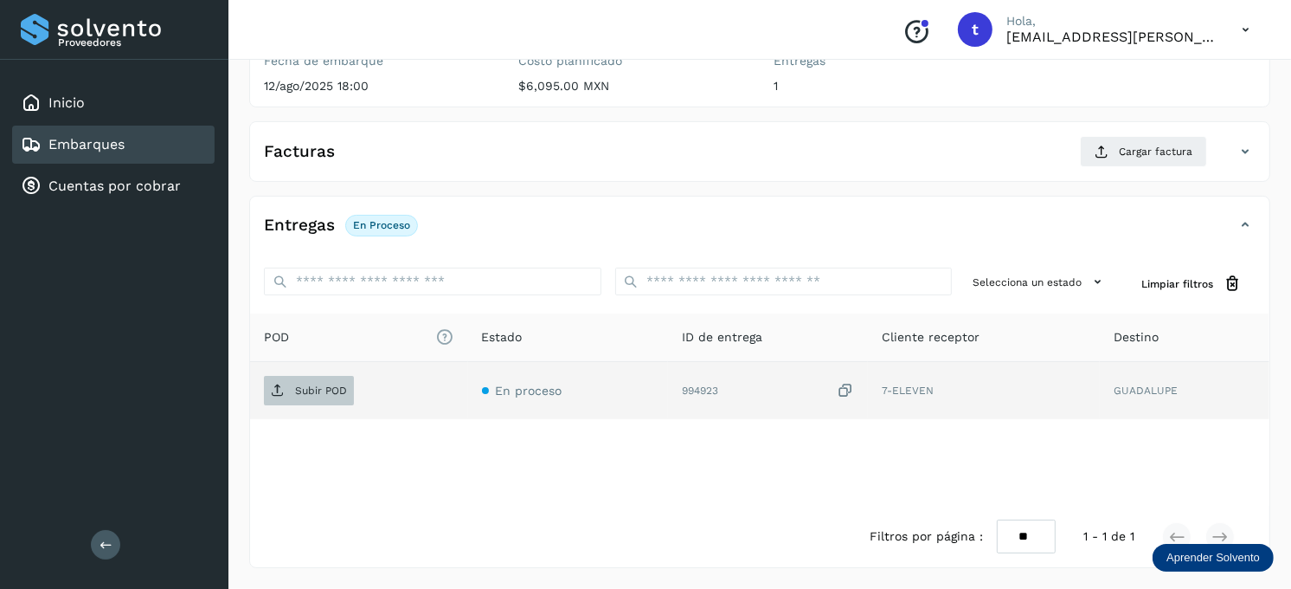
click at [336, 398] on span "Subir POD" at bounding box center [309, 390] width 90 height 28
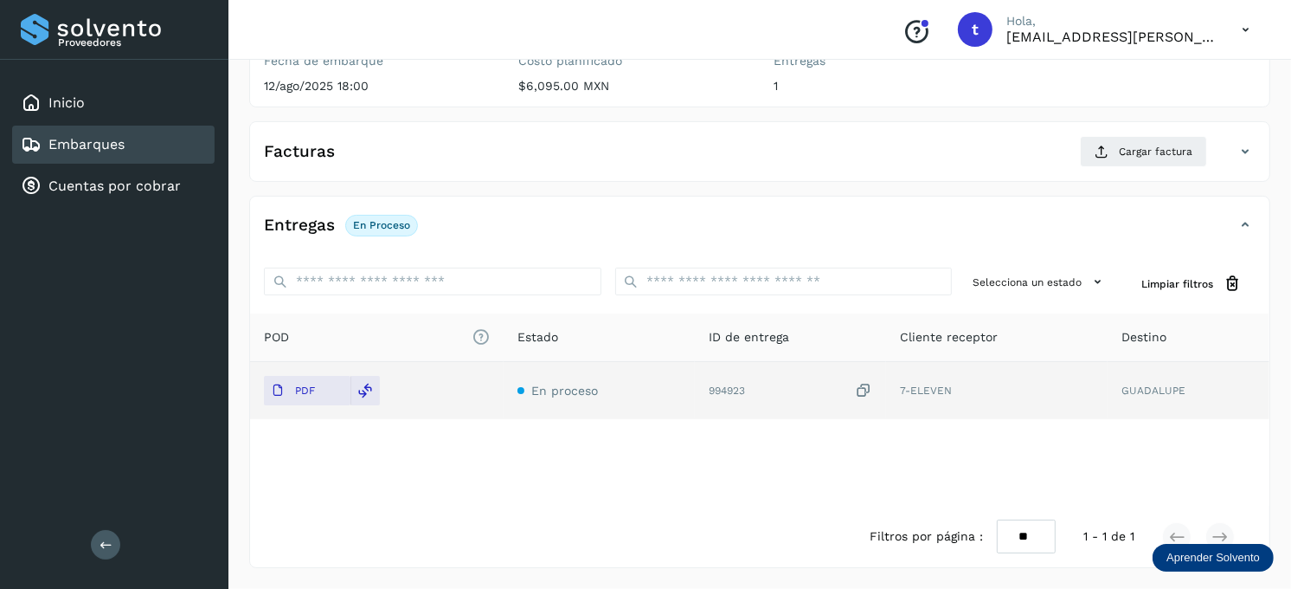
scroll to position [137, 0]
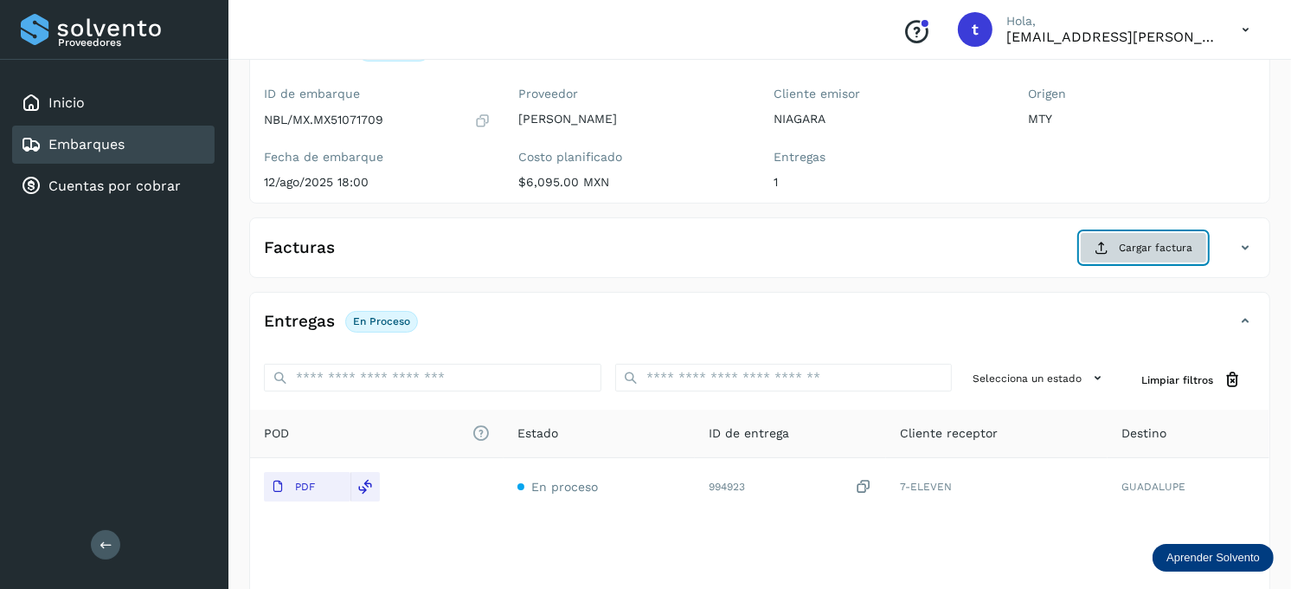
click at [1161, 243] on span "Cargar factura" at bounding box center [1156, 248] width 74 height 16
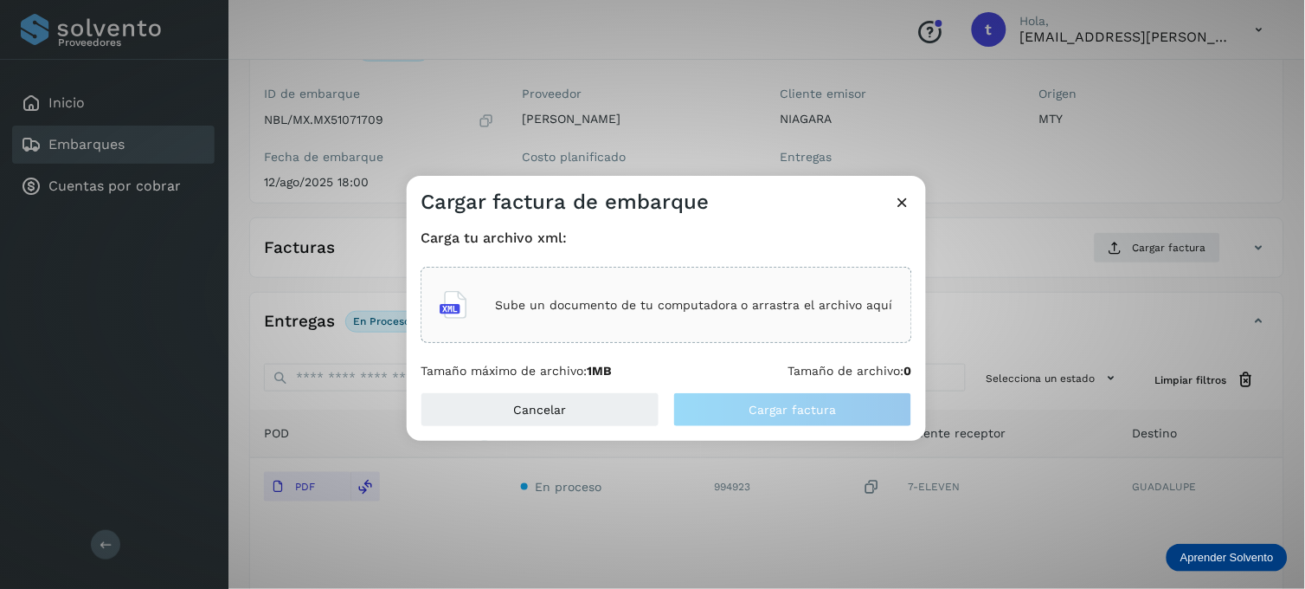
click at [651, 307] on p "Sube un documento de tu computadora o arrastra el archivo aquí" at bounding box center [694, 305] width 398 height 15
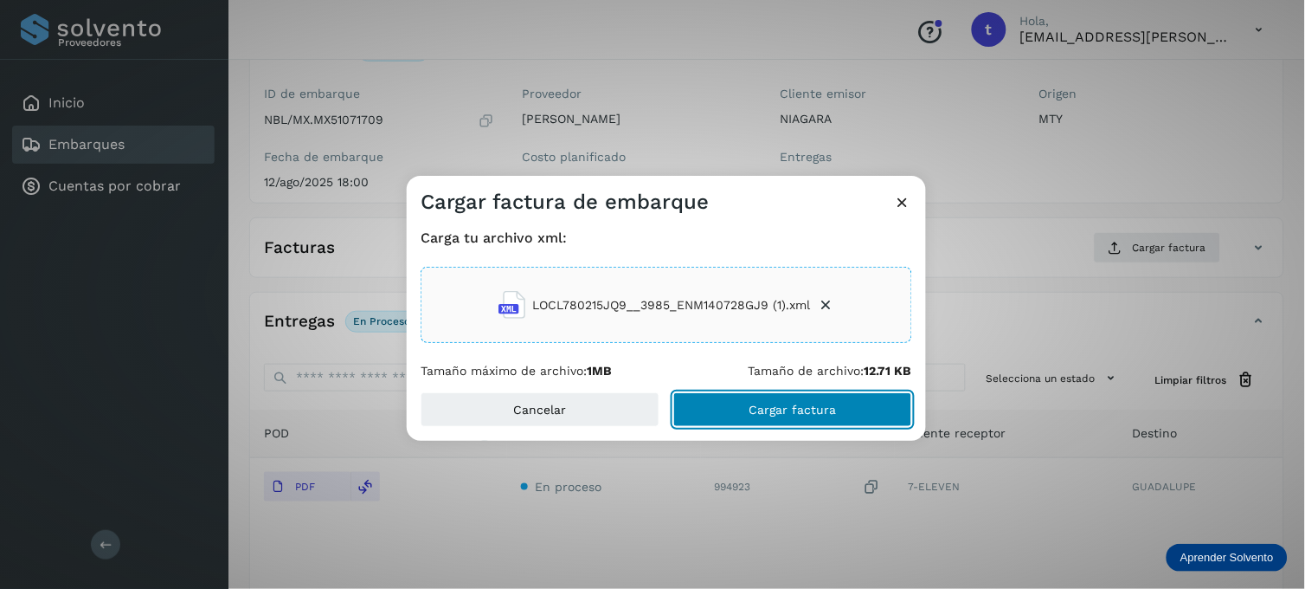
click at [754, 405] on span "Cargar factura" at bounding box center [792, 409] width 87 height 12
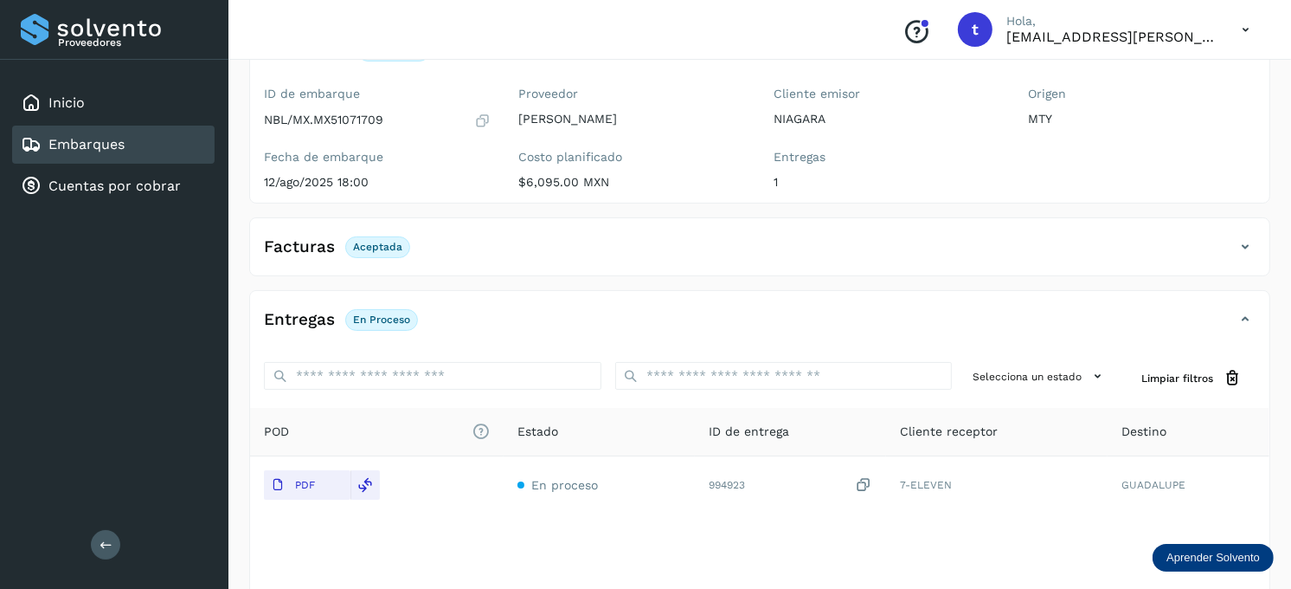
click at [82, 137] on link "Embarques" at bounding box center [86, 144] width 76 height 16
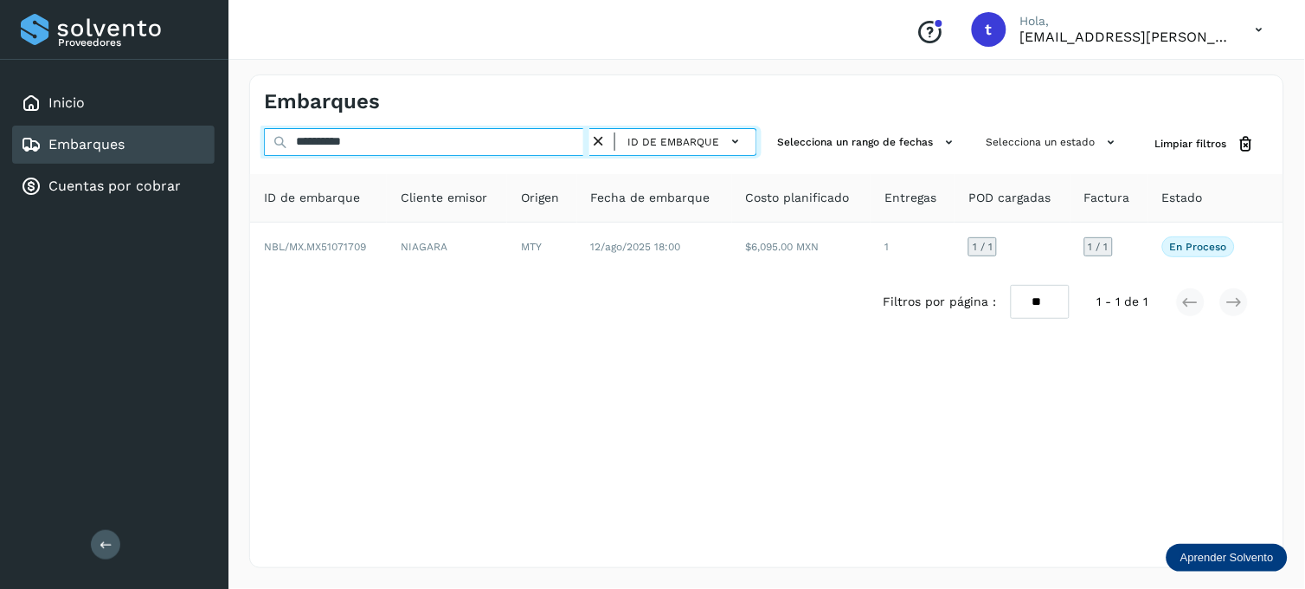
click at [383, 133] on input "**********" at bounding box center [426, 142] width 325 height 28
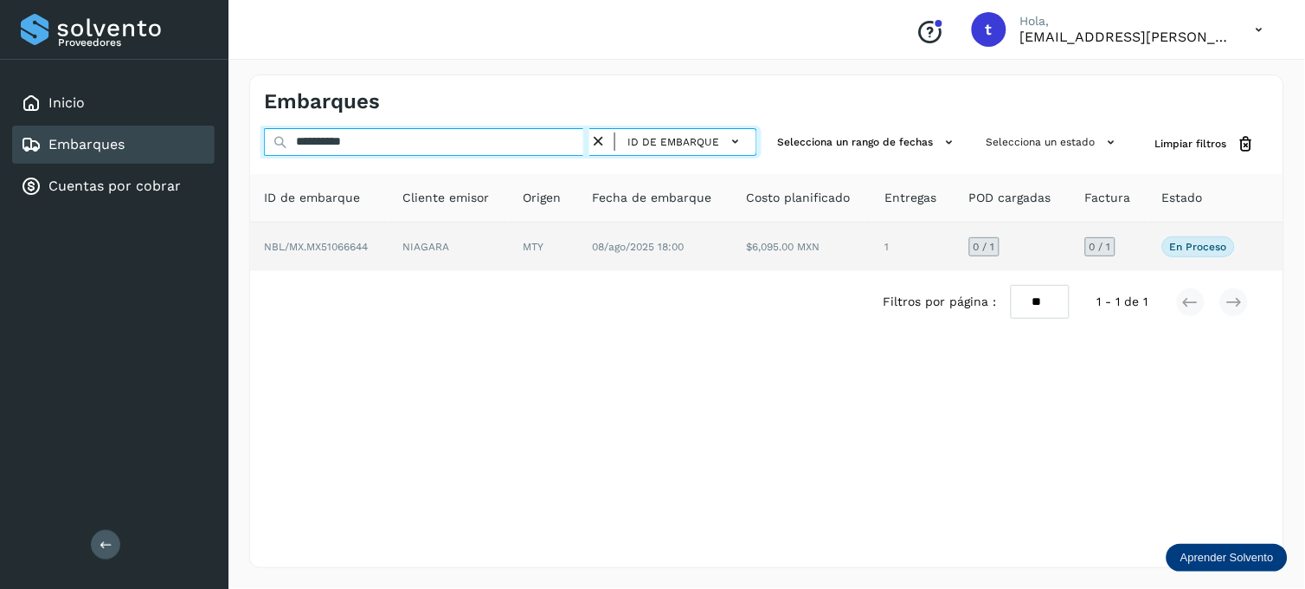
type input "**********"
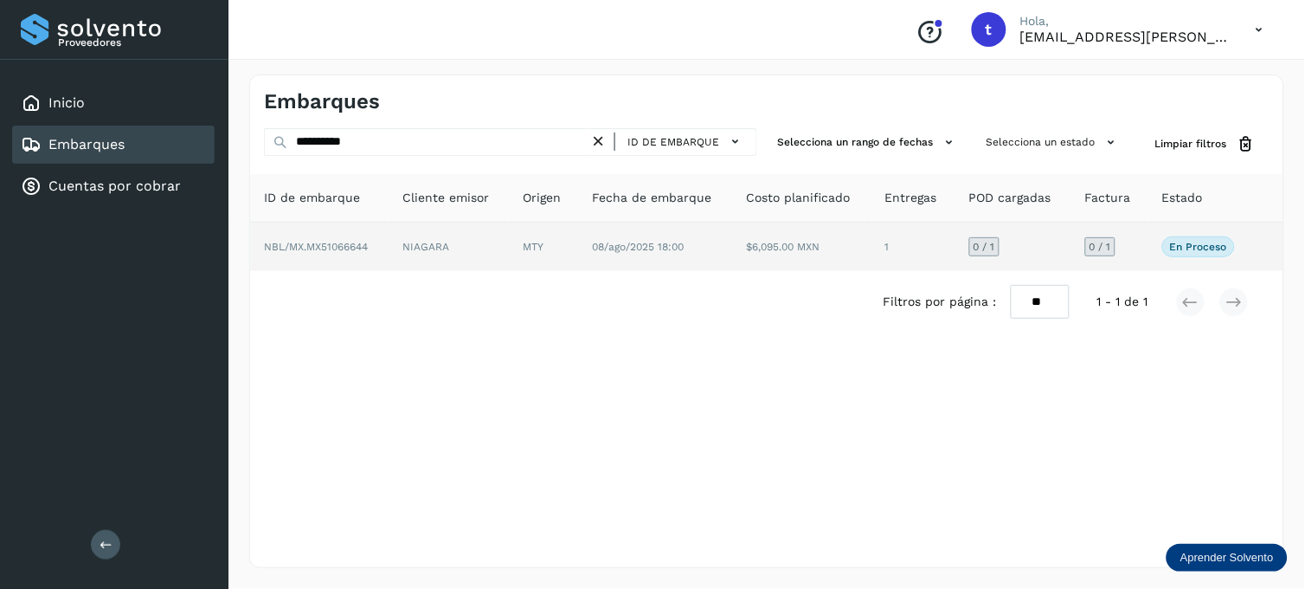
click at [509, 245] on td "NIAGARA" at bounding box center [543, 246] width 69 height 48
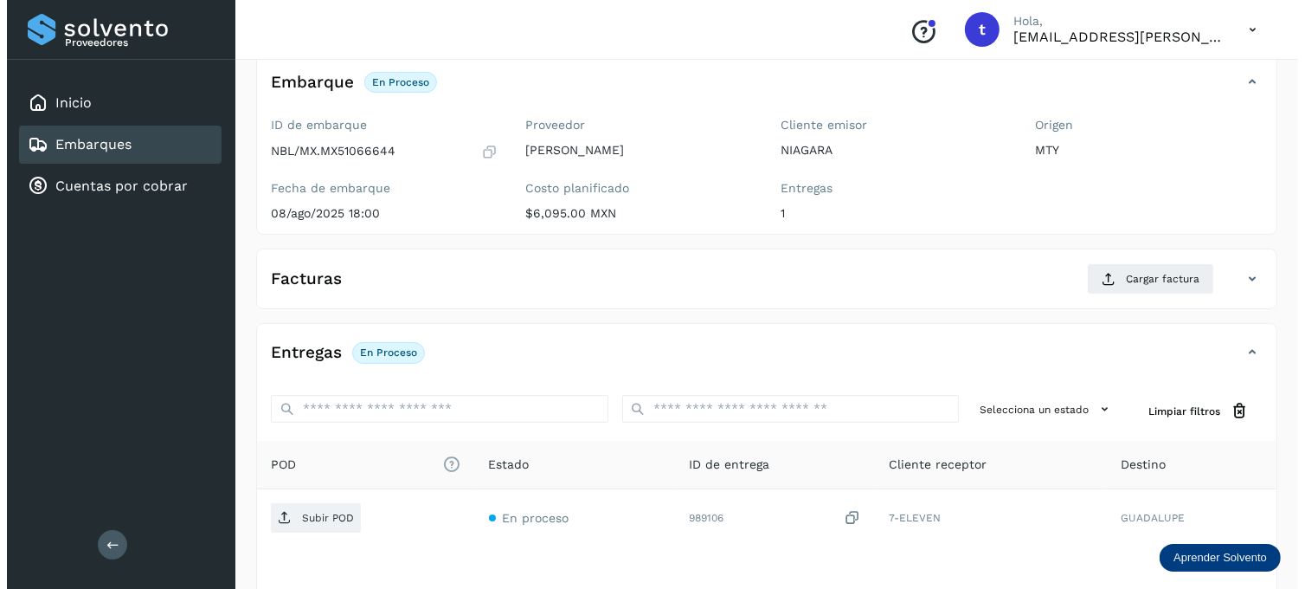
scroll to position [234, 0]
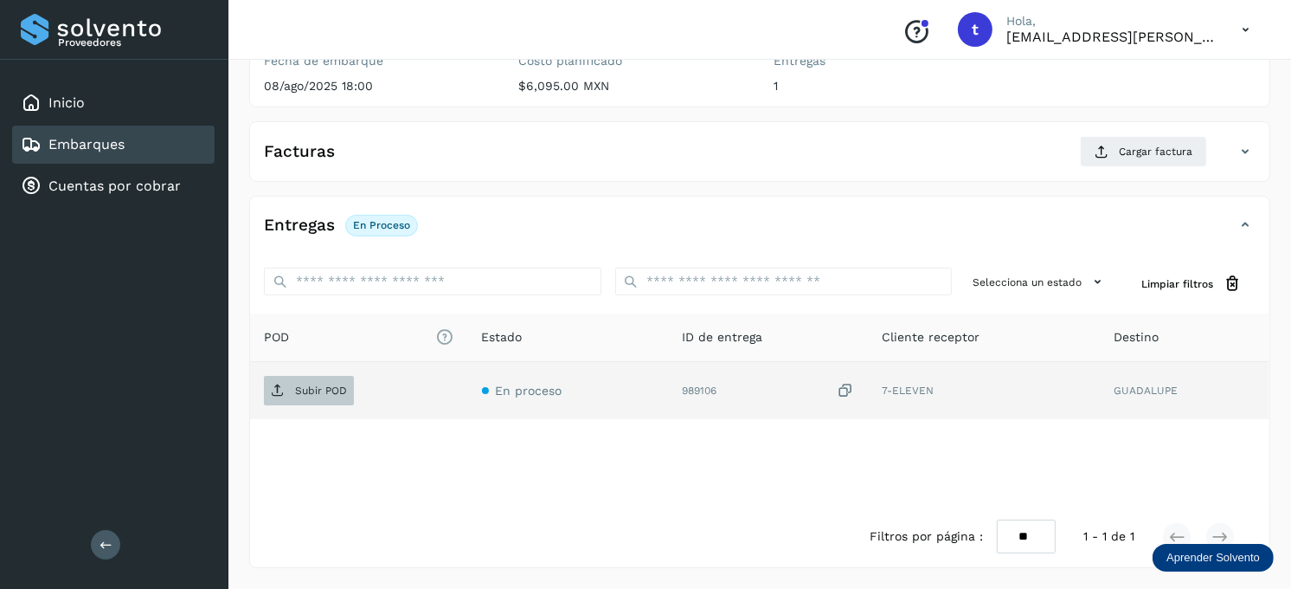
click at [325, 391] on p "Subir POD" at bounding box center [321, 390] width 52 height 12
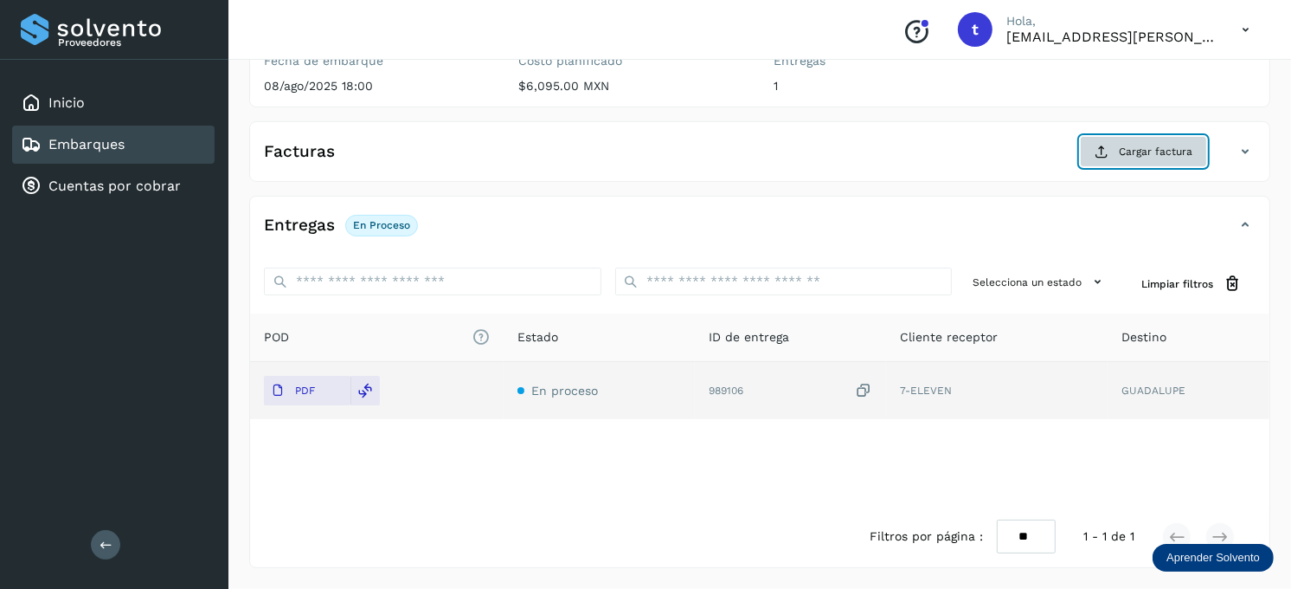
click at [1131, 154] on span "Cargar factura" at bounding box center [1156, 152] width 74 height 16
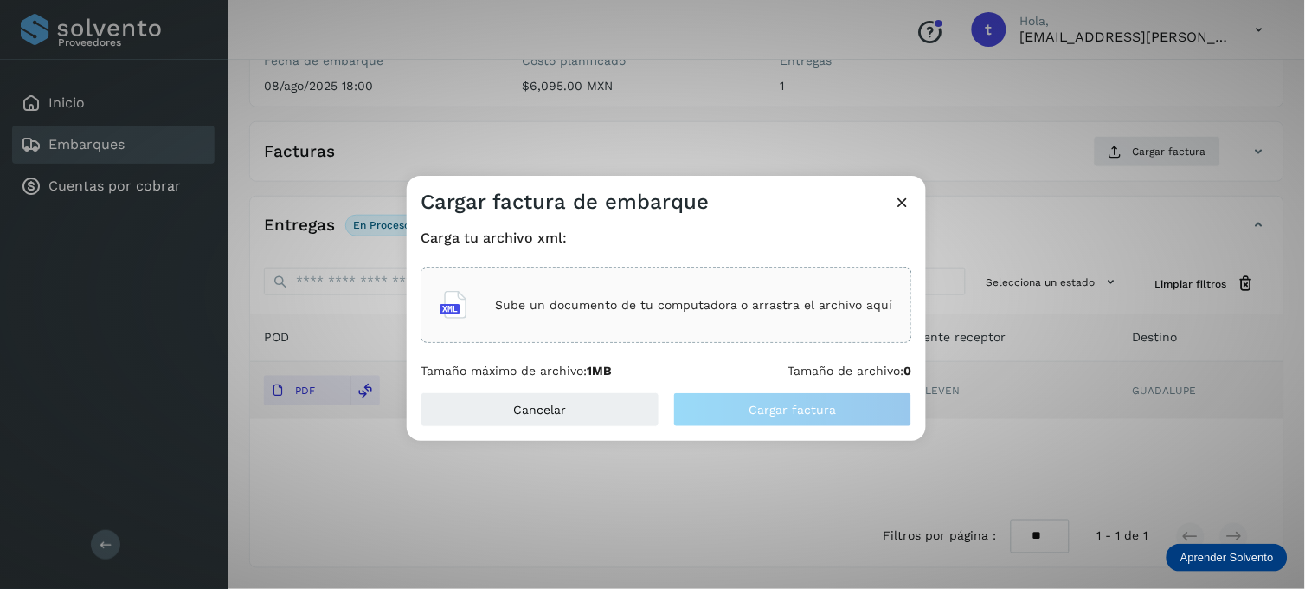
click at [491, 323] on div "Sube un documento de tu computadora o arrastra el archivo aquí" at bounding box center [666, 304] width 453 height 47
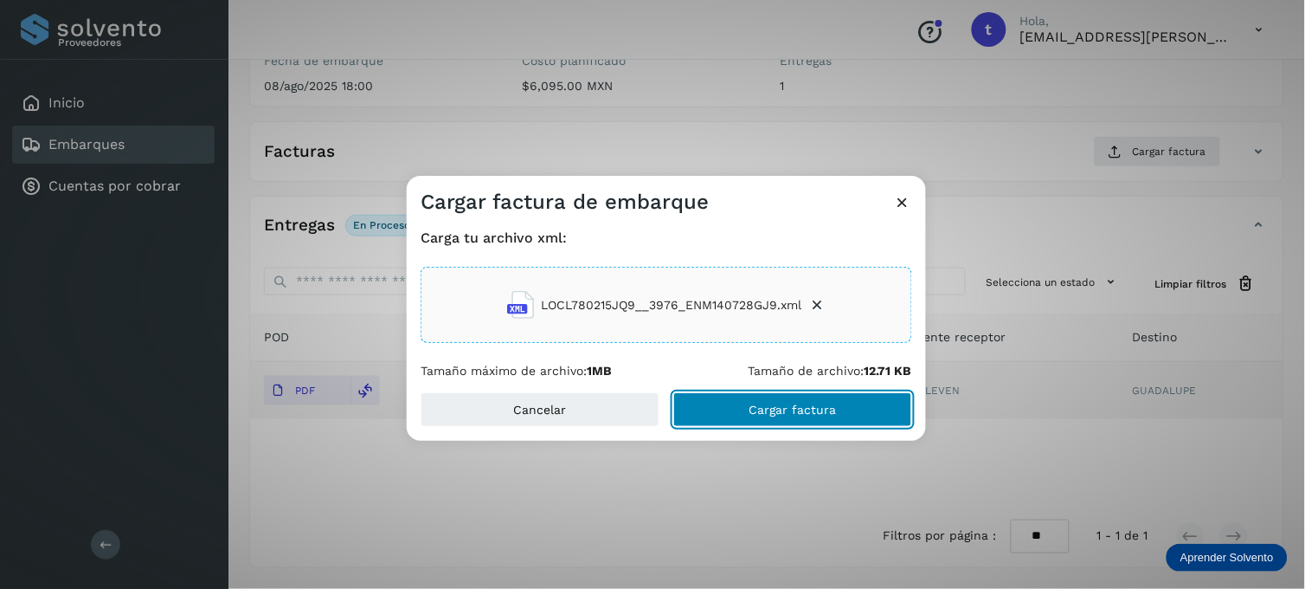
click at [809, 408] on span "Cargar factura" at bounding box center [792, 409] width 87 height 12
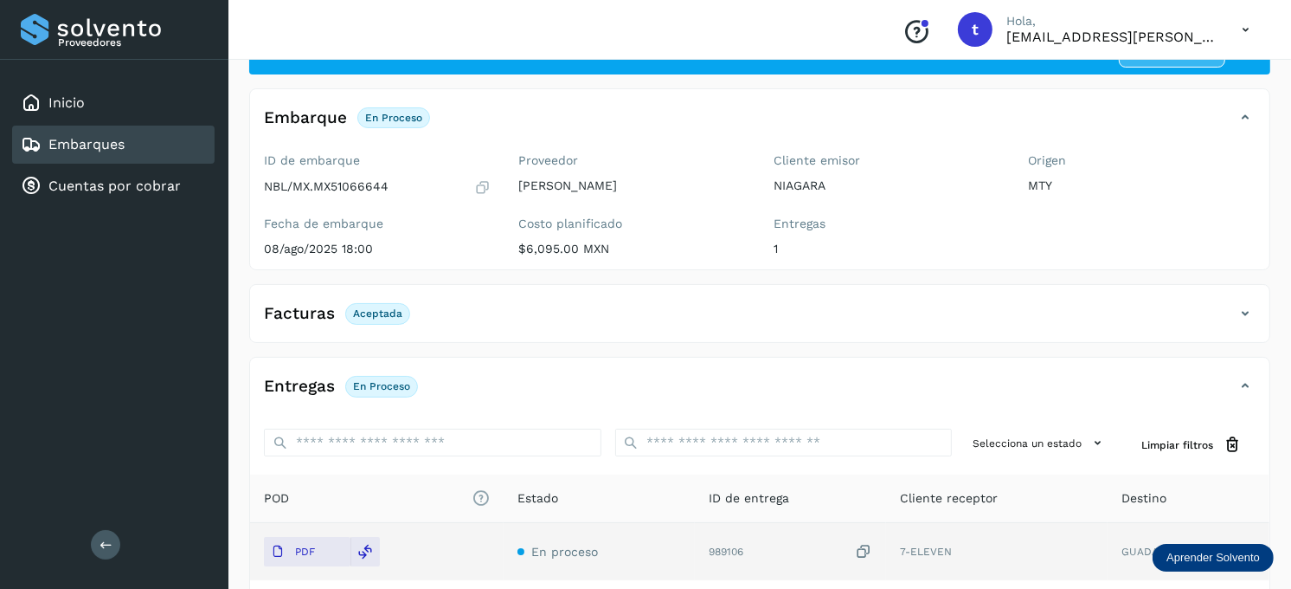
scroll to position [0, 0]
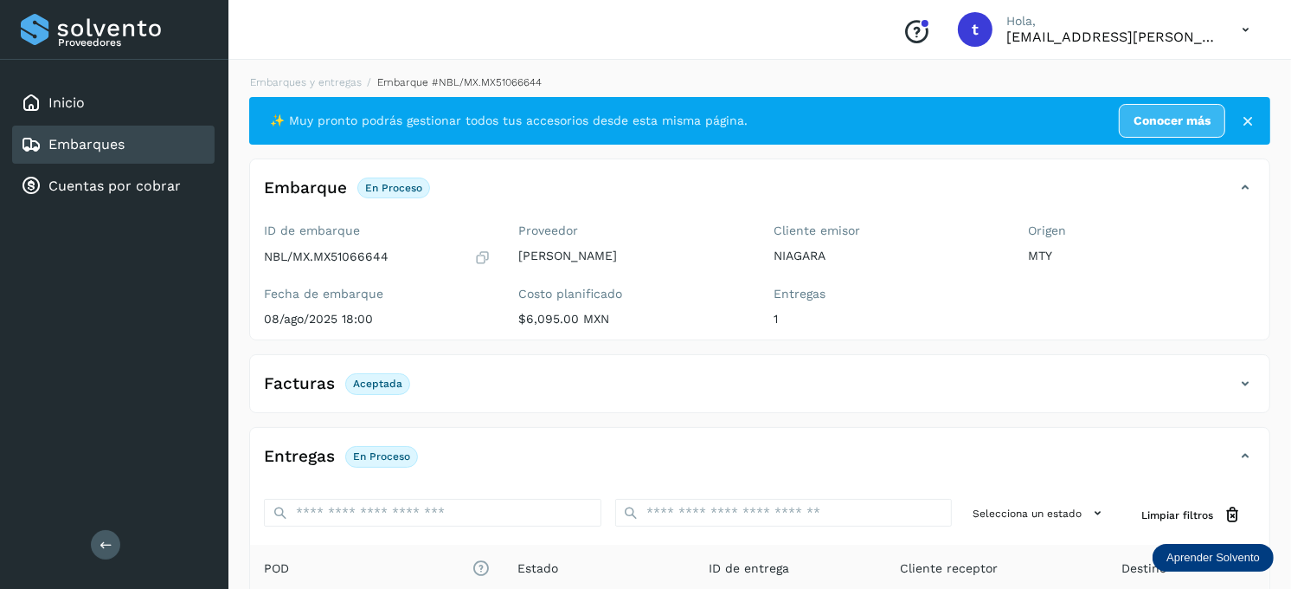
click at [135, 139] on div "Embarques" at bounding box center [113, 144] width 203 height 38
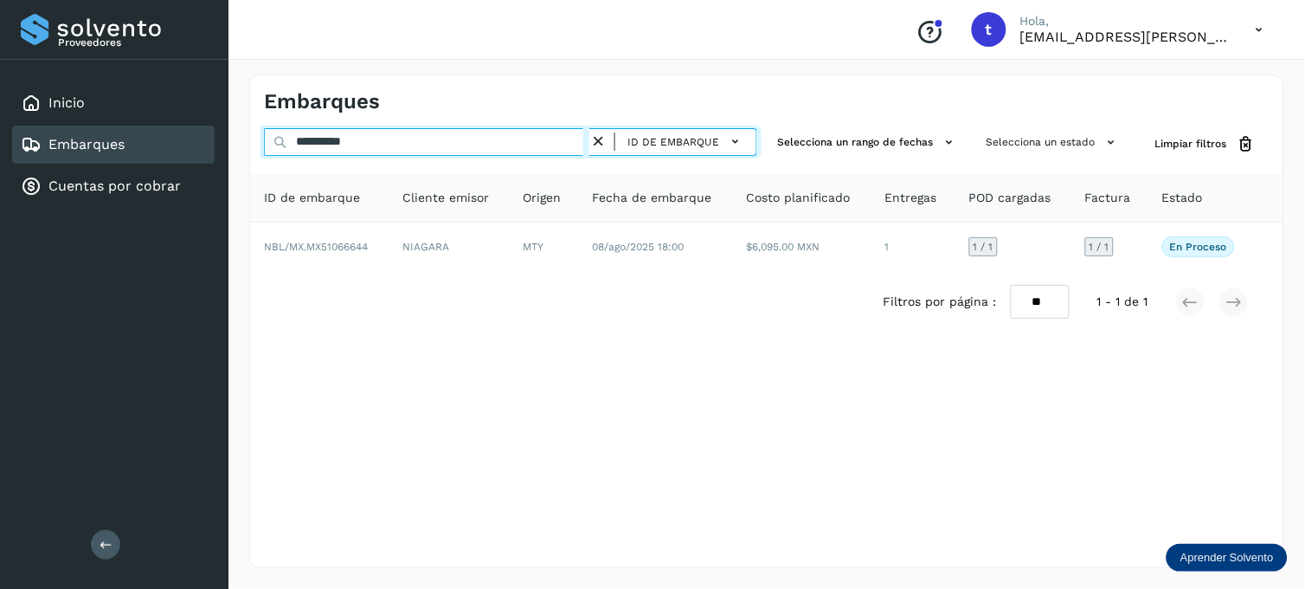
click at [415, 144] on input "**********" at bounding box center [426, 142] width 325 height 28
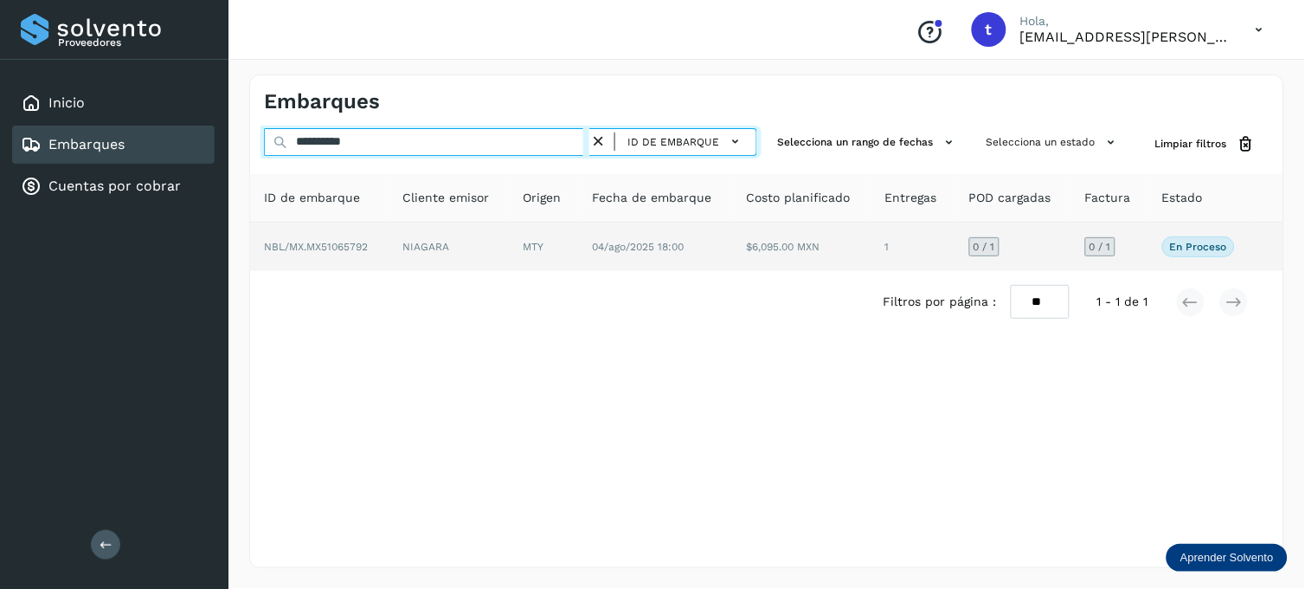
type input "**********"
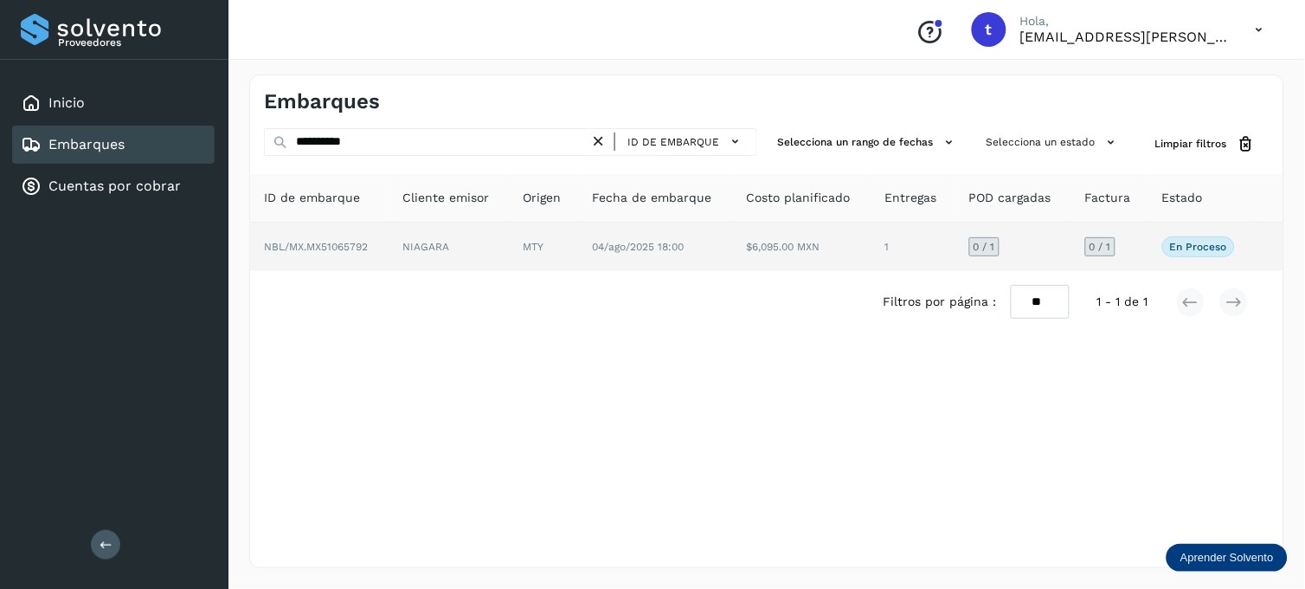
click at [509, 252] on td "NIAGARA" at bounding box center [543, 246] width 69 height 48
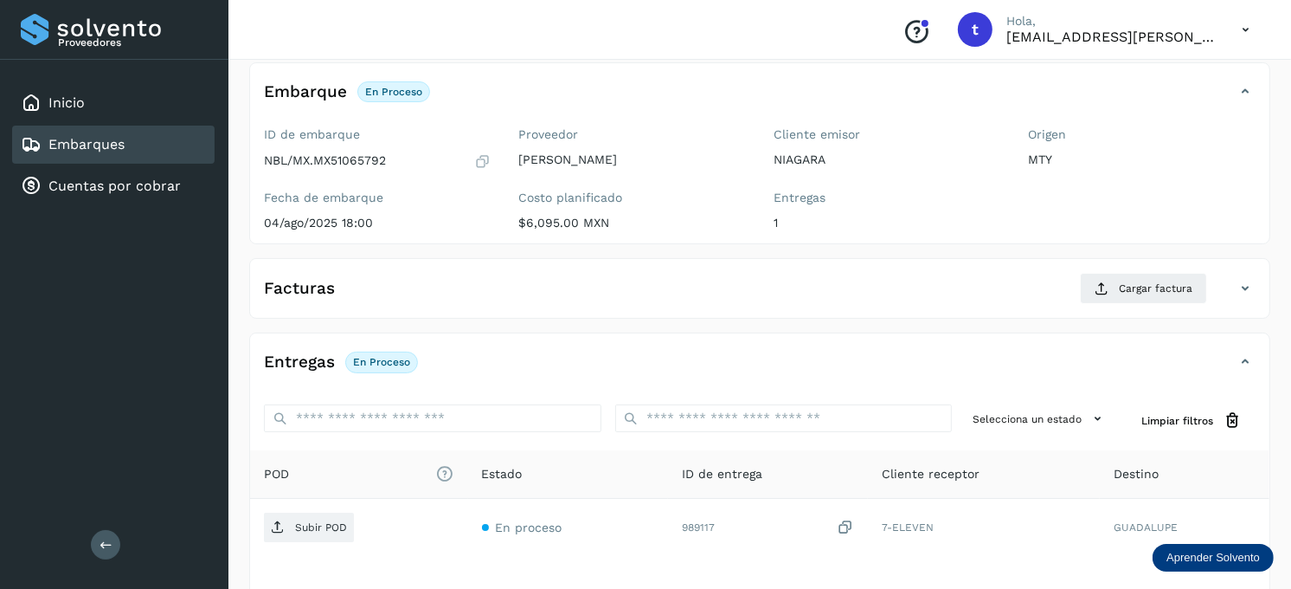
scroll to position [192, 0]
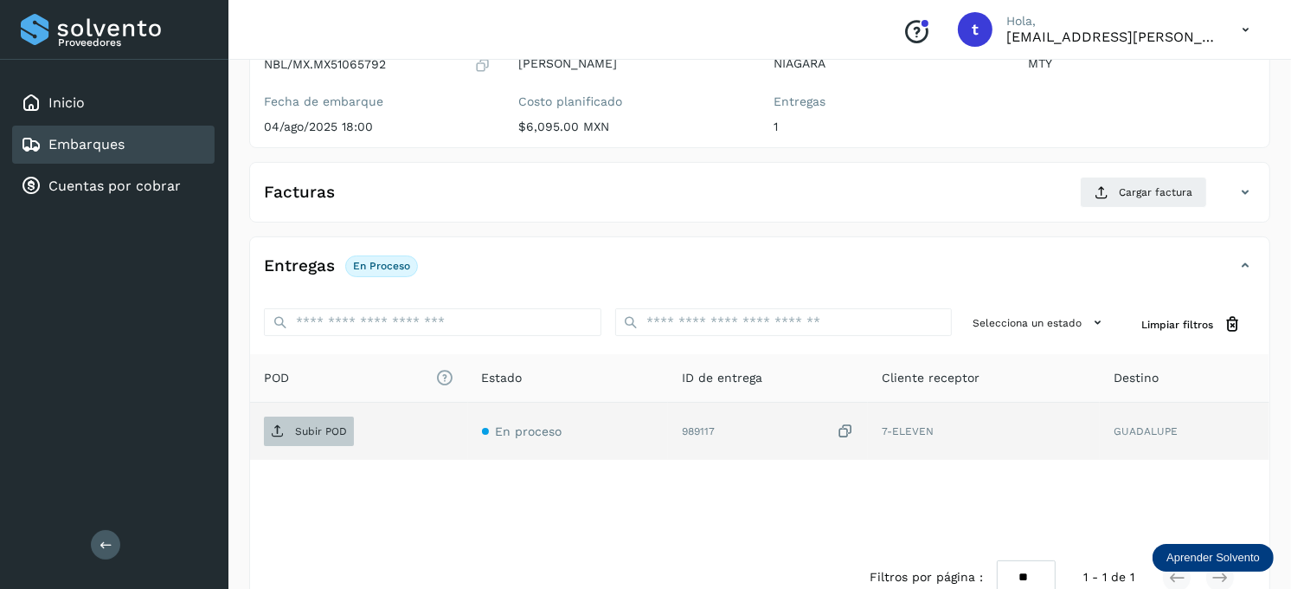
click at [293, 434] on span "Subir POD" at bounding box center [309, 431] width 90 height 28
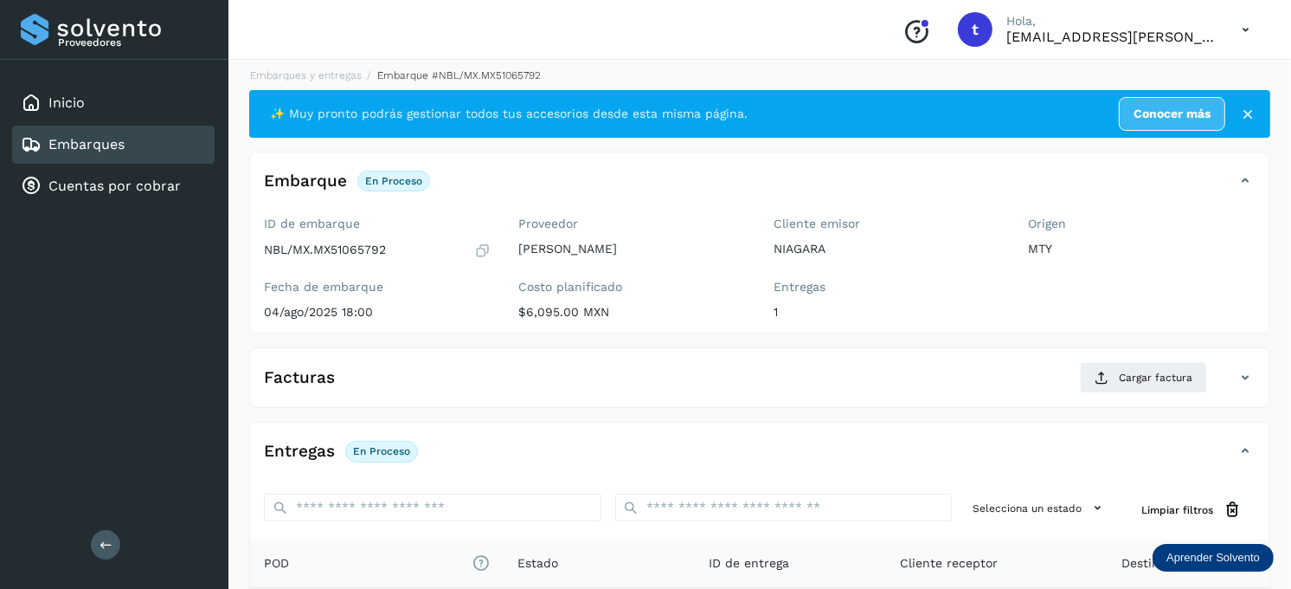
scroll to position [0, 0]
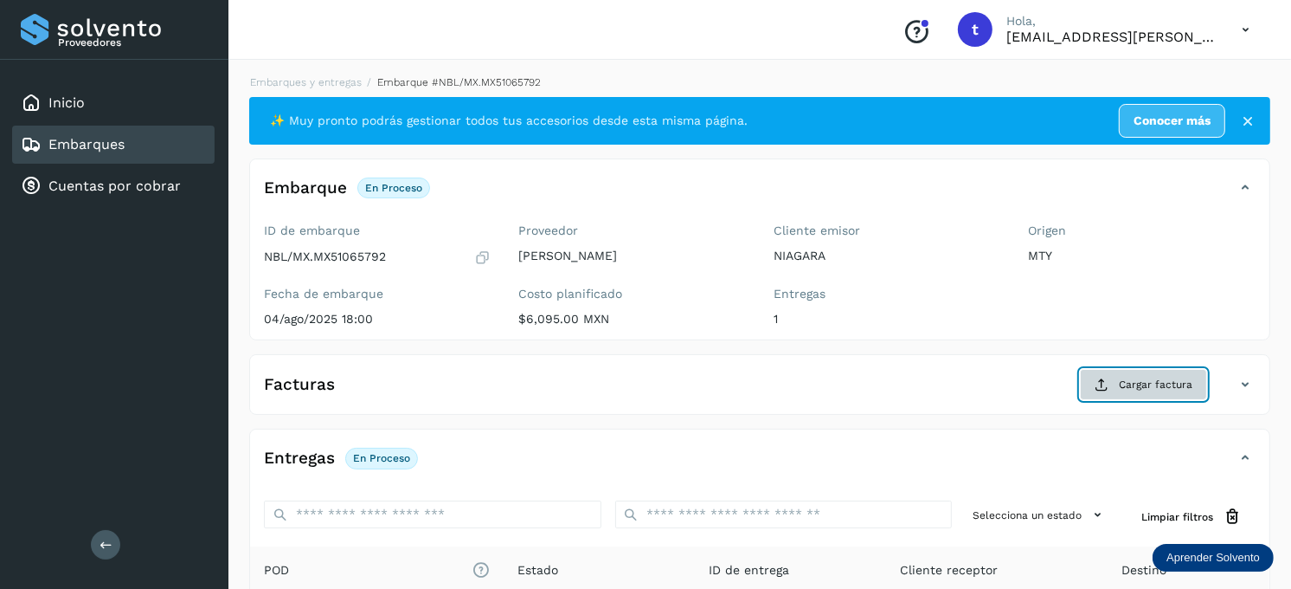
click at [1152, 382] on span "Cargar factura" at bounding box center [1156, 384] width 74 height 16
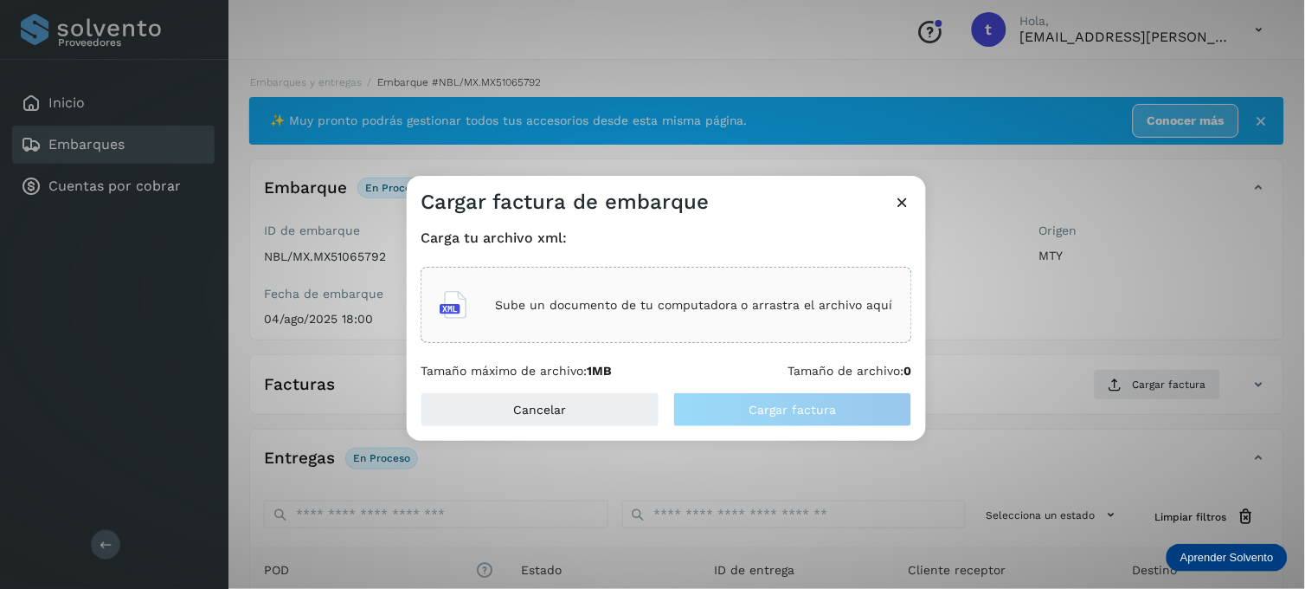
click at [716, 295] on div "Sube un documento de tu computadora o arrastra el archivo aquí" at bounding box center [666, 304] width 453 height 47
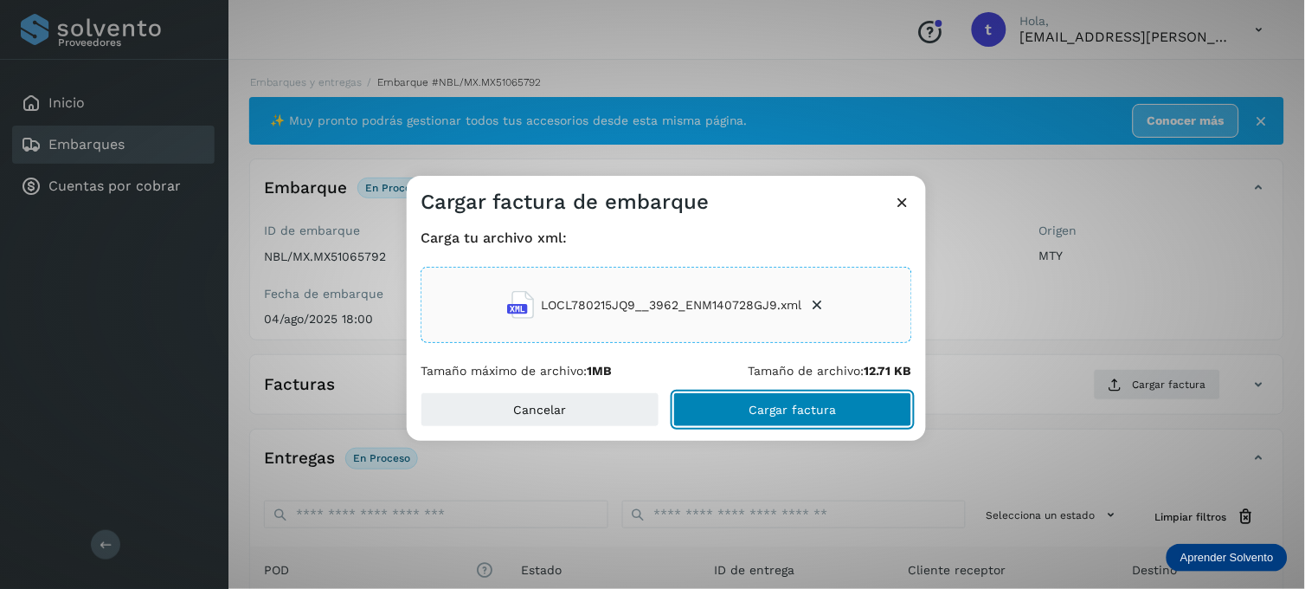
click at [807, 404] on span "Cargar factura" at bounding box center [792, 409] width 87 height 12
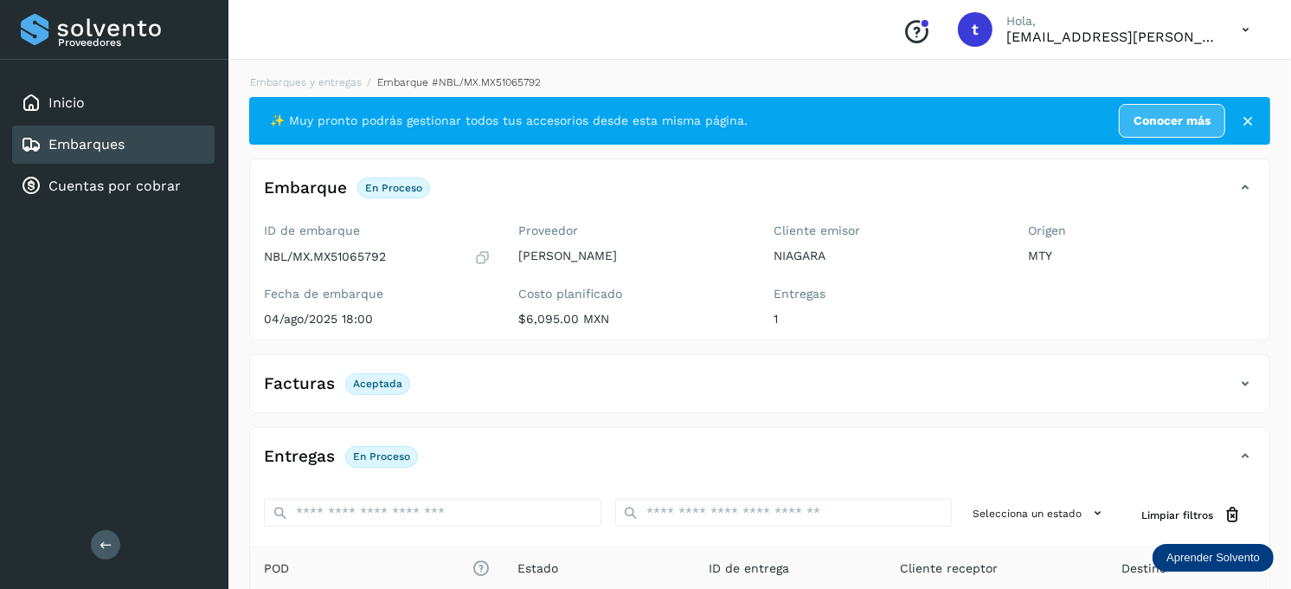
click at [140, 138] on div "Embarques" at bounding box center [113, 144] width 203 height 38
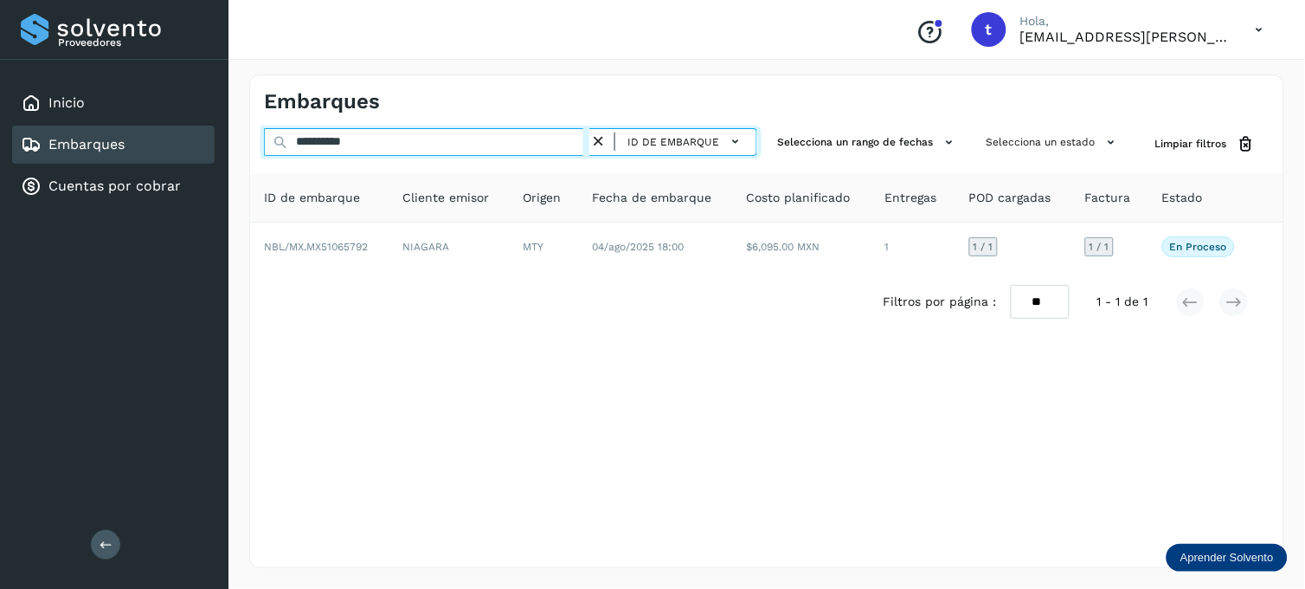
drag, startPoint x: 395, startPoint y: 141, endPoint x: 201, endPoint y: 132, distance: 194.1
click at [201, 132] on div "**********" at bounding box center [652, 294] width 1305 height 589
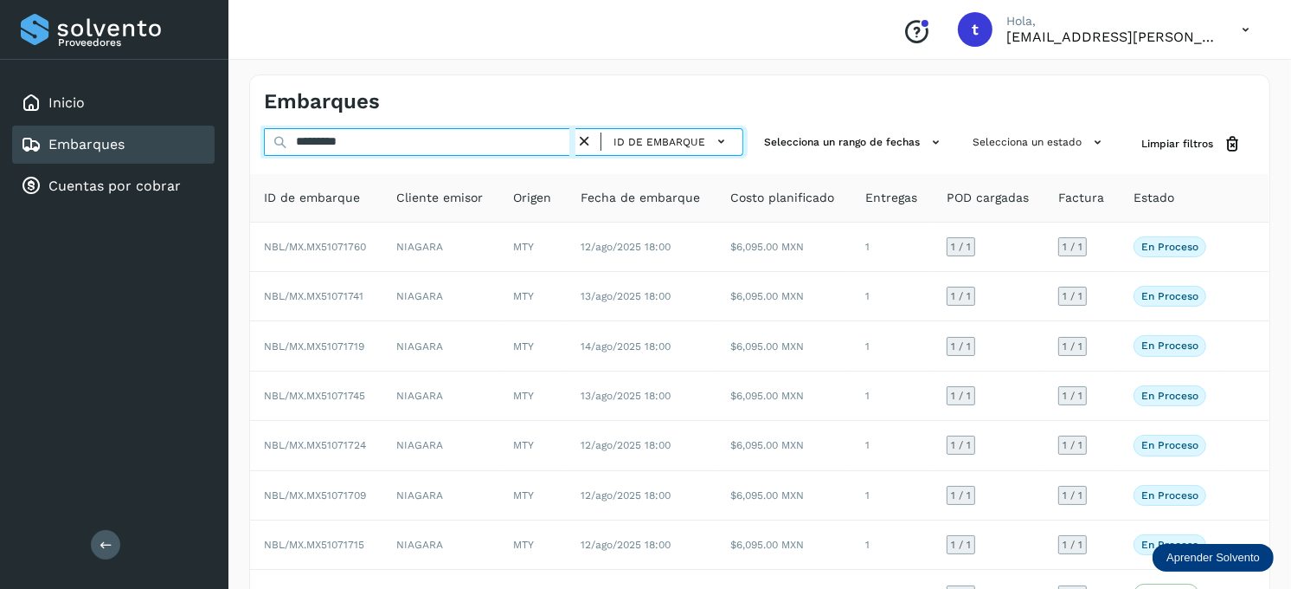
type input "**********"
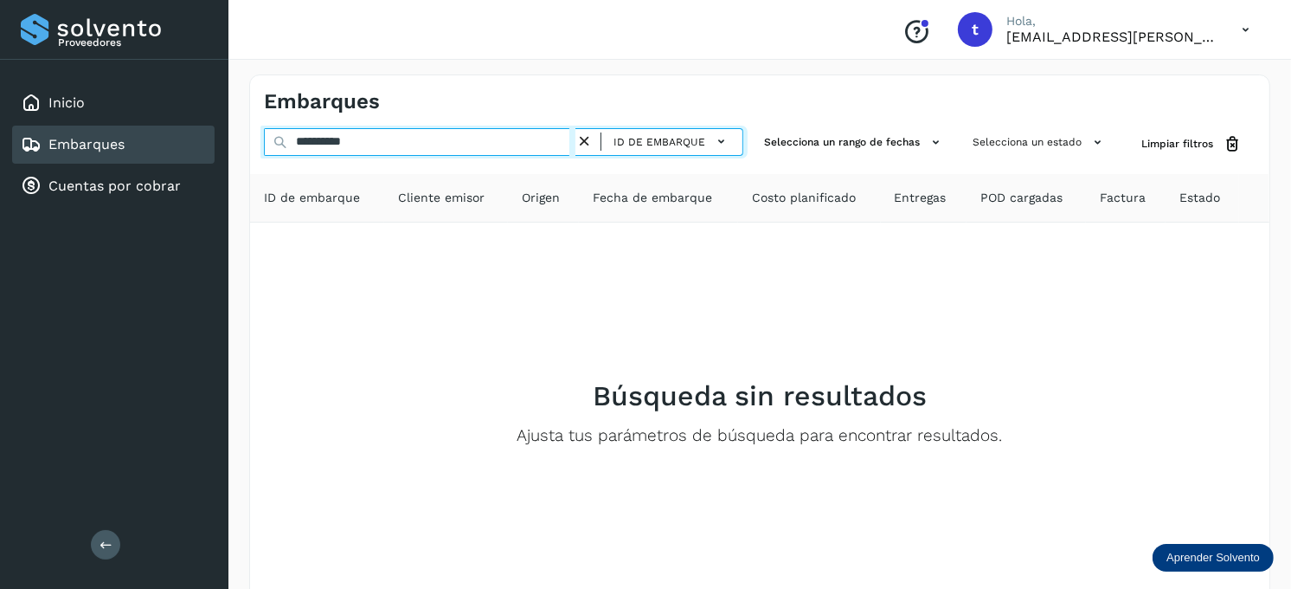
drag, startPoint x: 379, startPoint y: 137, endPoint x: 152, endPoint y: 159, distance: 227.9
click at [152, 159] on div "**********" at bounding box center [645, 343] width 1291 height 686
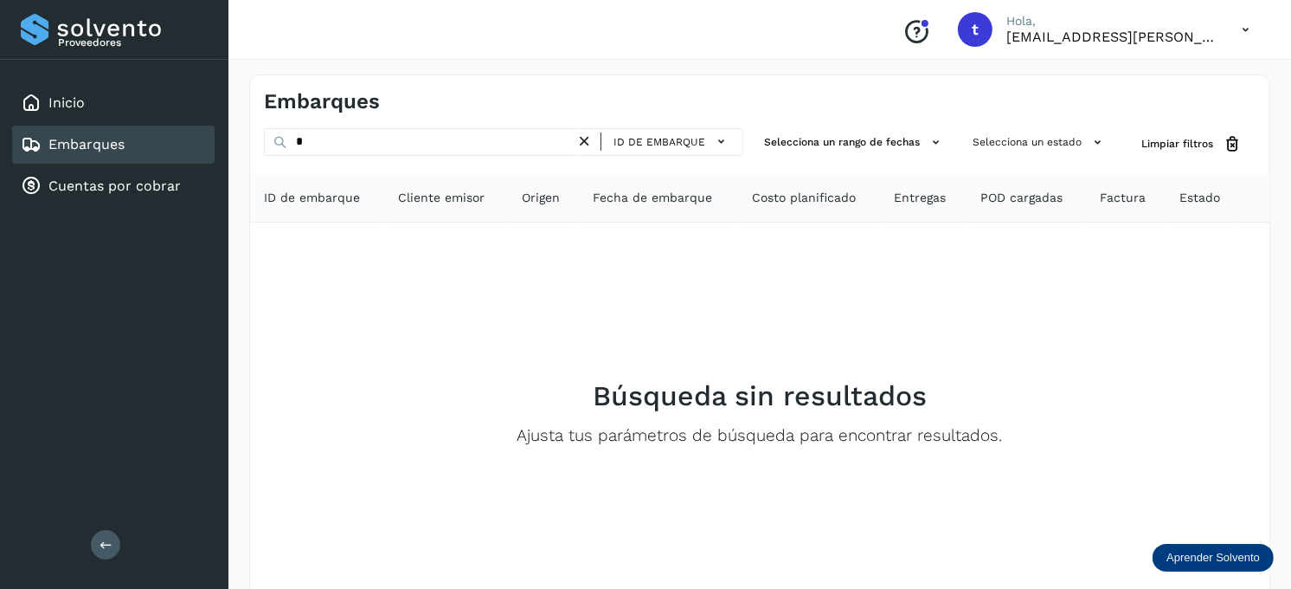
click at [102, 140] on link "Embarques" at bounding box center [86, 144] width 76 height 16
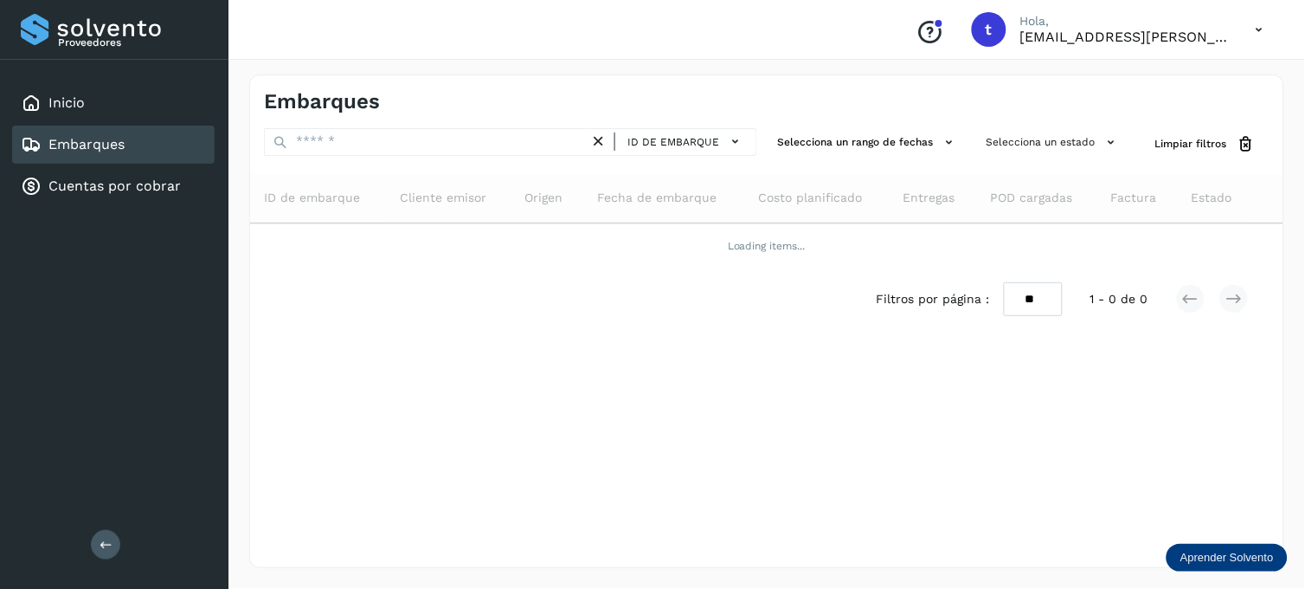
click at [602, 133] on icon at bounding box center [598, 141] width 18 height 18
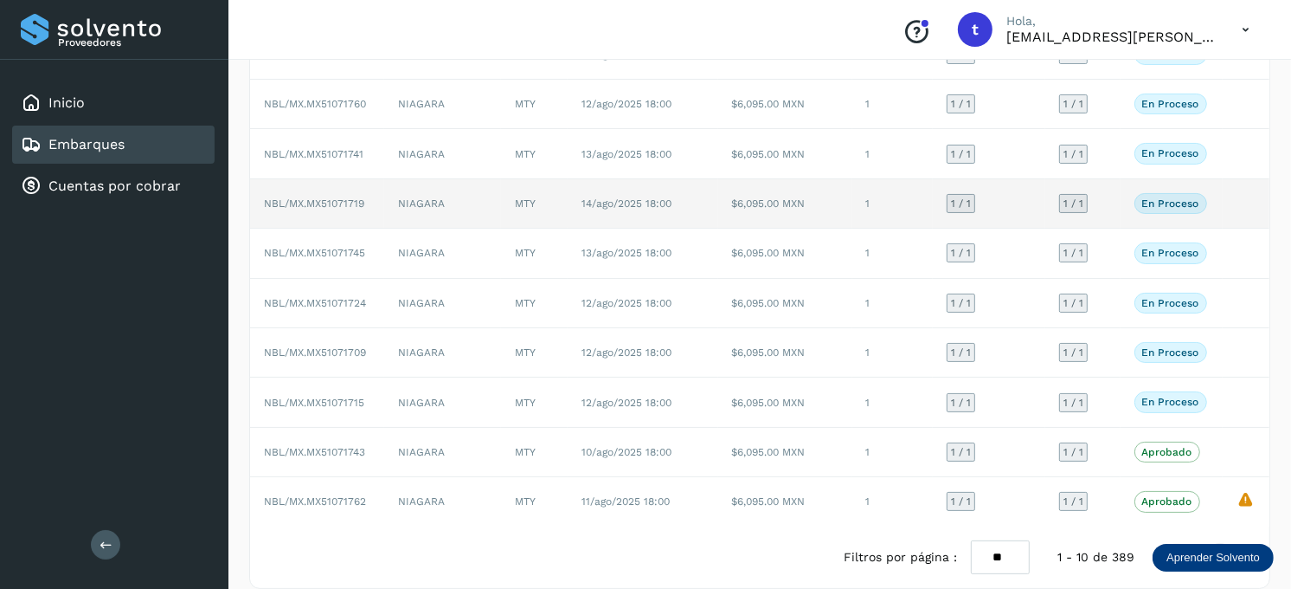
scroll to position [215, 0]
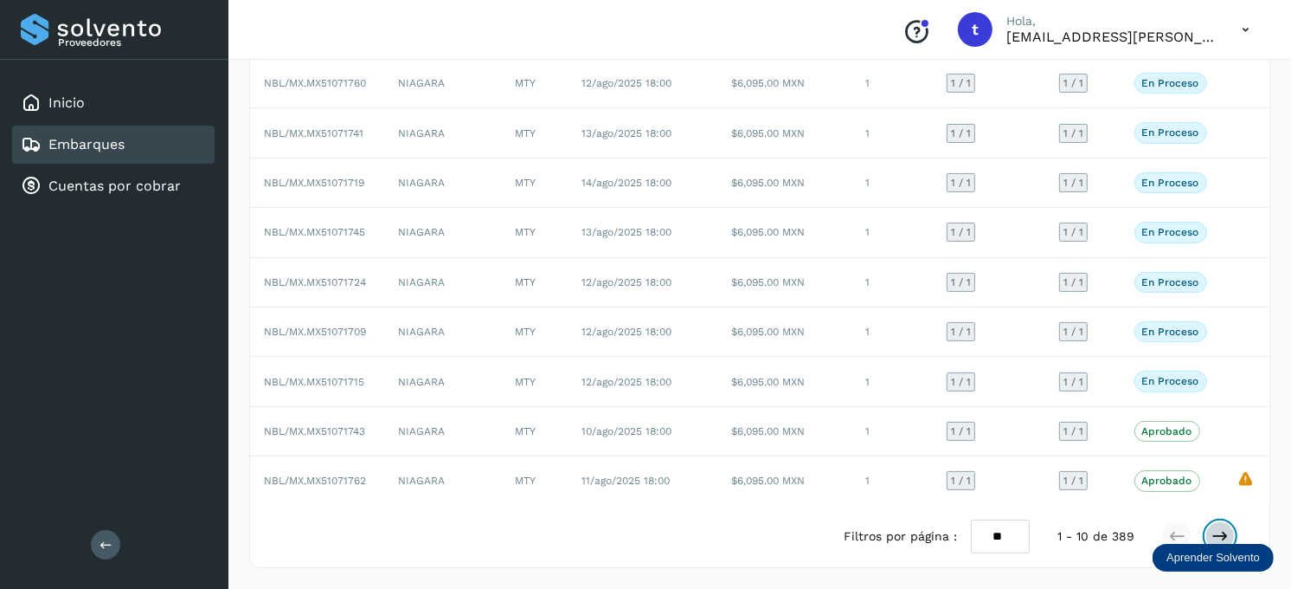
click at [1213, 534] on icon at bounding box center [1220, 535] width 17 height 17
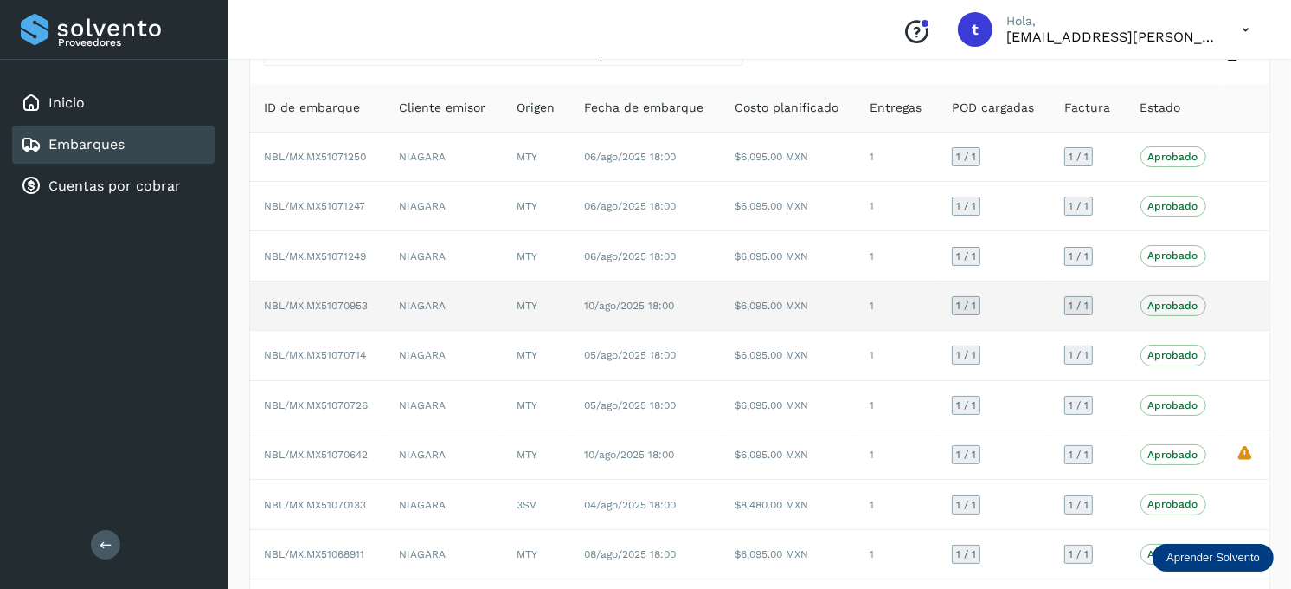
scroll to position [0, 0]
